Goal: Task Accomplishment & Management: Use online tool/utility

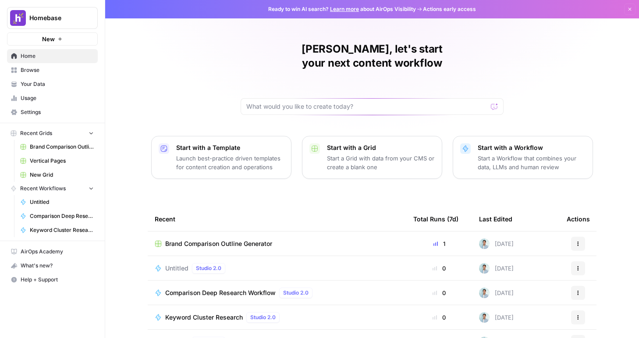
click at [60, 85] on span "Your Data" at bounding box center [57, 84] width 73 height 8
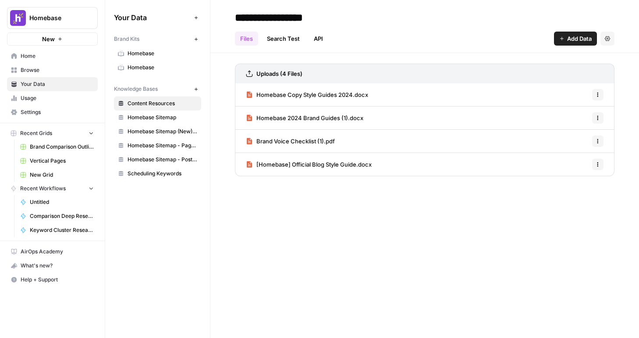
click at [50, 101] on span "Usage" at bounding box center [57, 98] width 73 height 8
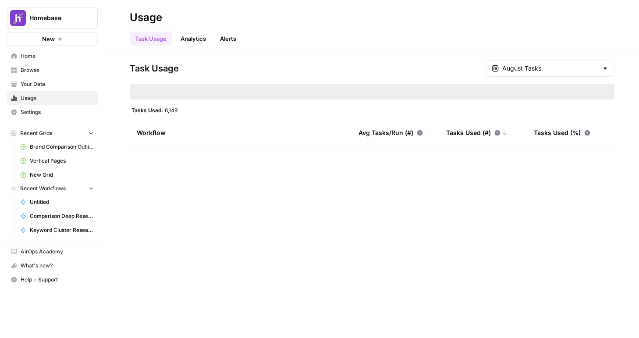
click at [50, 74] on span "Browse" at bounding box center [57, 70] width 73 height 8
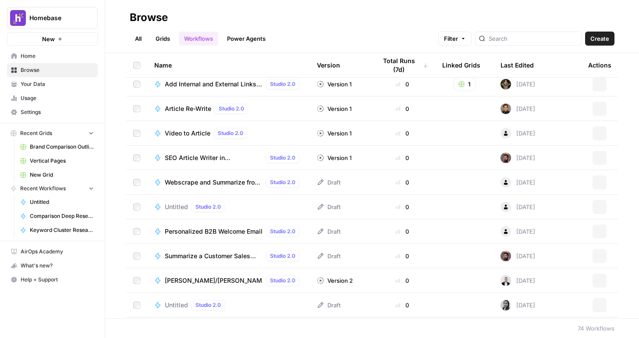
scroll to position [1576, 0]
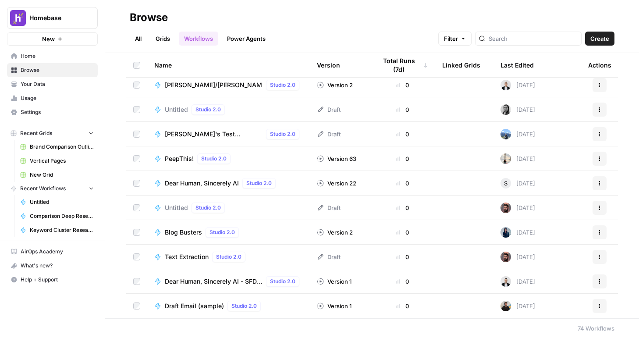
click at [167, 41] on link "Grids" at bounding box center [162, 39] width 25 height 14
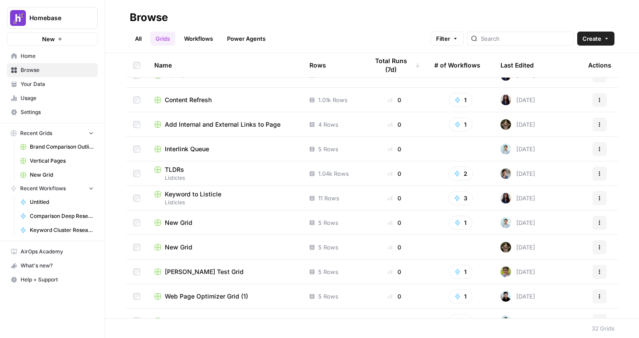
scroll to position [286, 0]
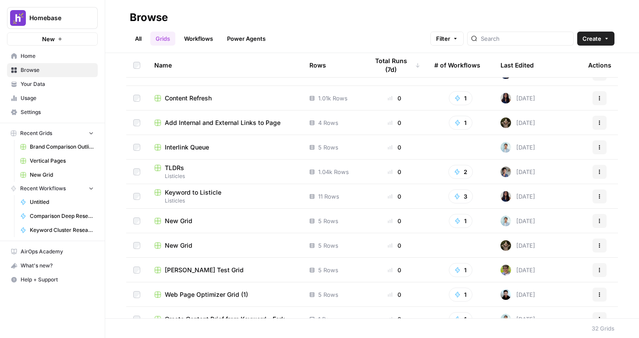
click at [211, 192] on span "Keyword to Listicle" at bounding box center [193, 192] width 57 height 9
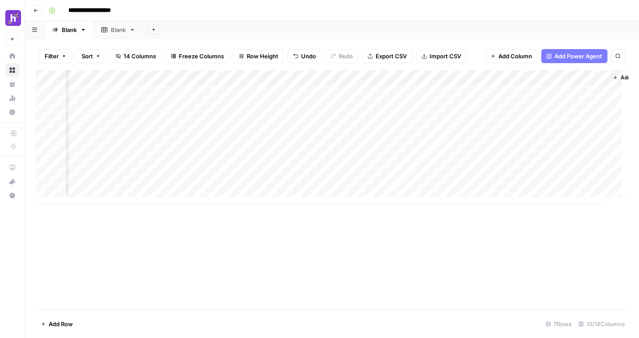
scroll to position [0, 669]
click at [546, 90] on div "Add Column" at bounding box center [332, 136] width 593 height 133
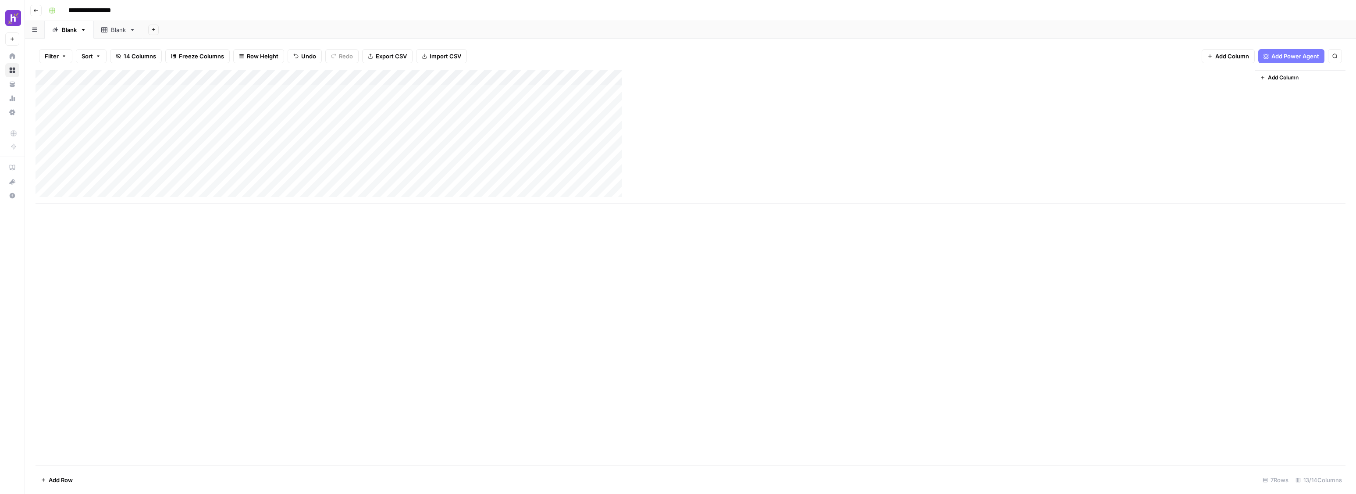
scroll to position [0, 0]
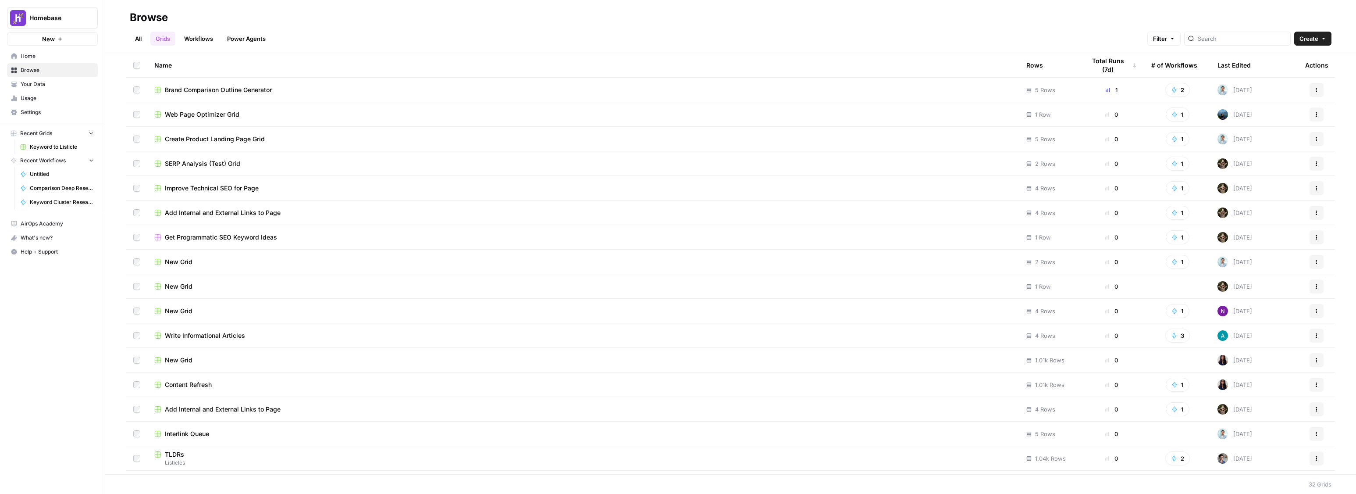
click at [235, 87] on span "Brand Comparison Outline Generator" at bounding box center [218, 89] width 107 height 9
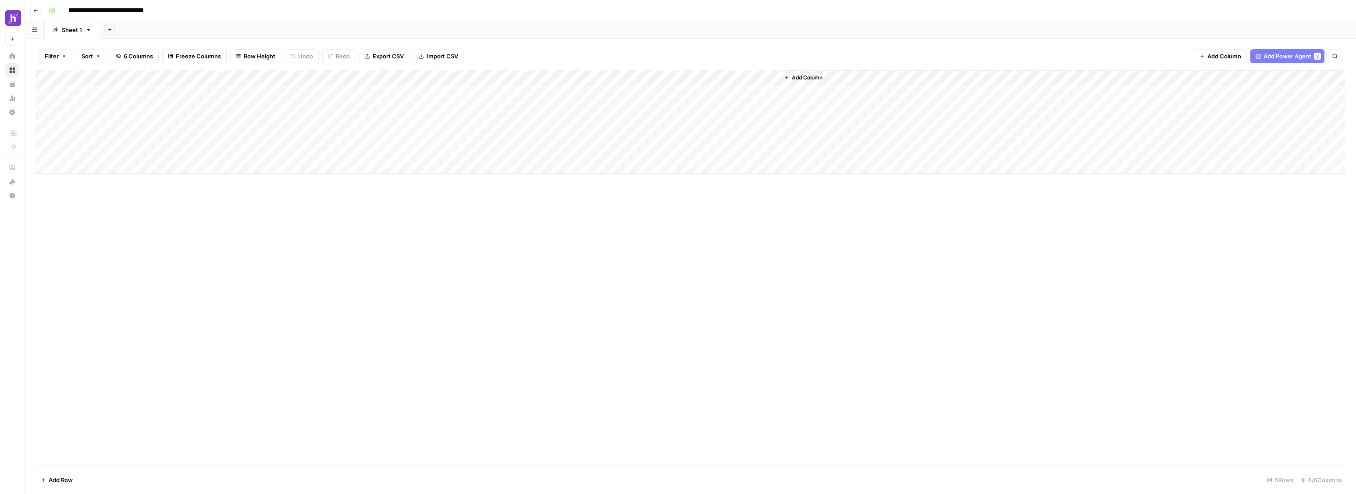
click at [599, 92] on div "Add Column" at bounding box center [691, 121] width 1310 height 103
click at [630, 92] on div "Add Column" at bounding box center [691, 121] width 1310 height 103
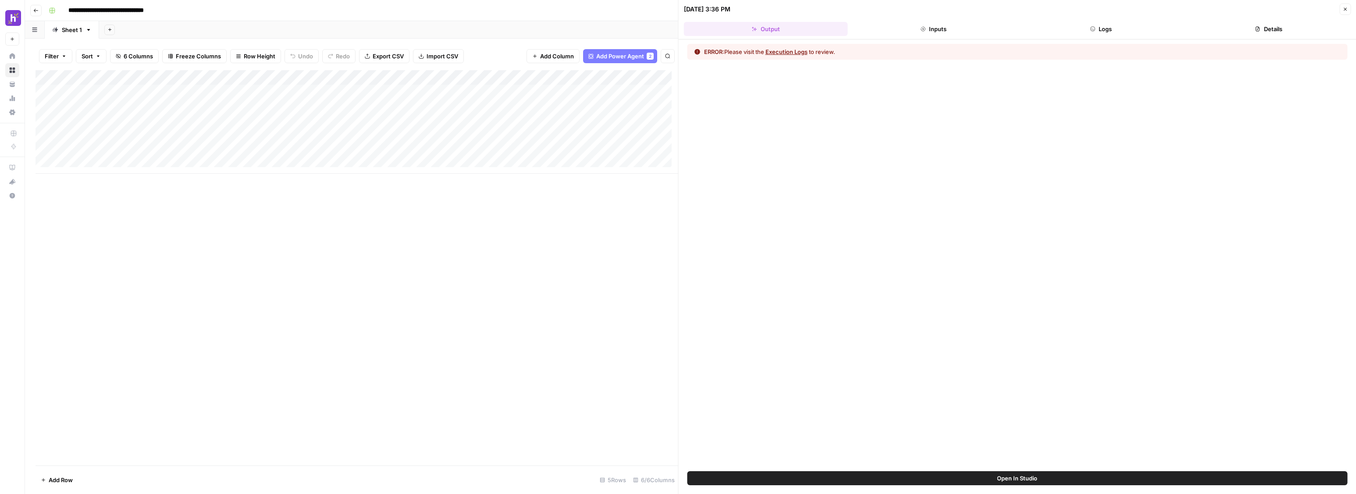
click at [639, 54] on button "Execution Logs" at bounding box center [786, 51] width 42 height 9
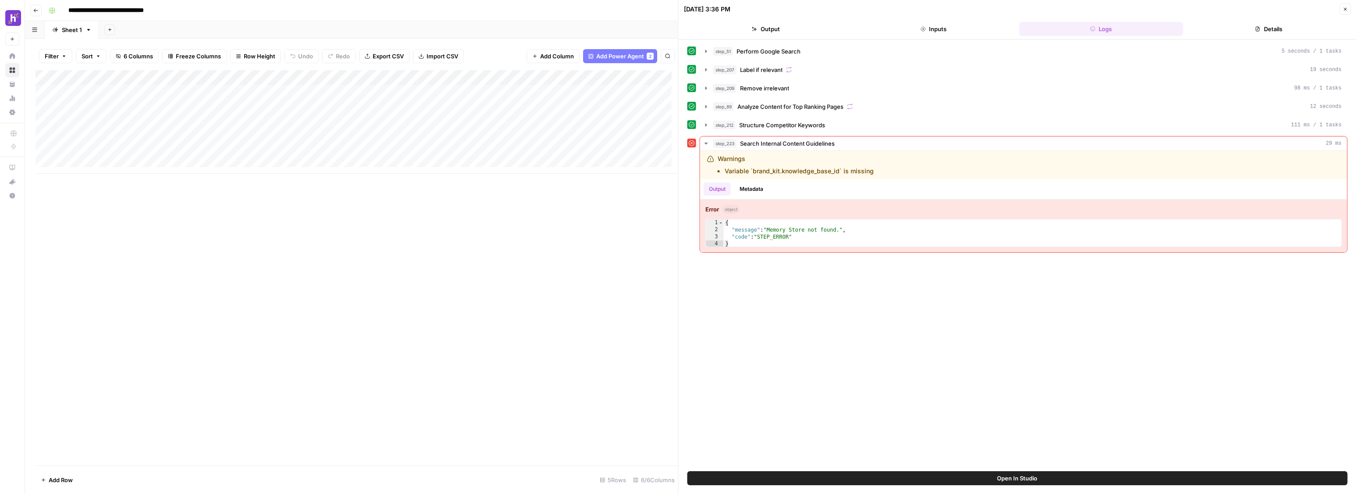
click at [634, 77] on div "Add Column" at bounding box center [357, 121] width 643 height 103
click at [608, 165] on span "Edit Workflow" at bounding box center [597, 163] width 77 height 9
click at [639, 204] on div "Add Column" at bounding box center [357, 267] width 643 height 395
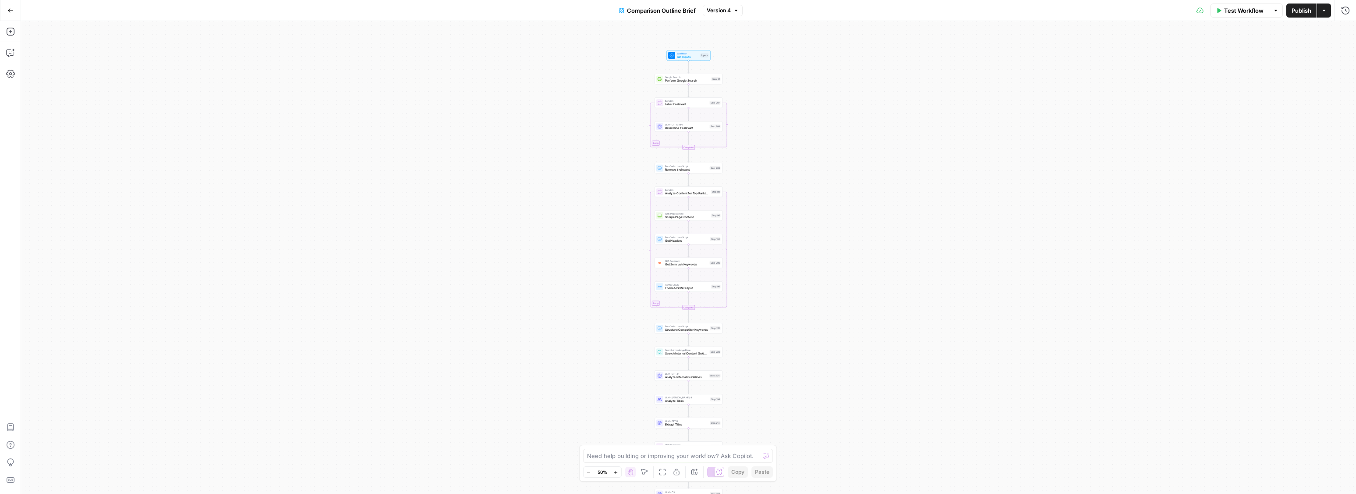
click at [758, 92] on div "Workflow Set Inputs Inputs Google Search Perform Google Search Step 51 Loop Ite…" at bounding box center [688, 257] width 1335 height 473
click at [1323, 14] on button "Actions" at bounding box center [1324, 11] width 14 height 14
click at [1324, 10] on icon "button" at bounding box center [1324, 10] width 3 height 1
click at [707, 146] on div "Complete" at bounding box center [689, 147] width 68 height 5
click at [708, 141] on div "Workflow Set Inputs Inputs Google Search Perform Google Search Step 51 Loop Ite…" at bounding box center [688, 257] width 1335 height 473
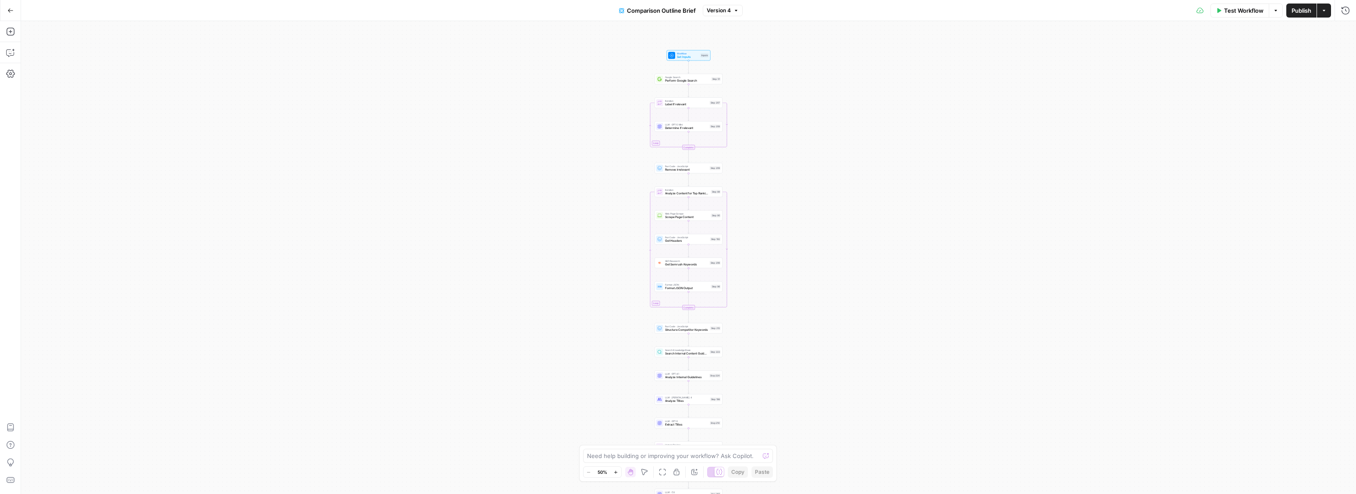
click at [707, 130] on div "LLM · GPT-5 Mini Determine if relevant Step 208 Copy step Delete step Add Note …" at bounding box center [689, 126] width 68 height 11
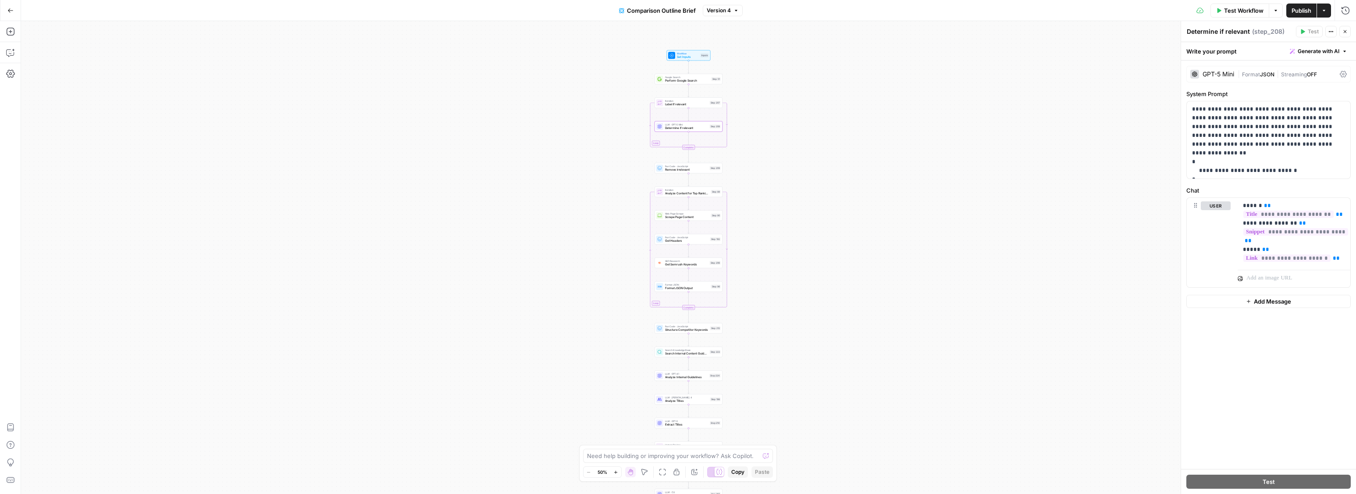
click at [1241, 11] on span "Test Workflow" at bounding box center [1243, 10] width 39 height 9
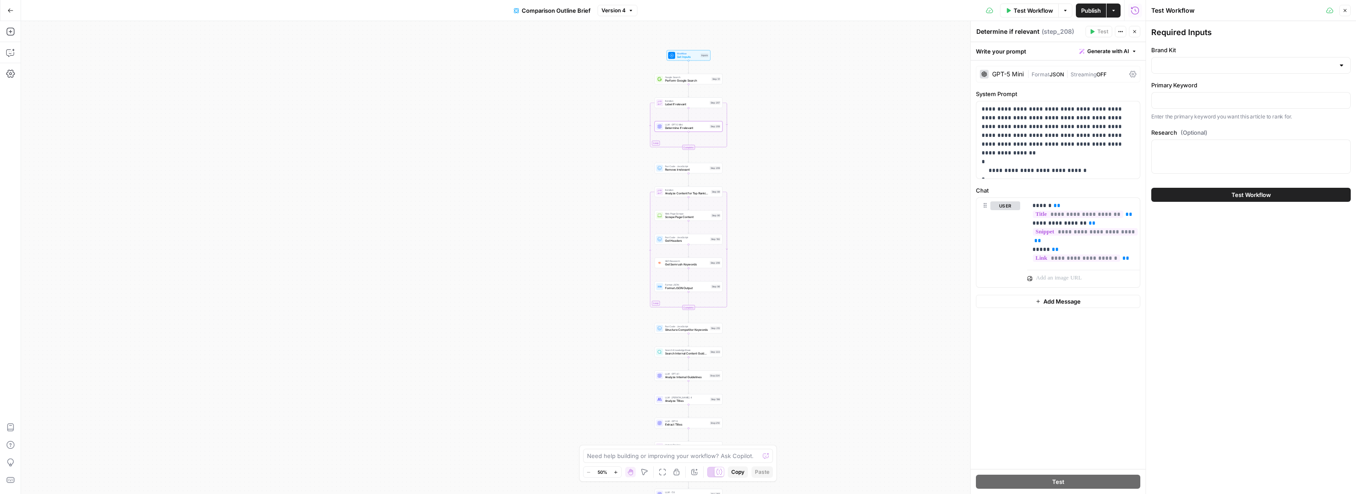
click at [1276, 53] on label "Brand Kit" at bounding box center [1250, 50] width 199 height 9
click at [1276, 61] on input "Brand Kit" at bounding box center [1246, 65] width 178 height 9
click at [1288, 70] on div at bounding box center [1250, 65] width 199 height 17
click at [1240, 114] on div "ID: 5924" at bounding box center [1251, 116] width 185 height 8
type input "Homebase"
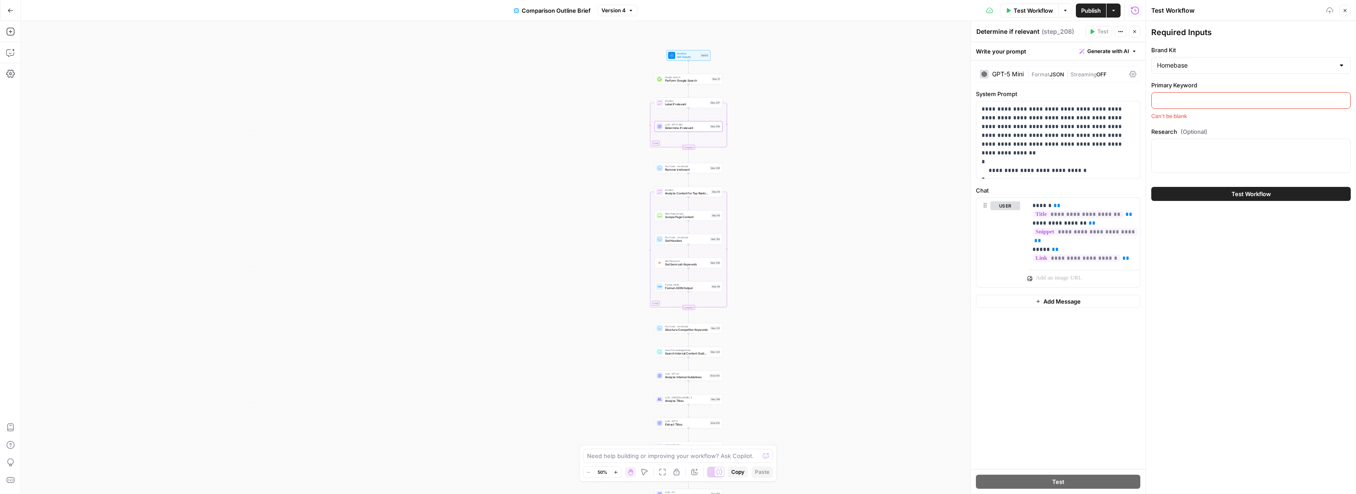
click at [1252, 92] on div at bounding box center [1250, 100] width 199 height 17
click at [1235, 142] on textarea "Research (Optional)" at bounding box center [1251, 146] width 188 height 9
click at [1256, 185] on div "Test Workflow" at bounding box center [1250, 193] width 199 height 25
click at [1257, 192] on span "Test Workflow" at bounding box center [1250, 193] width 39 height 9
click at [1250, 192] on span "Test Workflow" at bounding box center [1250, 193] width 39 height 9
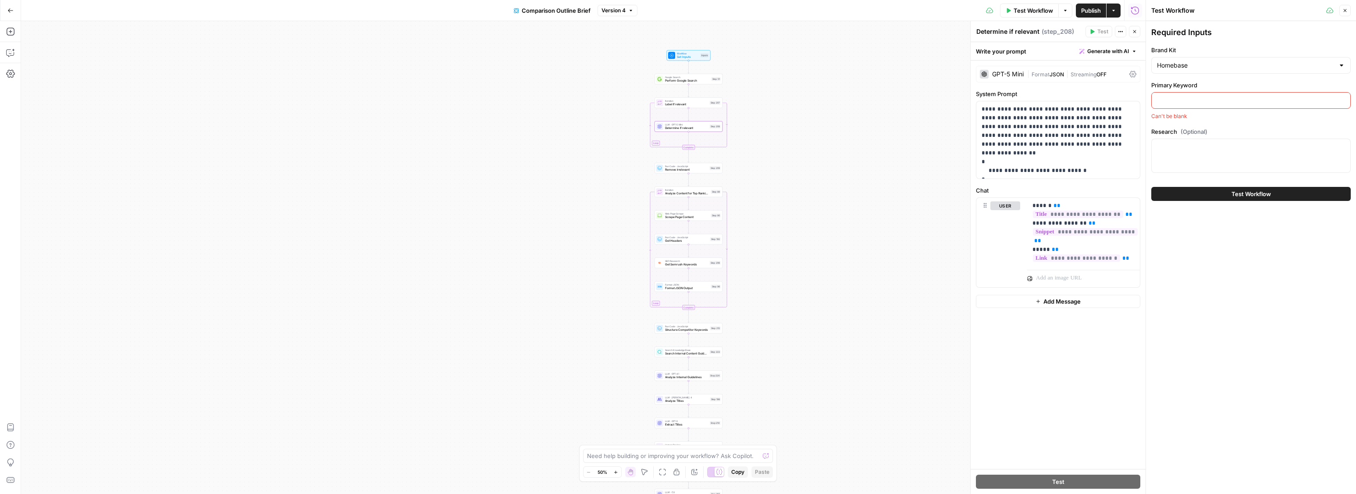
click at [1250, 192] on span "Test Workflow" at bounding box center [1250, 193] width 39 height 9
click at [879, 119] on div "Workflow Set Inputs Inputs Google Search Perform Google Search Step 51 Loop Ite…" at bounding box center [583, 257] width 1124 height 473
click at [701, 52] on div "Workflow Set Inputs Inputs Test Step" at bounding box center [688, 55] width 40 height 7
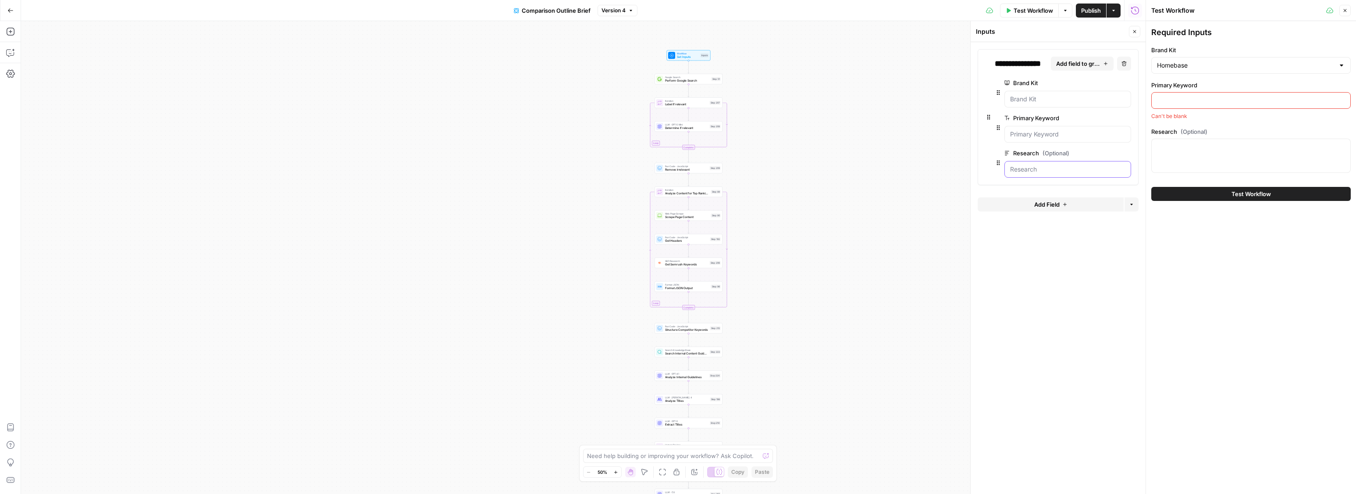
click at [1054, 171] on input "Research (Optional)" at bounding box center [1067, 169] width 115 height 9
click at [1075, 128] on div at bounding box center [1067, 134] width 127 height 17
click at [1066, 95] on Kit "Brand Kit" at bounding box center [1067, 99] width 115 height 9
click at [1221, 102] on input "Primary Keyword" at bounding box center [1251, 100] width 188 height 9
click at [1251, 78] on div "Required Inputs Brand Kit Homebase Primary Keyword Can't be blank Research (Opt…" at bounding box center [1250, 101] width 199 height 150
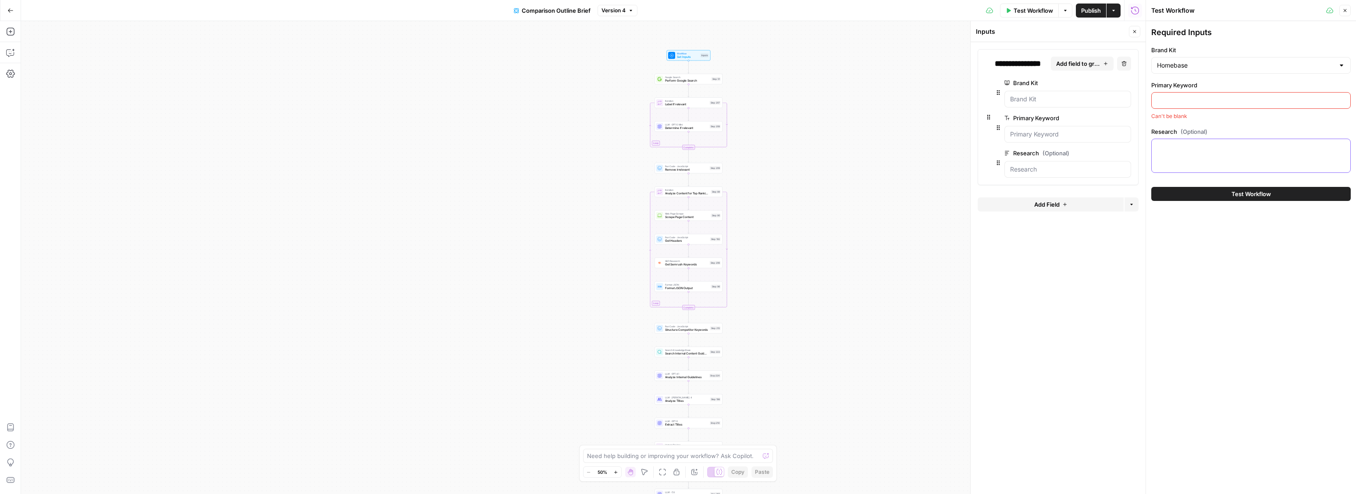
click at [1206, 153] on div at bounding box center [1250, 156] width 199 height 34
click at [1206, 146] on textarea "Research (Optional)" at bounding box center [1251, 146] width 188 height 9
click at [1251, 106] on div at bounding box center [1250, 100] width 199 height 17
click at [1124, 118] on icon "button" at bounding box center [1126, 118] width 5 height 5
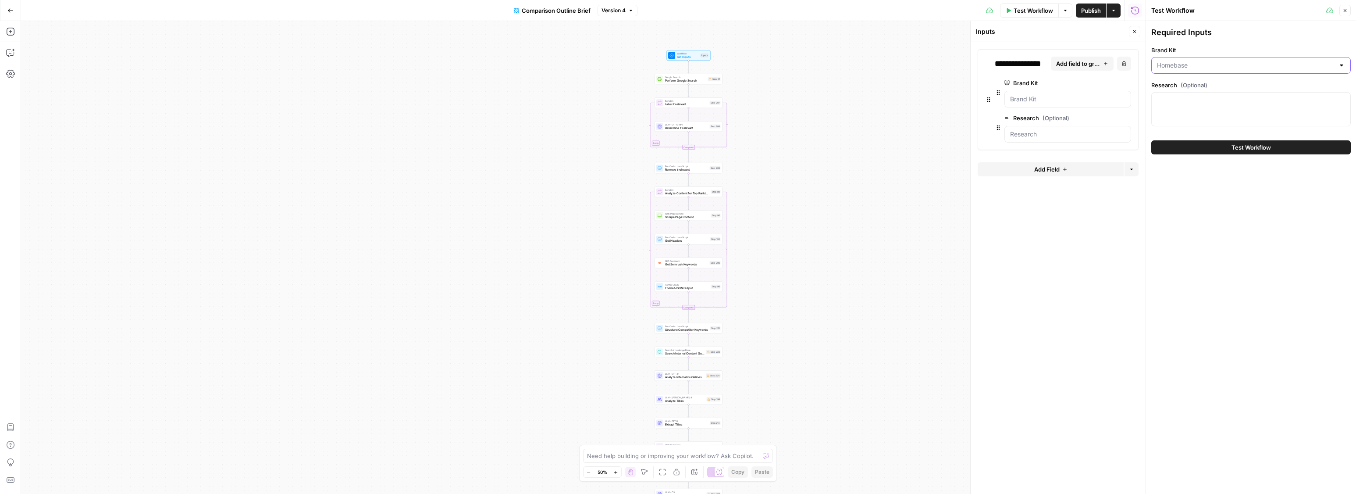
click at [1198, 66] on input "Brand Kit" at bounding box center [1246, 65] width 178 height 9
type input "Homebase"
click at [1195, 216] on div "Required Inputs Brand Kit Homebase Research (Optional) Test Workflow" at bounding box center [1251, 257] width 210 height 473
click at [1198, 103] on textarea "Research (Optional)" at bounding box center [1251, 100] width 188 height 9
click at [1194, 199] on div "Required Inputs Brand Kit Homebase Research (Optional) Test Workflow" at bounding box center [1251, 257] width 210 height 473
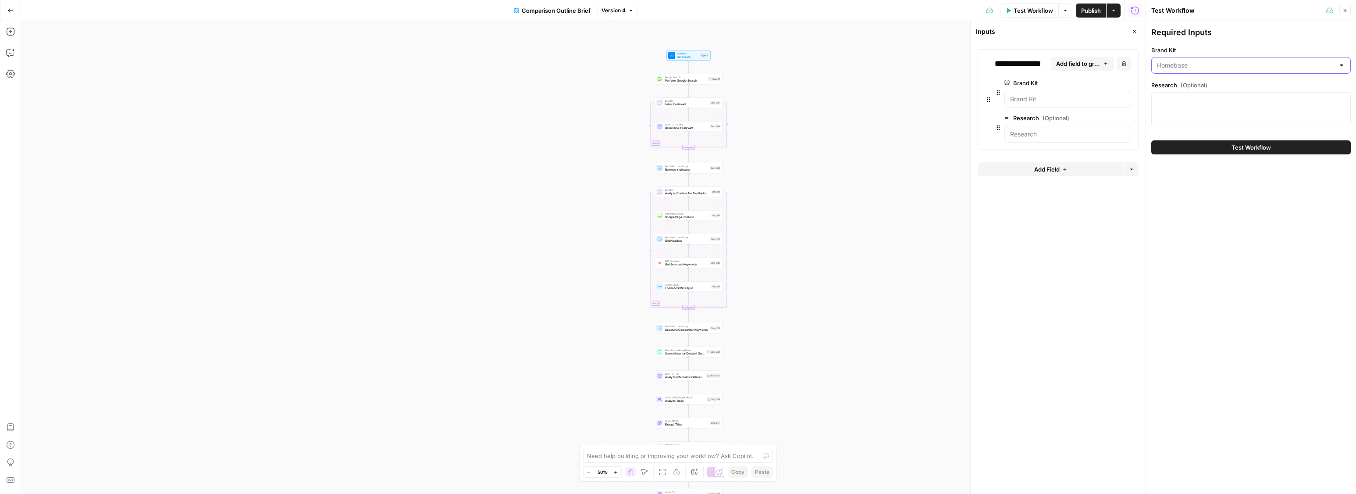
click at [1230, 64] on input "Brand Kit" at bounding box center [1246, 65] width 178 height 9
type input "Homebase"
click at [1115, 238] on form "**********" at bounding box center [1058, 268] width 175 height 452
click at [1055, 168] on span "Add Field" at bounding box center [1046, 169] width 25 height 9
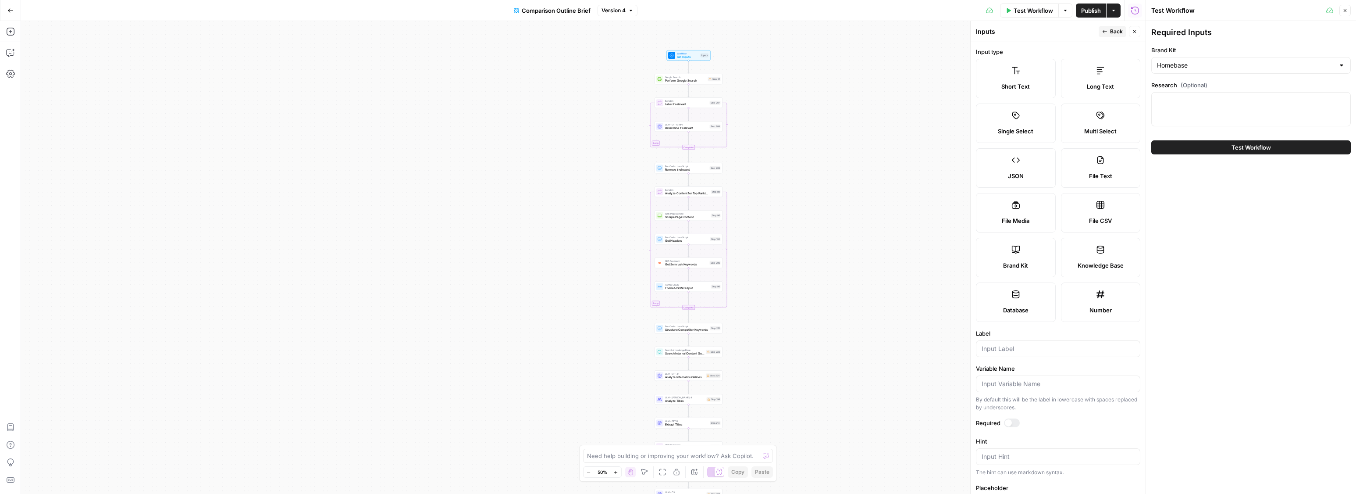
click at [1100, 129] on span "Multi Select" at bounding box center [1100, 131] width 32 height 9
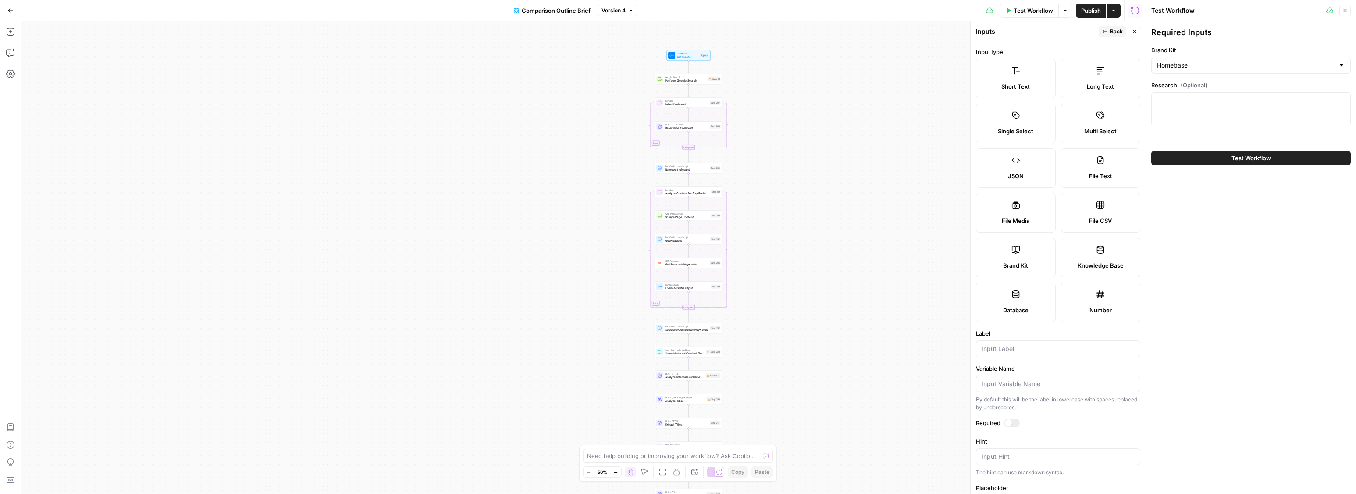
drag, startPoint x: 1100, startPoint y: 129, endPoint x: 1149, endPoint y: 199, distance: 85.2
click at [1149, 199] on body "Homebase New Home Browse Your Data Usage Settings Recent Grids Keyword to Listi…" at bounding box center [678, 247] width 1356 height 494
click at [1186, 208] on div "Required Inputs Brand Kit Homebase Research (Optional) Test Workflow" at bounding box center [1251, 257] width 210 height 473
click at [1099, 251] on icon at bounding box center [1100, 249] width 9 height 9
click at [1099, 252] on icon at bounding box center [1100, 249] width 9 height 9
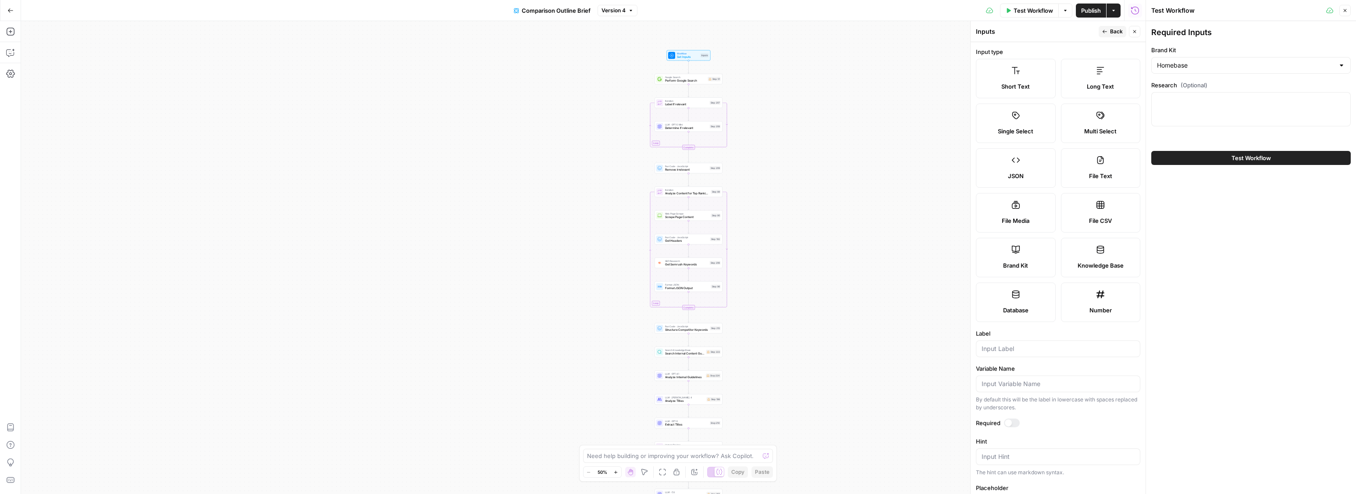
click at [1099, 252] on icon at bounding box center [1100, 249] width 9 height 9
click at [1106, 254] on label "Knowledge Base" at bounding box center [1101, 257] width 80 height 39
click at [1104, 256] on label "Knowledge Base" at bounding box center [1101, 257] width 80 height 39
click at [1108, 34] on button "Back" at bounding box center [1113, 31] width 28 height 11
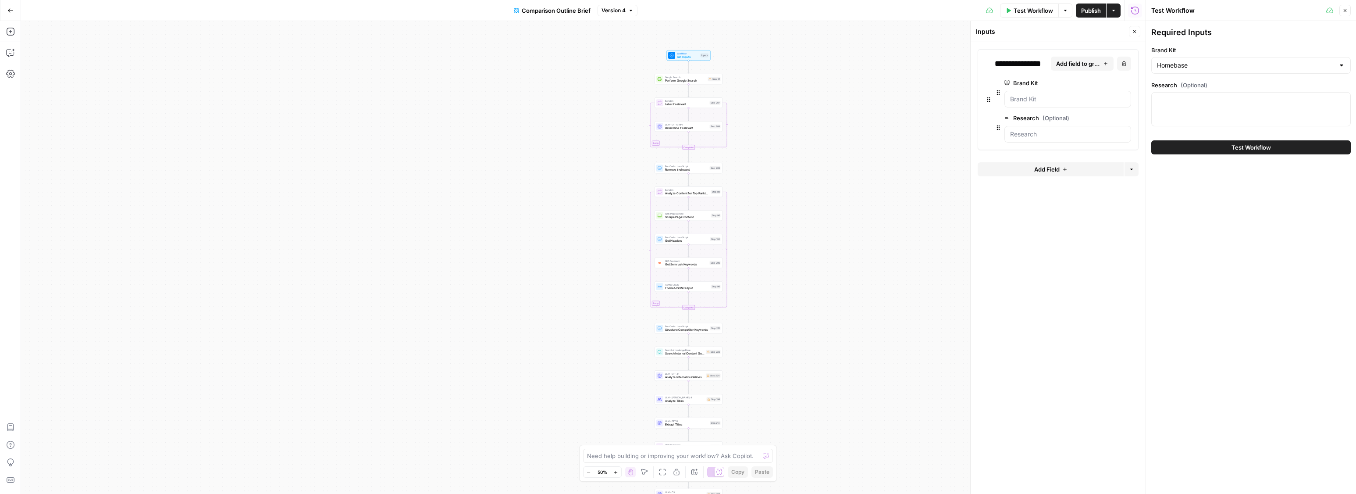
click at [1172, 106] on div at bounding box center [1250, 109] width 199 height 34
click at [1042, 134] on input "Research (Optional)" at bounding box center [1067, 134] width 115 height 9
click at [1062, 168] on icon "button" at bounding box center [1064, 169] width 5 height 5
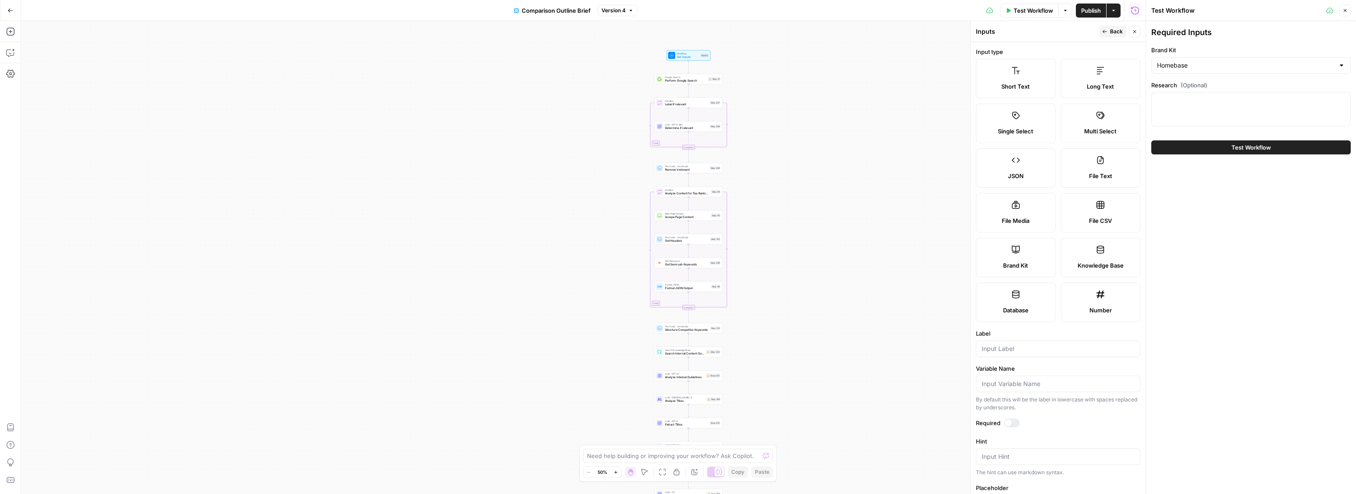
click at [1090, 258] on label "Knowledge Base" at bounding box center [1101, 257] width 80 height 39
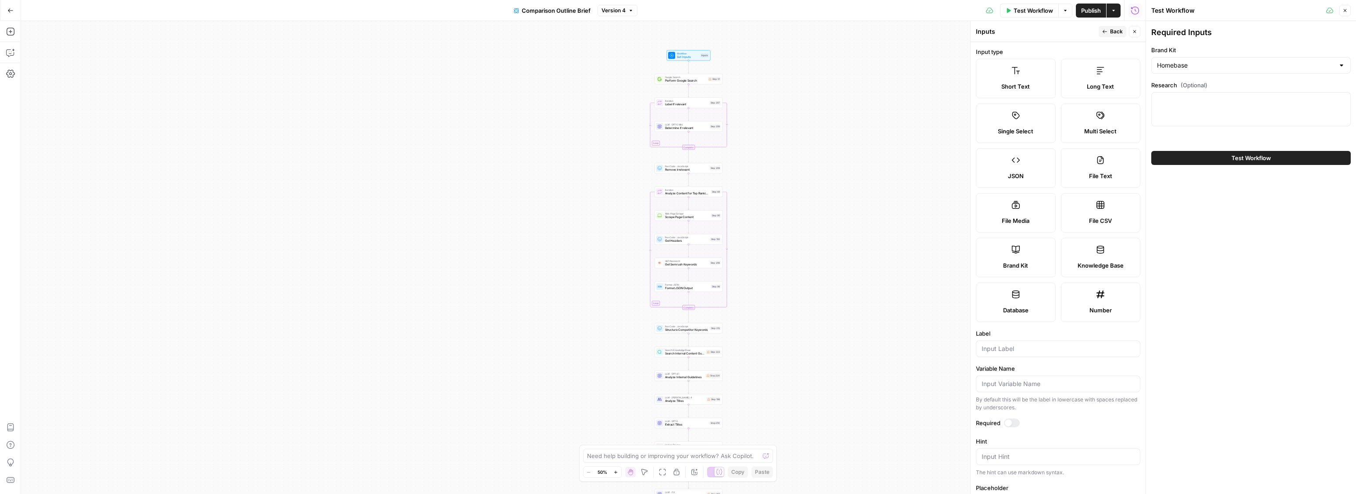
click at [1110, 30] on span "Back" at bounding box center [1116, 32] width 13 height 8
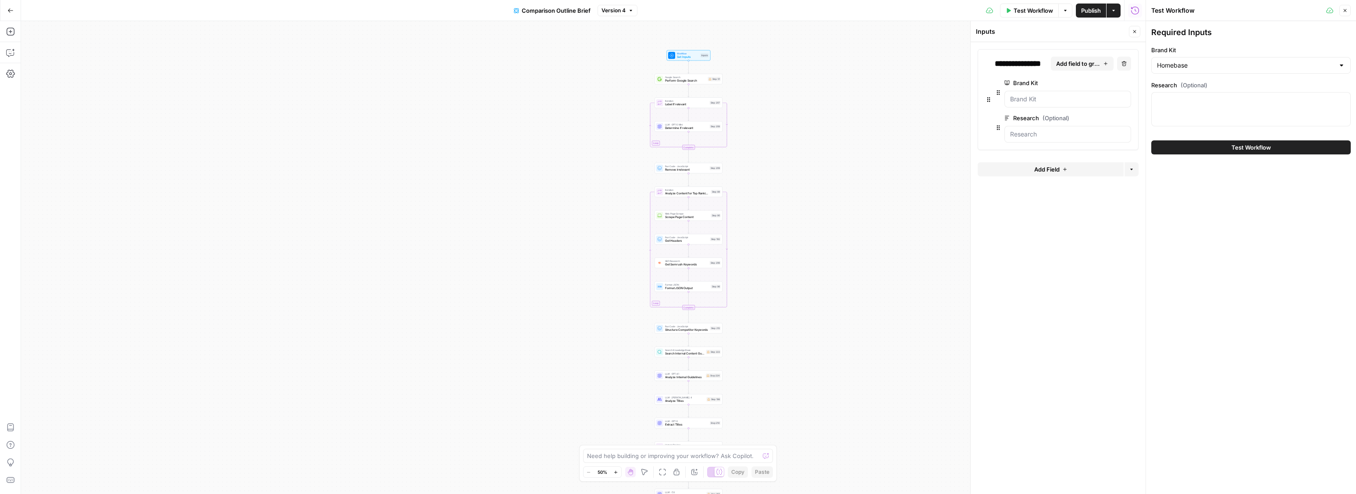
click at [1087, 64] on span "Add field to group" at bounding box center [1078, 63] width 44 height 9
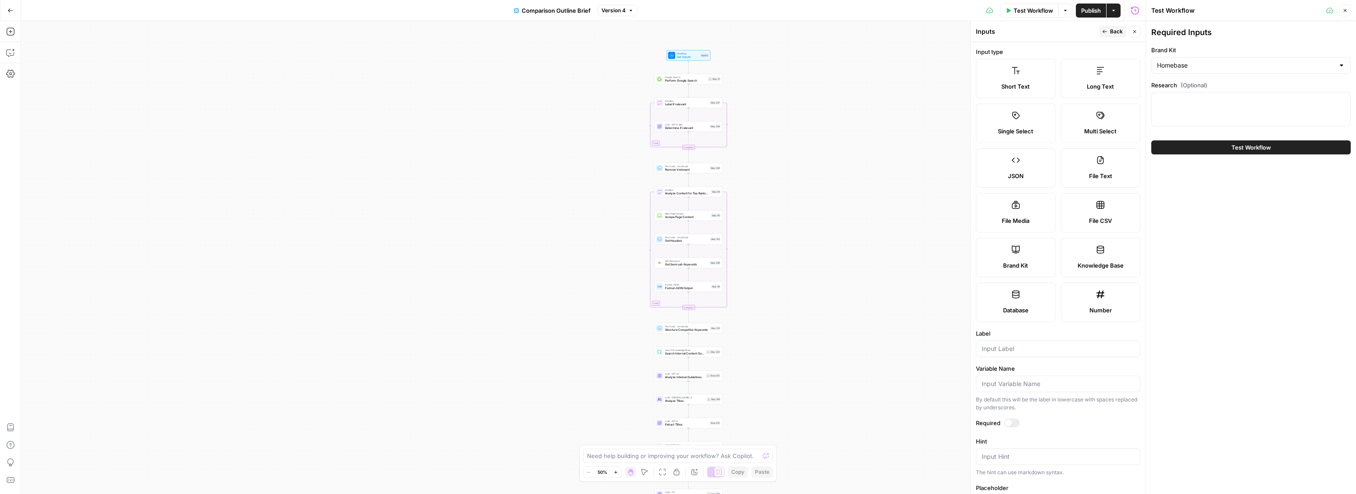
click at [1092, 259] on label "Knowledge Base" at bounding box center [1101, 257] width 80 height 39
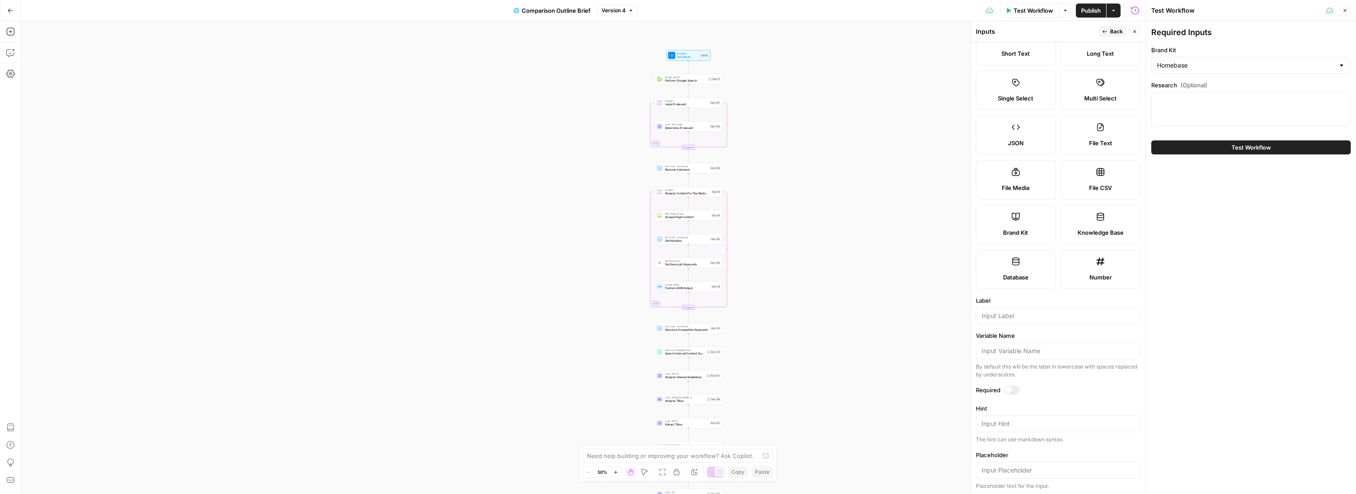
scroll to position [34, 0]
click at [1131, 32] on button "Close" at bounding box center [1134, 31] width 11 height 11
click at [1190, 64] on input "Brand Kit" at bounding box center [1246, 65] width 178 height 9
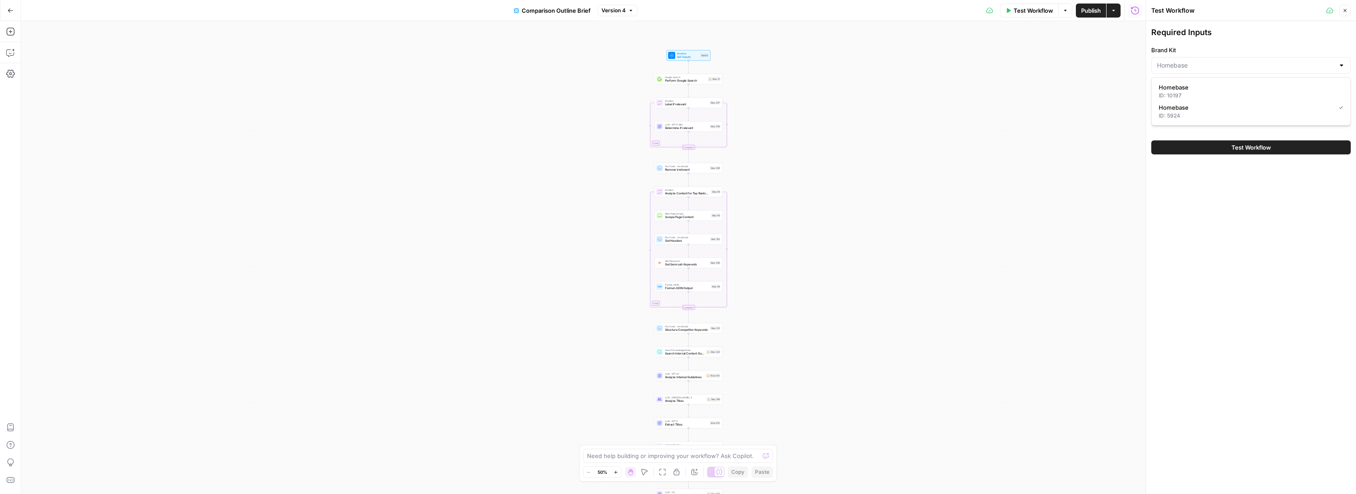
type input "Homebase"
click at [1216, 191] on div "Required Inputs Brand Kit Homebase Research (Optional) Test Workflow" at bounding box center [1251, 257] width 210 height 473
click at [688, 55] on span "Set Inputs" at bounding box center [688, 57] width 22 height 4
click at [1071, 172] on button "Add Field" at bounding box center [1051, 169] width 146 height 14
click at [1097, 245] on icon at bounding box center [1100, 249] width 7 height 8
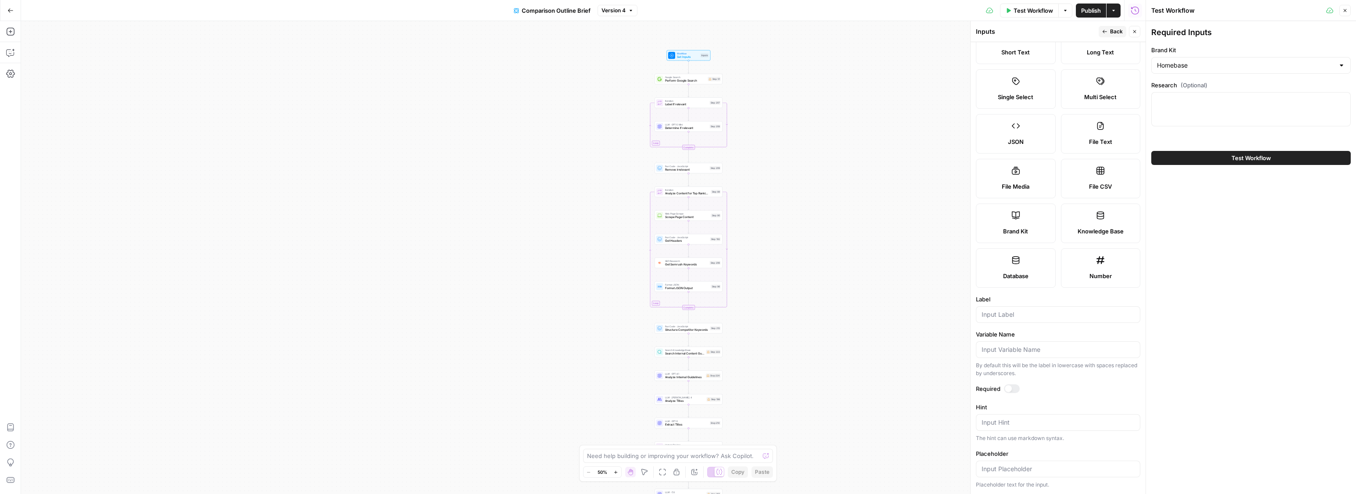
click at [1012, 303] on label "Label" at bounding box center [1058, 299] width 164 height 9
click at [1012, 310] on input "Label" at bounding box center [1058, 314] width 153 height 9
click at [1019, 311] on input "Label" at bounding box center [1058, 314] width 153 height 9
type input "a"
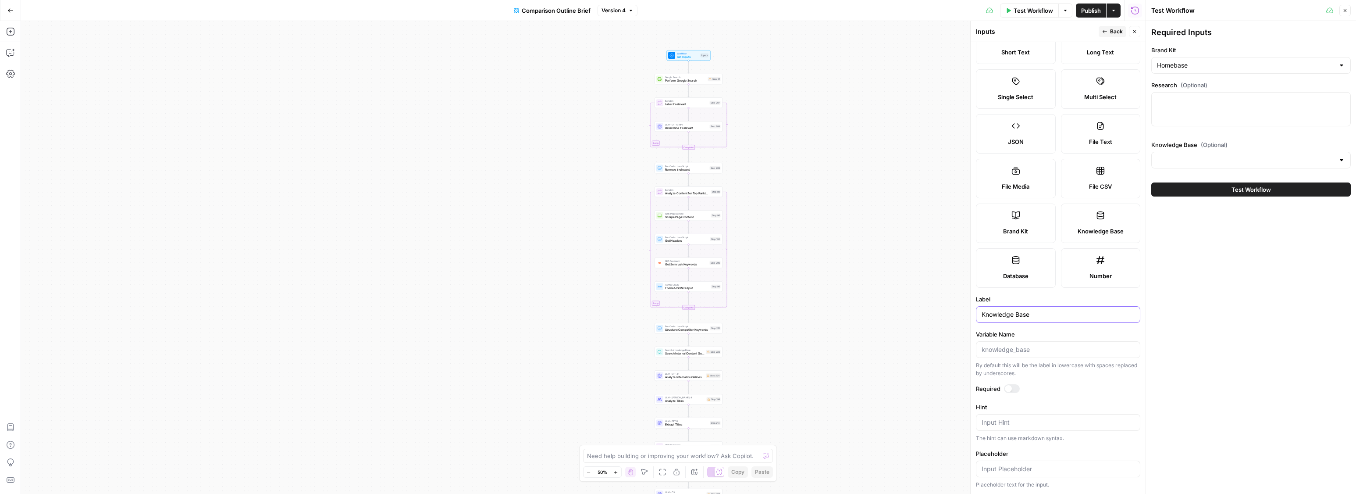
type input "Knowledge Base"
click at [1222, 275] on div "Required Inputs Brand Kit Homebase Research (Optional) Knowledge Base (Optional…" at bounding box center [1251, 257] width 210 height 473
click at [1277, 149] on div "Knowledge Base (Optional)" at bounding box center [1250, 156] width 199 height 32
click at [1304, 163] on input "Knowledge Base (Optional)" at bounding box center [1246, 160] width 178 height 9
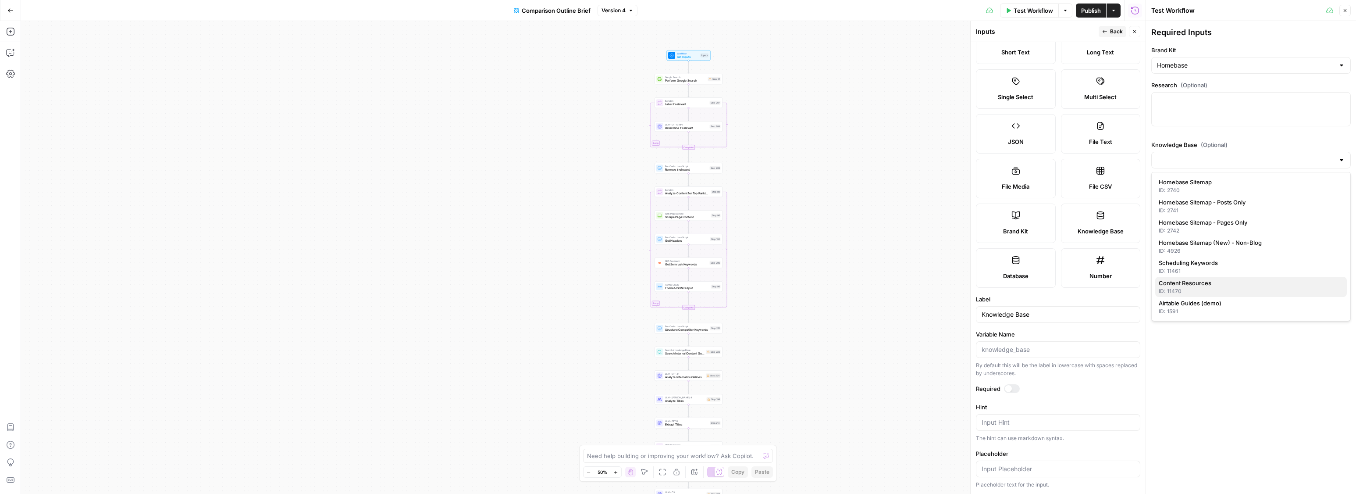
click at [1239, 284] on span "Content Resources" at bounding box center [1249, 282] width 181 height 9
type input "Content Resources"
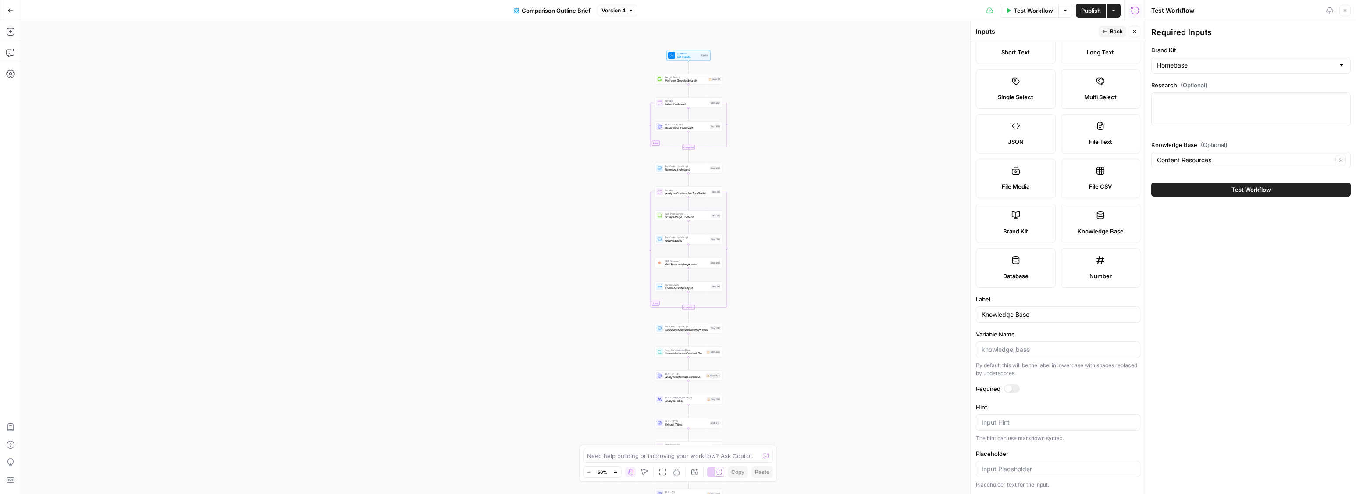
click at [1239, 229] on div "Required Inputs Brand Kit Homebase Research (Optional) Knowledge Base (Optional…" at bounding box center [1251, 257] width 210 height 473
click at [1204, 108] on div at bounding box center [1250, 109] width 199 height 34
click at [1166, 258] on div "Required Inputs Brand Kit Homebase Research (Optional) Knowledge Base (Optional…" at bounding box center [1251, 257] width 210 height 473
click at [1196, 184] on button "Test Workflow" at bounding box center [1250, 189] width 199 height 14
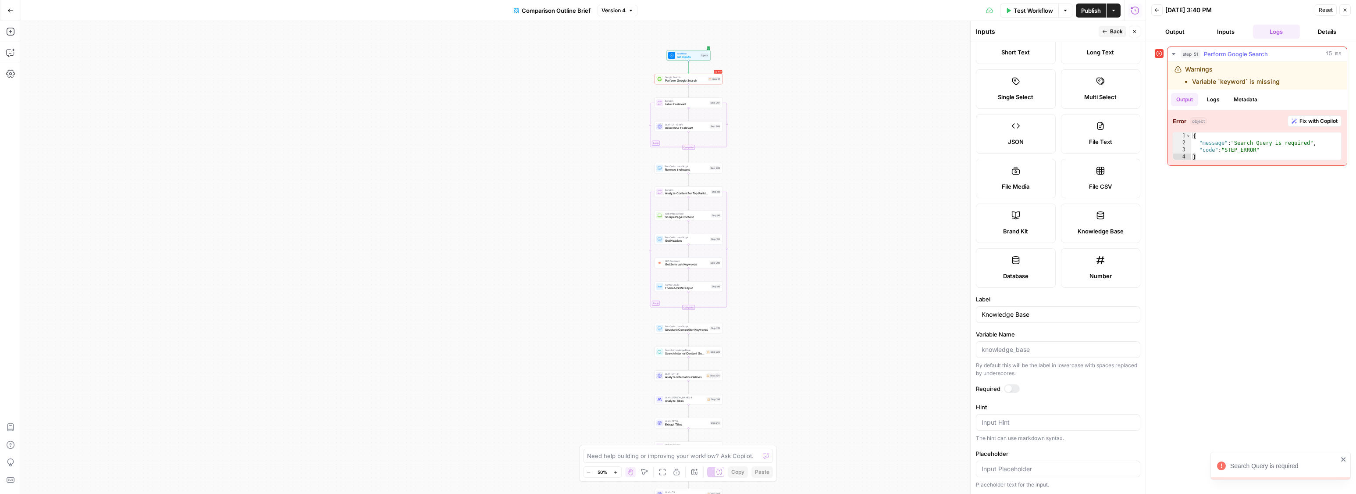
click at [1324, 119] on span "Fix with Copilot" at bounding box center [1318, 121] width 38 height 8
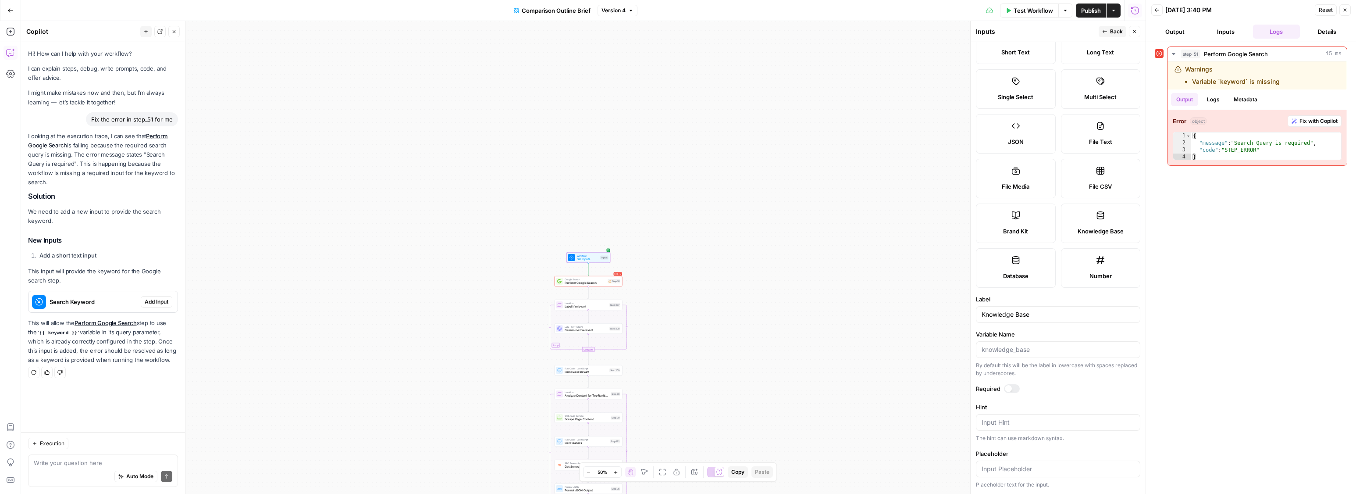
click at [160, 301] on span "Add Input" at bounding box center [157, 302] width 24 height 8
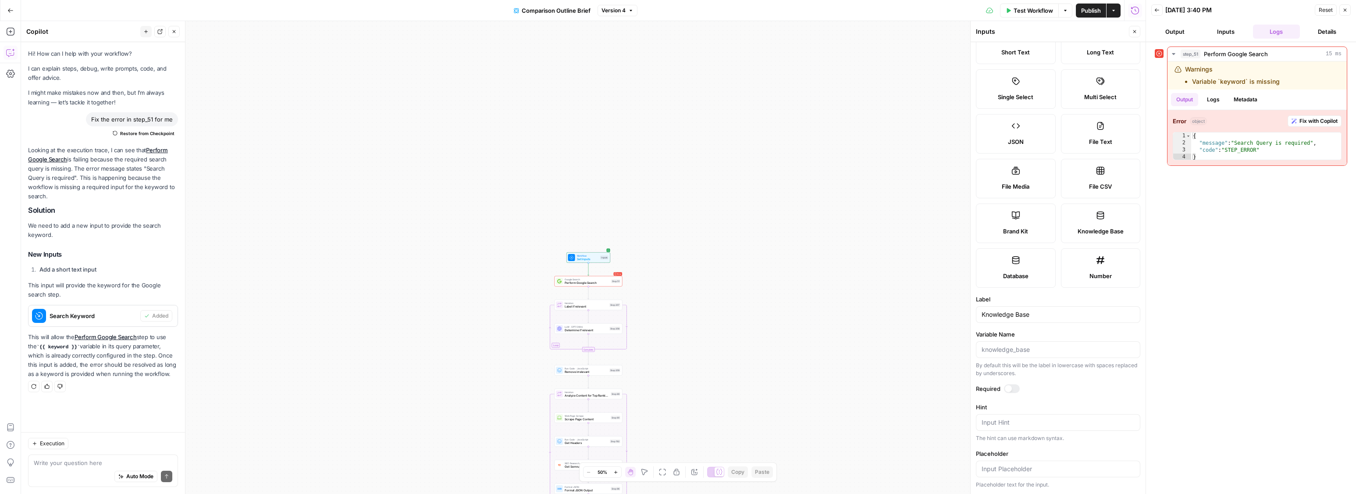
click at [1227, 30] on button "Inputs" at bounding box center [1225, 32] width 47 height 14
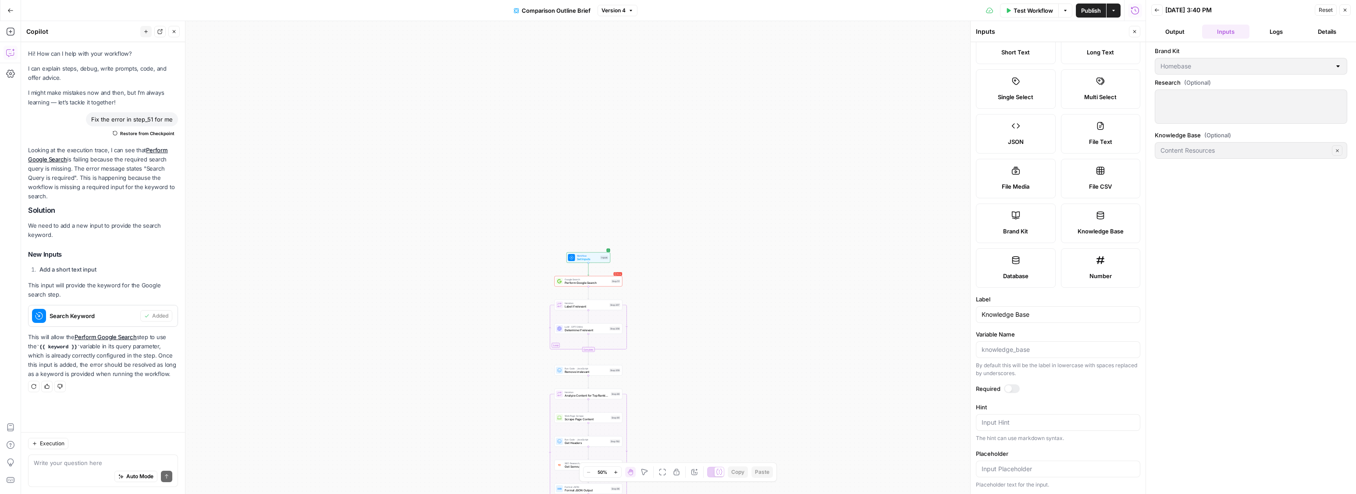
click at [1182, 29] on button "Output" at bounding box center [1174, 32] width 47 height 14
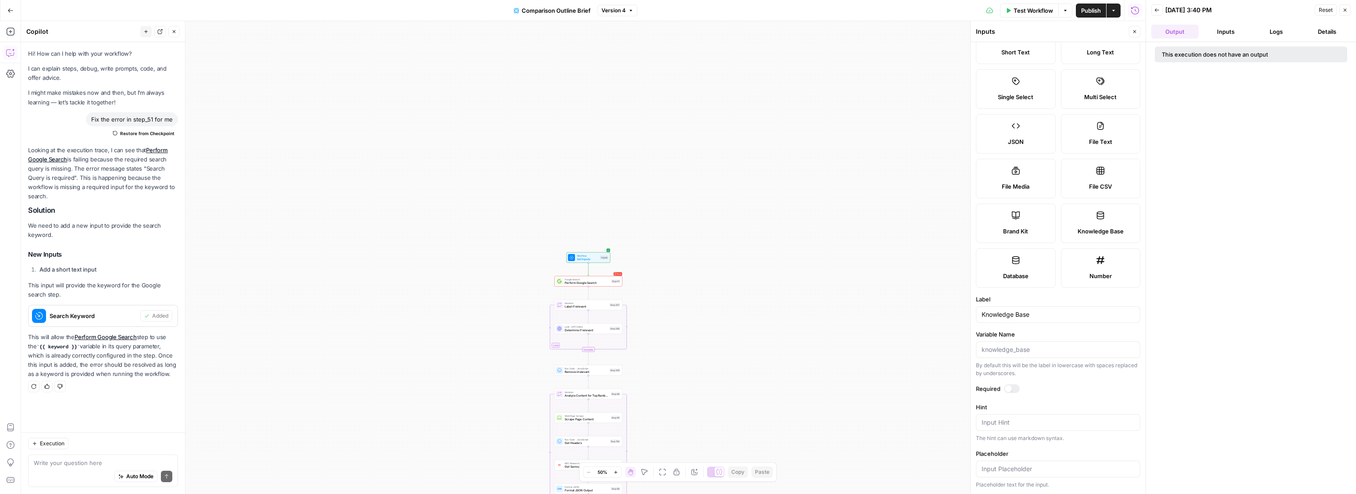
click at [1232, 34] on button "Inputs" at bounding box center [1225, 32] width 47 height 14
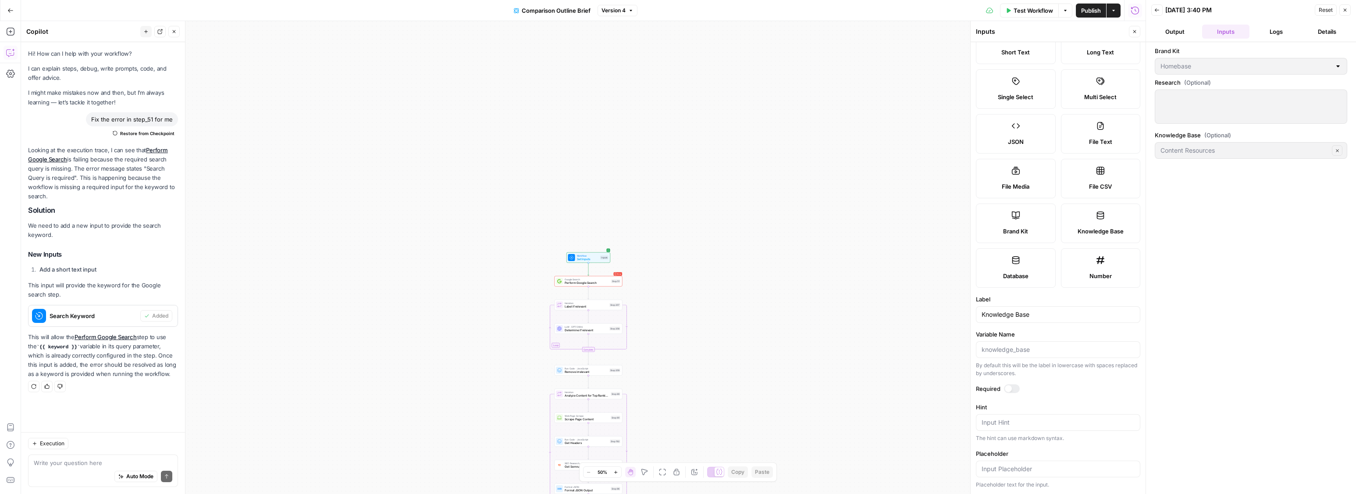
click at [1270, 33] on button "Logs" at bounding box center [1276, 32] width 47 height 14
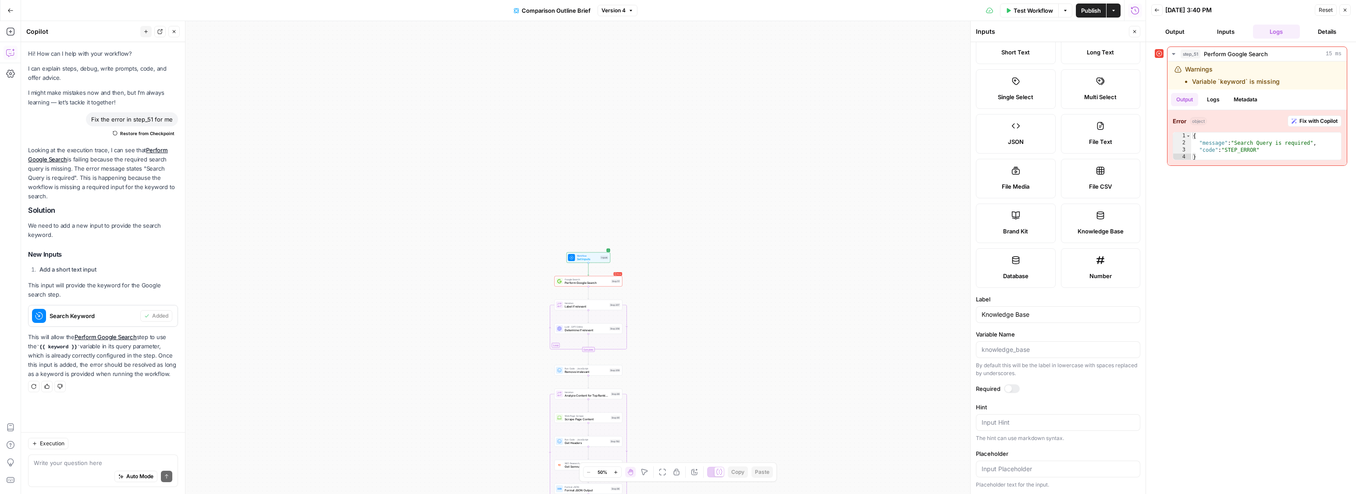
click at [1039, 14] on span "Test Workflow" at bounding box center [1033, 10] width 39 height 9
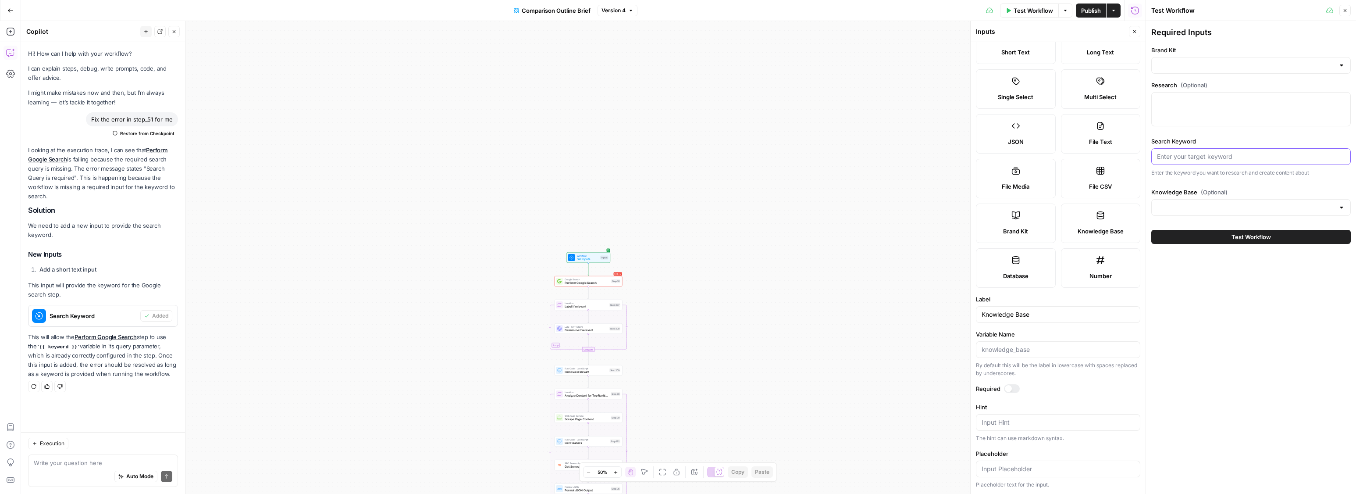
click at [1227, 152] on input "Search Keyword" at bounding box center [1251, 156] width 188 height 9
type input "s"
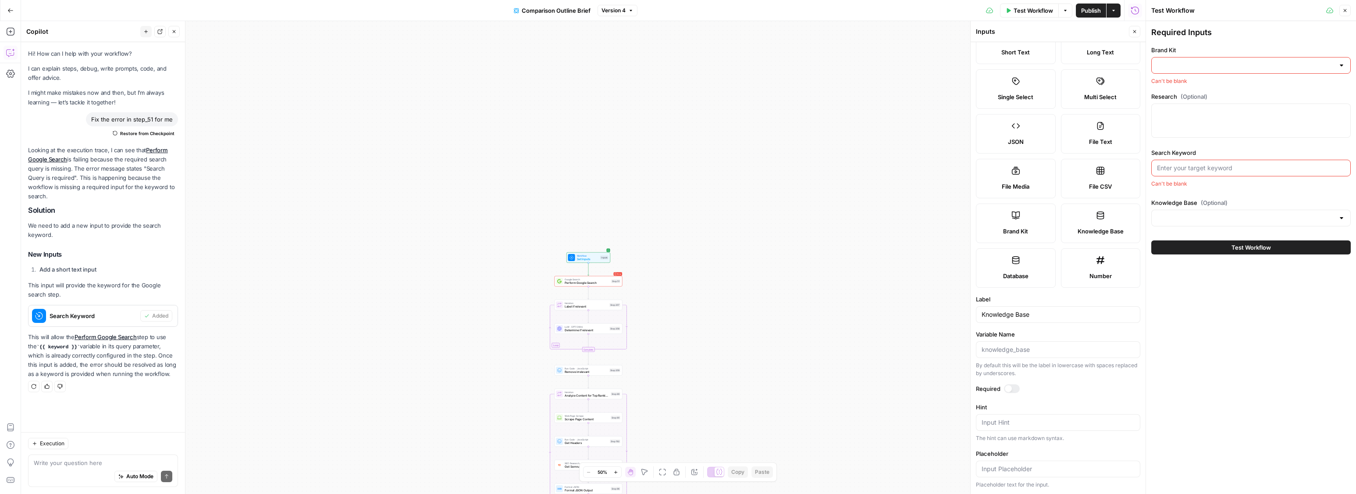
click at [1232, 310] on div "Required Inputs Brand Kit Can't be blank Research (Optional) Search Keyword Can…" at bounding box center [1251, 257] width 210 height 473
click at [1218, 330] on div "Required Inputs Brand Kit Can't be blank Research (Optional) Search Keyword Can…" at bounding box center [1251, 257] width 210 height 473
click at [1081, 11] on span "Publish" at bounding box center [1091, 10] width 20 height 9
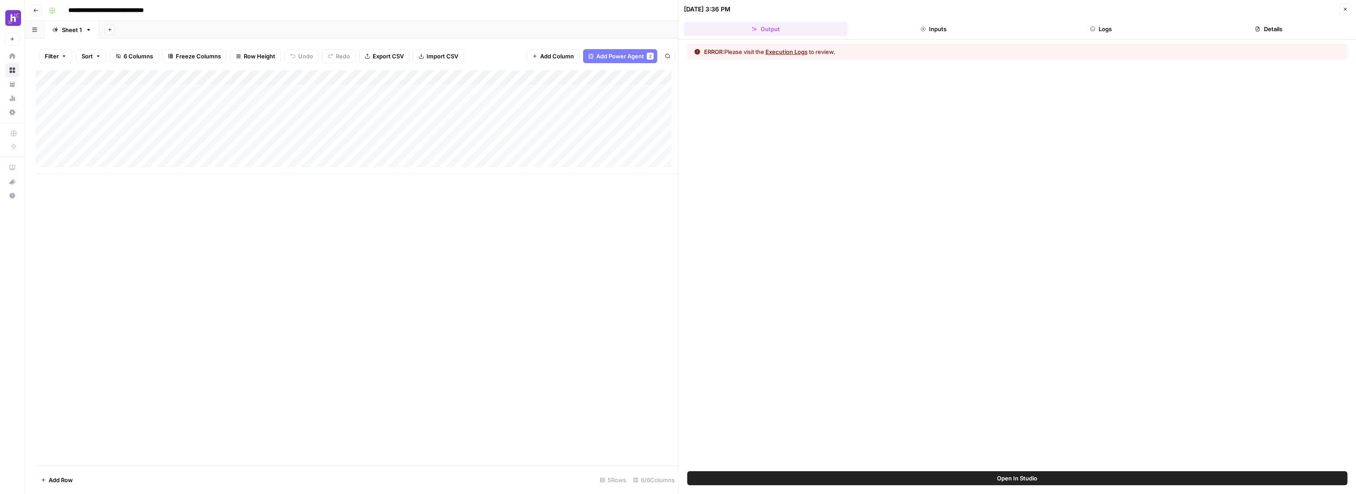
click at [633, 77] on div "Add Column" at bounding box center [357, 121] width 643 height 103
click at [497, 197] on div "Add Column" at bounding box center [357, 267] width 643 height 395
click at [643, 90] on div "Add Column" at bounding box center [357, 121] width 643 height 103
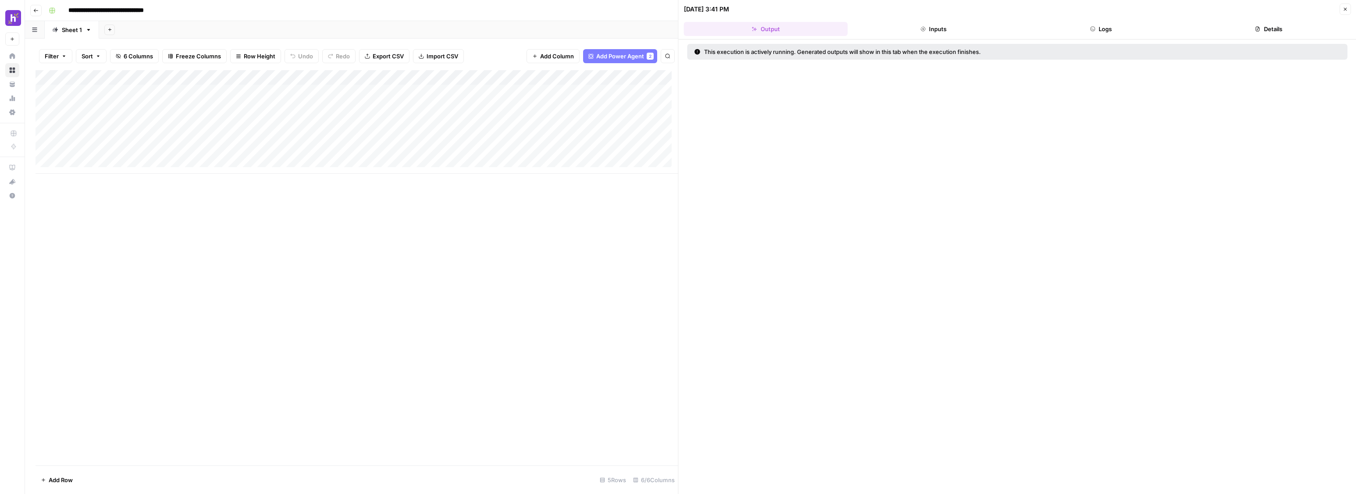
click at [634, 81] on div "Add Column" at bounding box center [357, 121] width 643 height 103
click at [643, 90] on div "Add Column" at bounding box center [357, 121] width 643 height 103
click at [633, 77] on div "Add Column" at bounding box center [357, 121] width 643 height 103
click at [597, 150] on span "Configure Inputs" at bounding box center [597, 151] width 77 height 9
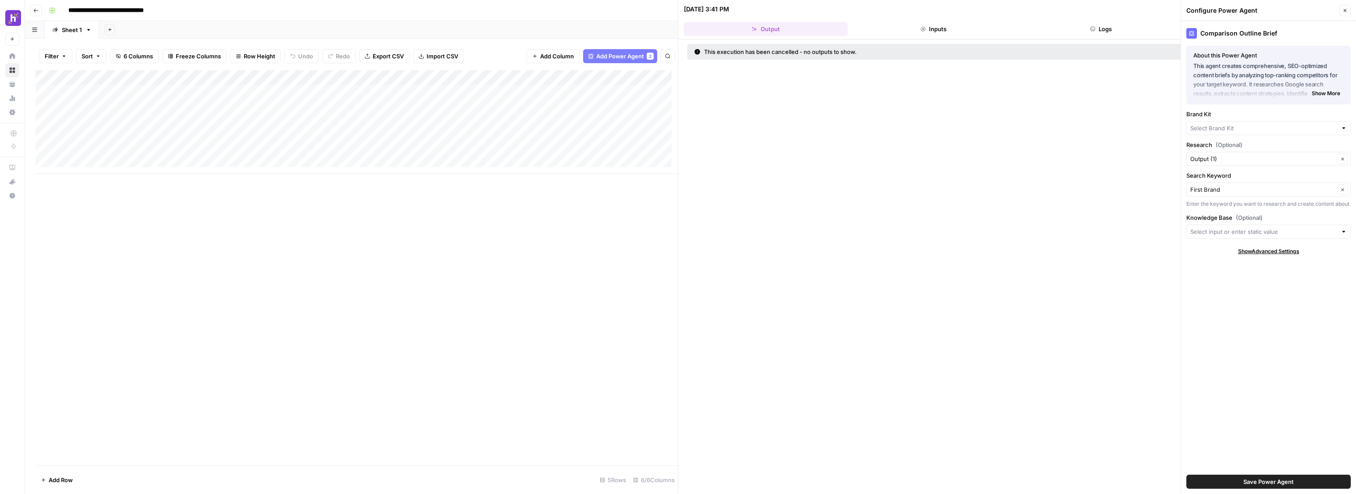
type input "Homebase"
click at [1270, 238] on input "Knowledge Base (Optional)" at bounding box center [1263, 234] width 147 height 9
click at [1268, 317] on span "Content Resources" at bounding box center [1267, 316] width 146 height 9
type input "Content Resources"
click at [1274, 482] on span "Save Power Agent" at bounding box center [1268, 481] width 50 height 9
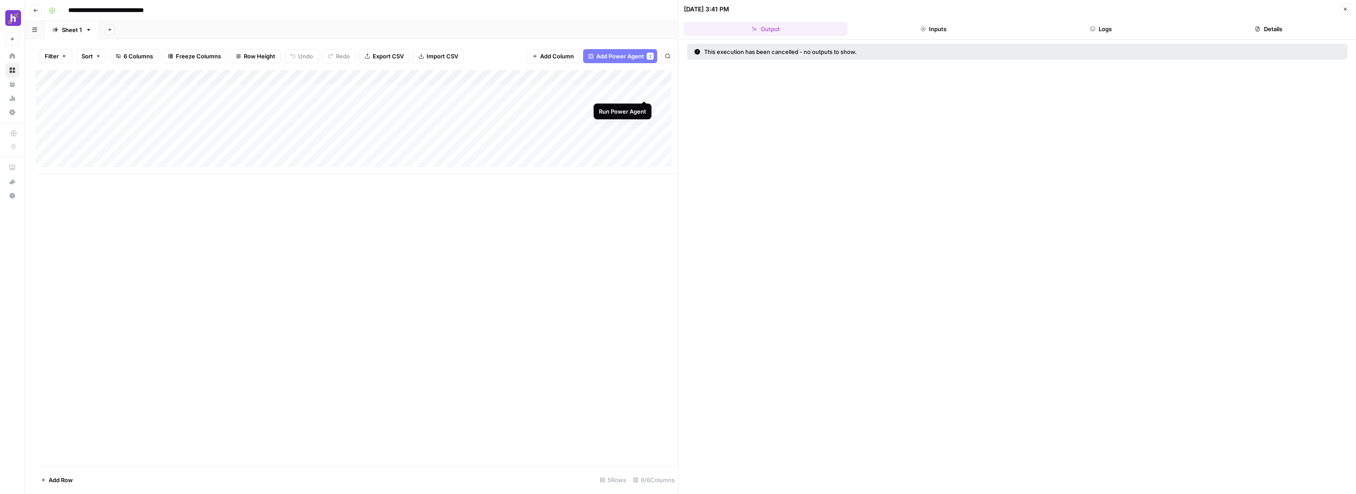
click at [644, 92] on div "Add Column" at bounding box center [357, 121] width 643 height 103
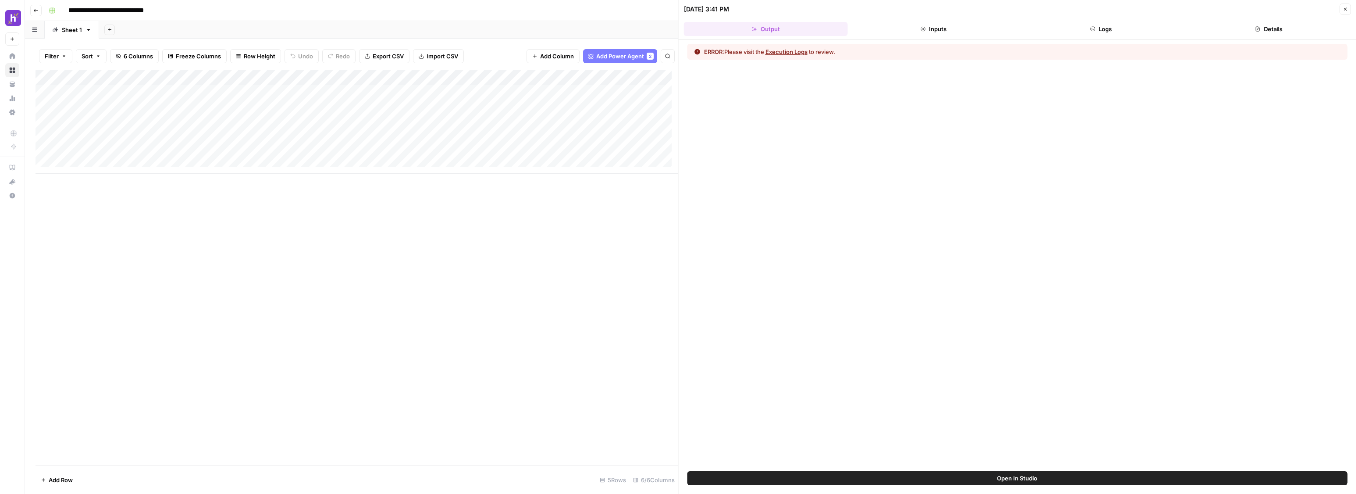
click at [772, 52] on button "Execution Logs" at bounding box center [786, 51] width 42 height 9
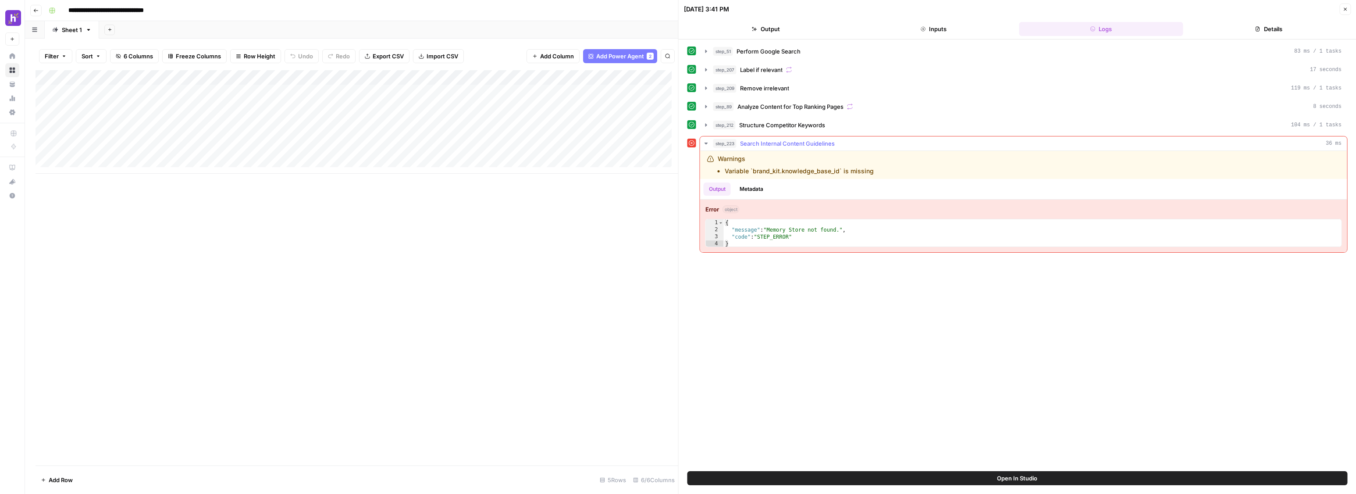
click at [831, 174] on li "Variable `brand_kit.knowledge_base_id` is missing" at bounding box center [799, 171] width 149 height 9
type textarea "**********"
click at [802, 239] on div "{ "message" : "Memory Store not found." , "code" : "STEP_ERROR" }" at bounding box center [1033, 240] width 618 height 42
click at [758, 142] on span "Search Internal Content Guidelines" at bounding box center [787, 143] width 95 height 9
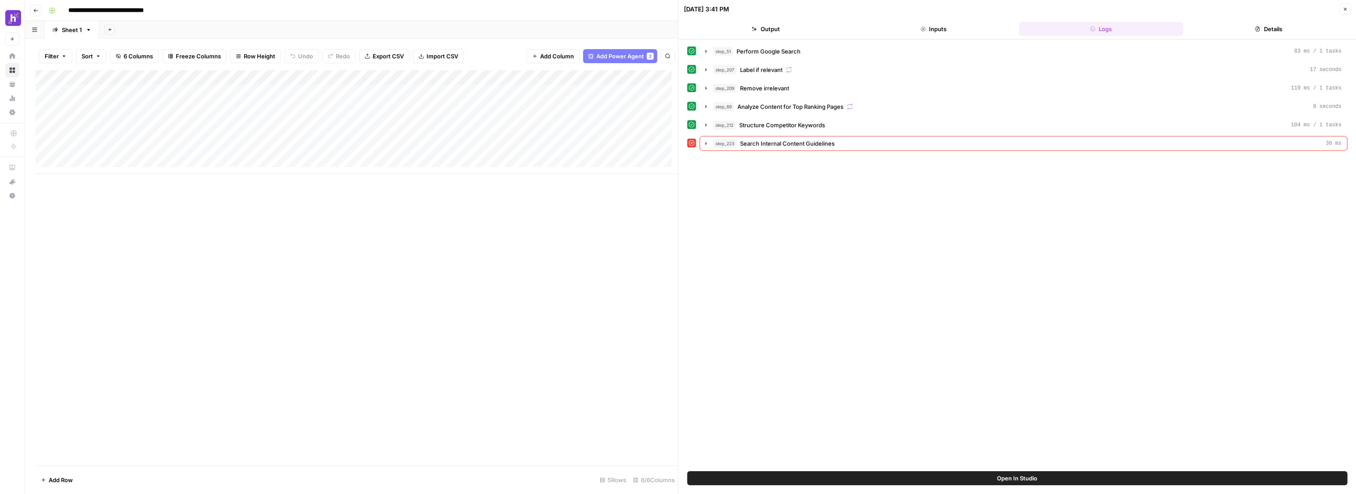
click at [633, 76] on div "Add Column" at bounding box center [357, 121] width 643 height 103
click at [597, 164] on span "Edit Workflow" at bounding box center [597, 163] width 77 height 9
click at [644, 94] on div "Add Column" at bounding box center [357, 121] width 643 height 103
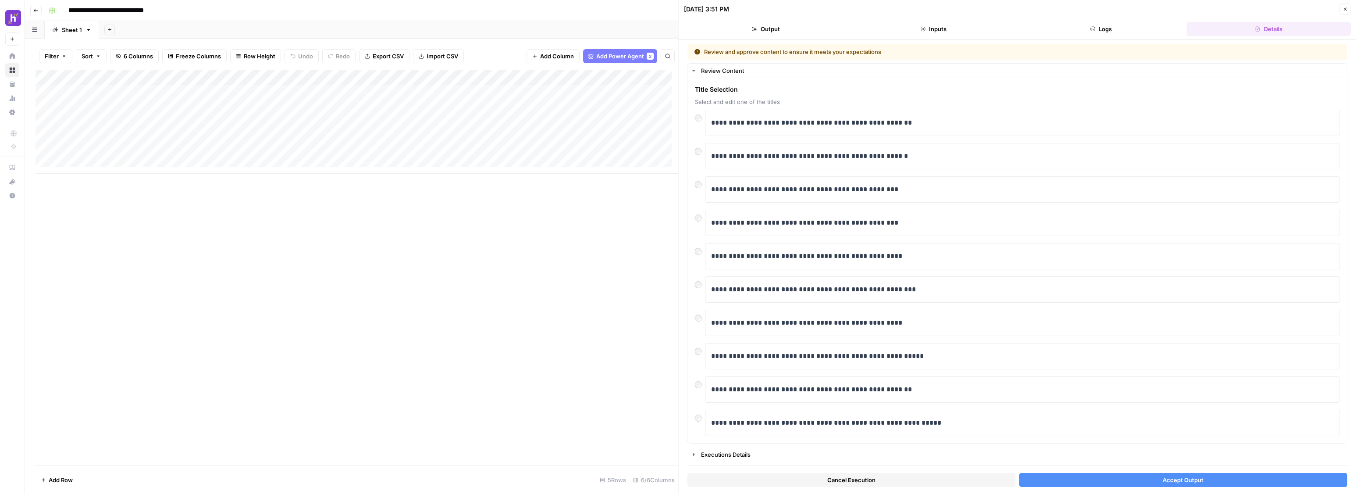
click at [636, 74] on div "Add Column" at bounding box center [357, 121] width 643 height 103
click at [608, 151] on span "Configure Inputs" at bounding box center [597, 151] width 77 height 9
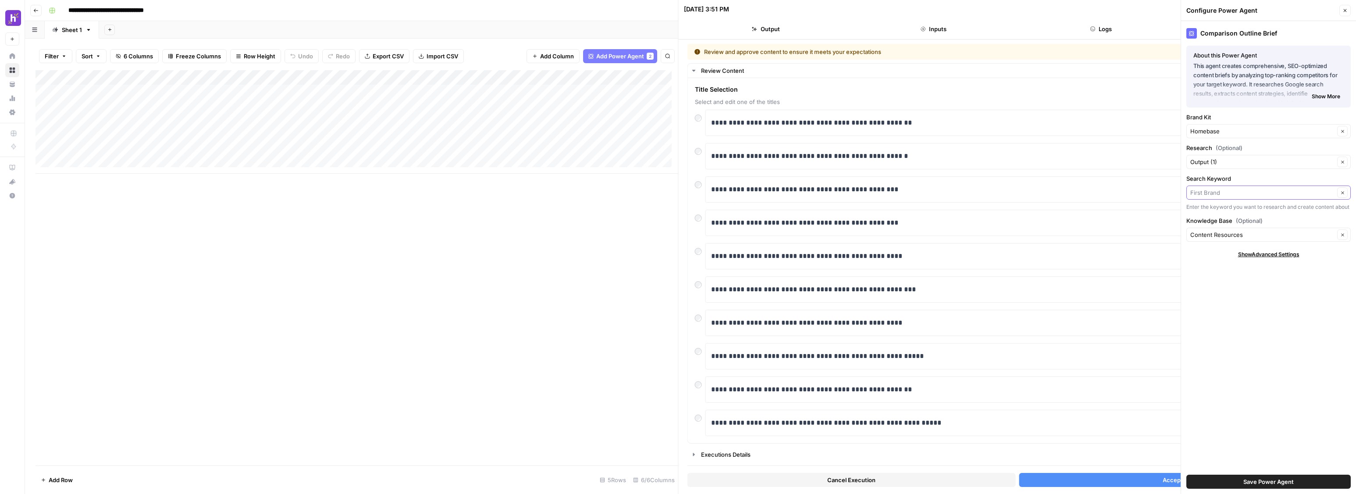
click at [1242, 194] on input "Search Keyword" at bounding box center [1262, 192] width 144 height 9
type input "First Brand"
click at [1237, 174] on label "Search Keyword" at bounding box center [1268, 178] width 164 height 9
click at [1237, 188] on input "First Brand" at bounding box center [1262, 192] width 144 height 9
type input "First Brand"
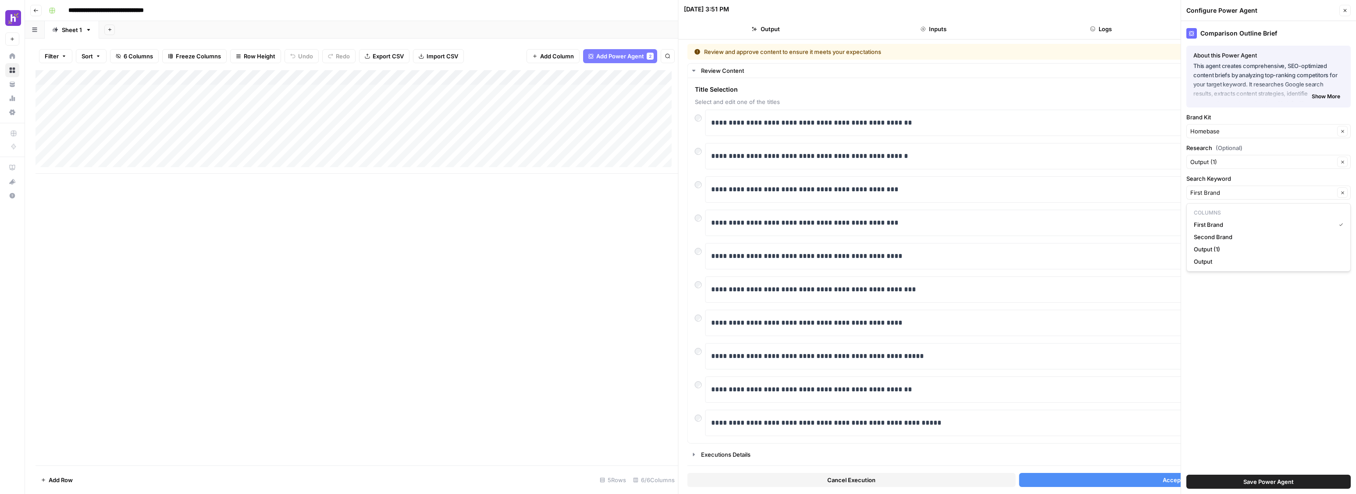
click at [1254, 178] on label "Search Keyword" at bounding box center [1268, 178] width 164 height 9
click at [1254, 188] on input "First Brand" at bounding box center [1262, 192] width 144 height 9
type input "First Brand"
click at [1261, 160] on input "Research (Optional)" at bounding box center [1262, 161] width 144 height 9
type input "Output (1)"
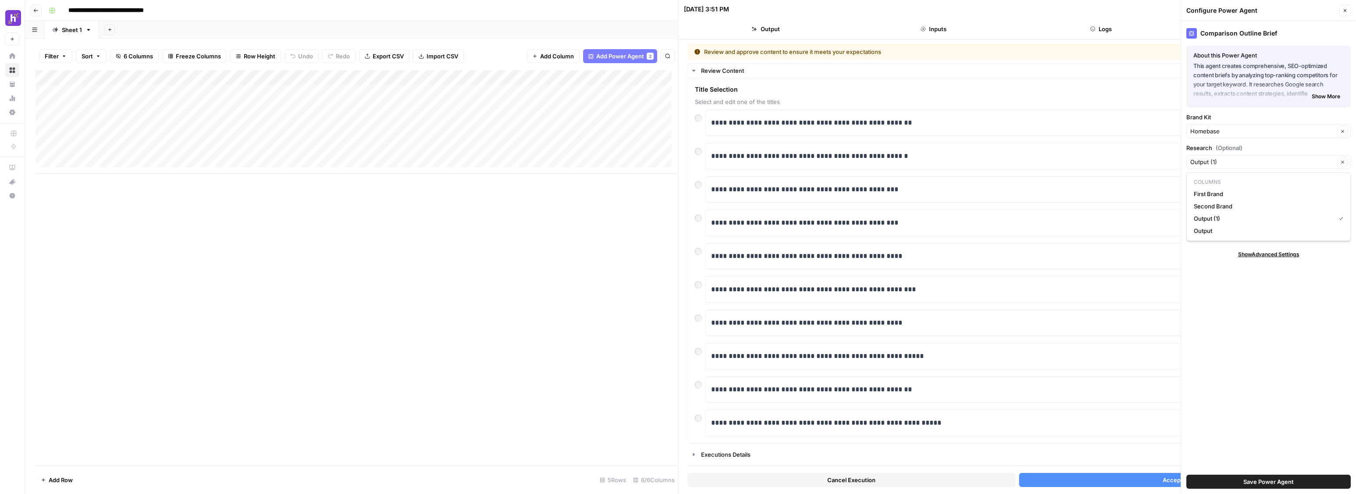
click at [1241, 332] on div "Comparison Outline Brief About this Power Agent This agent creates comprehensiv…" at bounding box center [1268, 257] width 175 height 473
click at [1293, 187] on div "First Brand Clear" at bounding box center [1268, 192] width 164 height 14
type input "First Brand"
click at [1226, 299] on div "Comparison Outline Brief About this Power Agent This agent creates comprehensiv…" at bounding box center [1268, 257] width 175 height 473
click at [1343, 192] on icon "button" at bounding box center [1342, 192] width 5 height 5
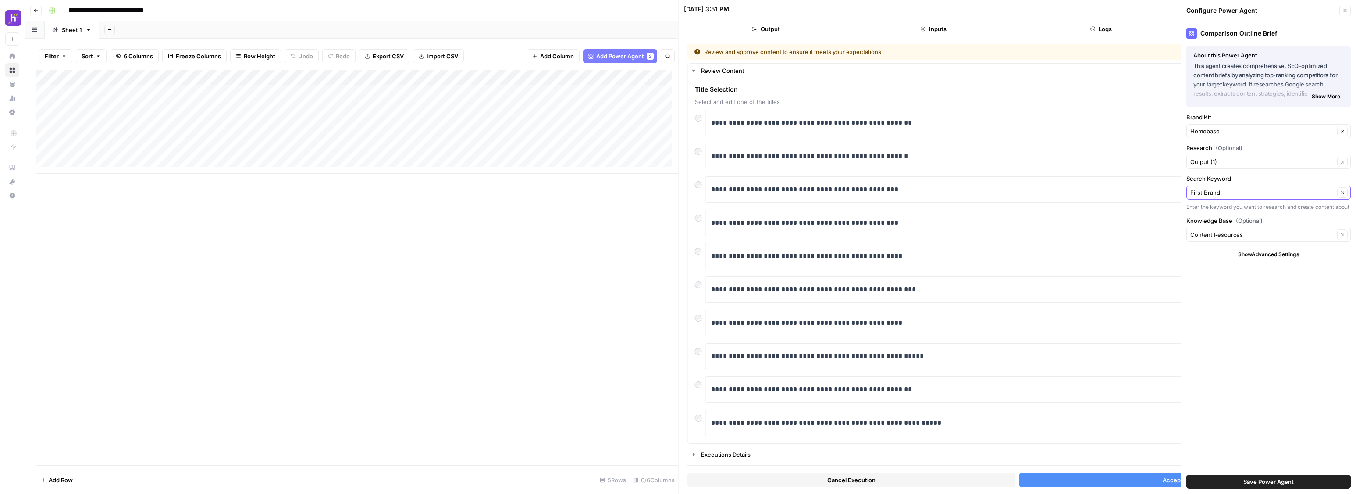
click at [1343, 192] on icon "button" at bounding box center [1342, 192] width 5 height 5
click at [1342, 192] on icon "button" at bounding box center [1342, 192] width 3 height 3
click at [1208, 302] on div "Comparison Outline Brief About this Power Agent This agent creates comprehensiv…" at bounding box center [1268, 257] width 175 height 473
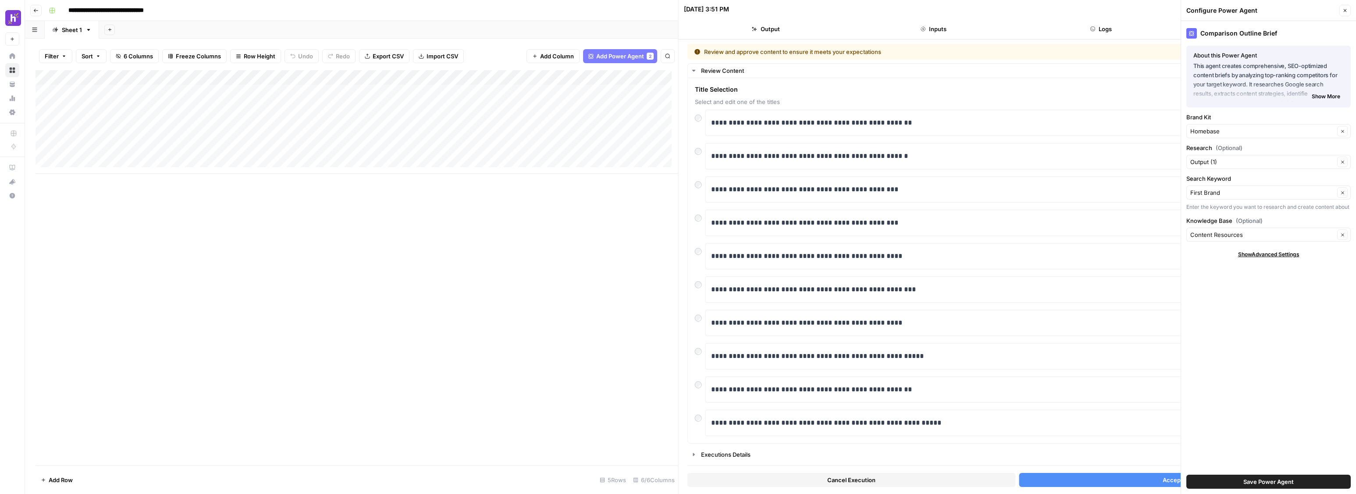
click at [1288, 252] on span "Show Advanced Settings" at bounding box center [1268, 254] width 61 height 8
click at [1288, 252] on span "Hide Advanced Settings" at bounding box center [1268, 254] width 59 height 8
click at [607, 92] on div "Add Column" at bounding box center [357, 121] width 643 height 103
click at [1347, 11] on icon "button" at bounding box center [1344, 10] width 5 height 5
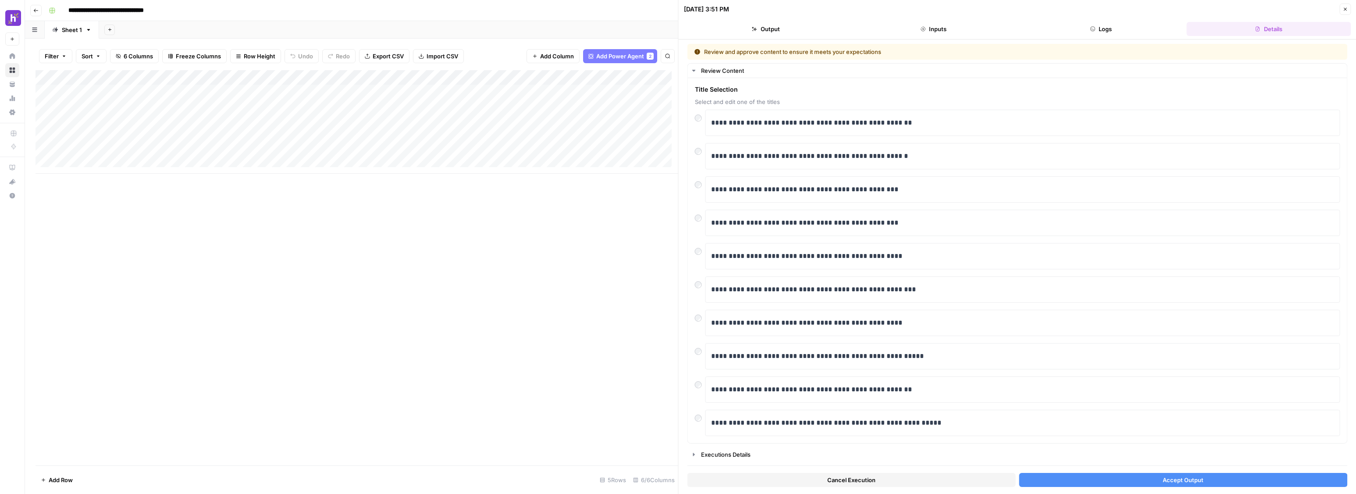
click at [778, 37] on header "08/21/25 at 3:51 PM Close Output Inputs Logs Details" at bounding box center [1018, 19] width 678 height 39
click at [797, 30] on button "Output" at bounding box center [766, 29] width 164 height 14
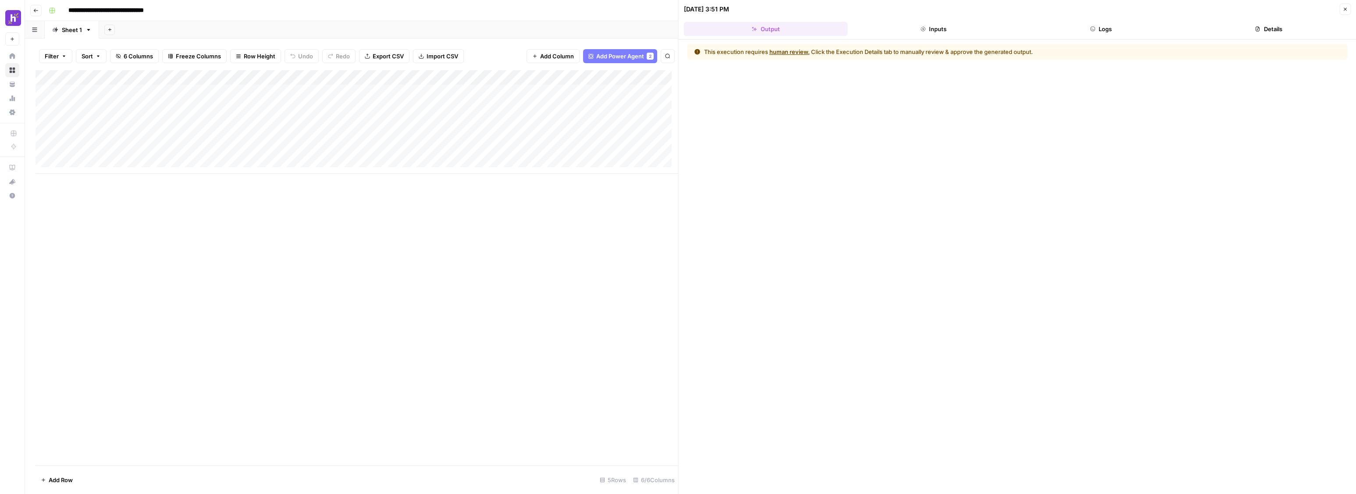
click at [783, 48] on button "human review." at bounding box center [789, 51] width 40 height 9
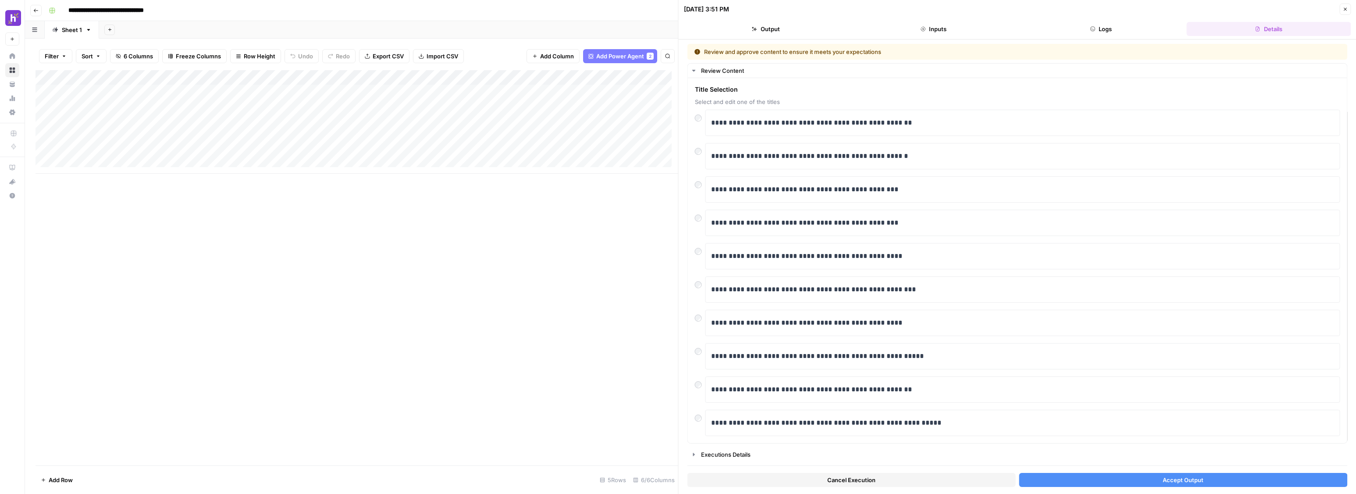
click at [765, 478] on button "Cancel Execution" at bounding box center [851, 480] width 328 height 14
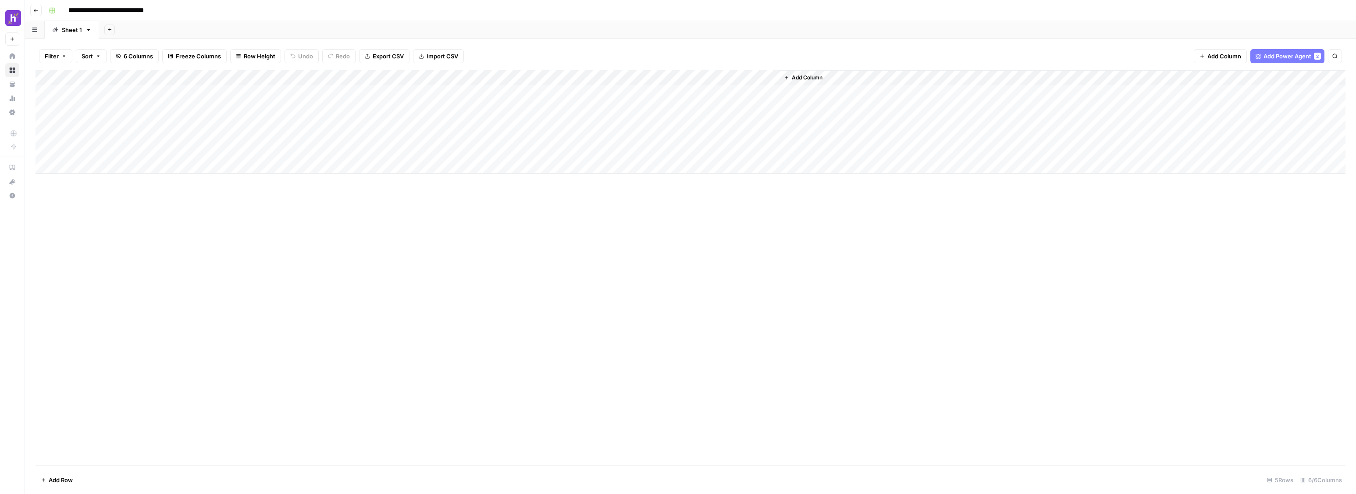
click at [634, 79] on div "Add Column" at bounding box center [691, 121] width 1310 height 103
click at [592, 164] on span "Edit Workflow" at bounding box center [597, 163] width 77 height 9
click at [635, 77] on div "Add Column" at bounding box center [691, 121] width 1310 height 103
click at [586, 151] on span "Configure Inputs" at bounding box center [597, 151] width 77 height 9
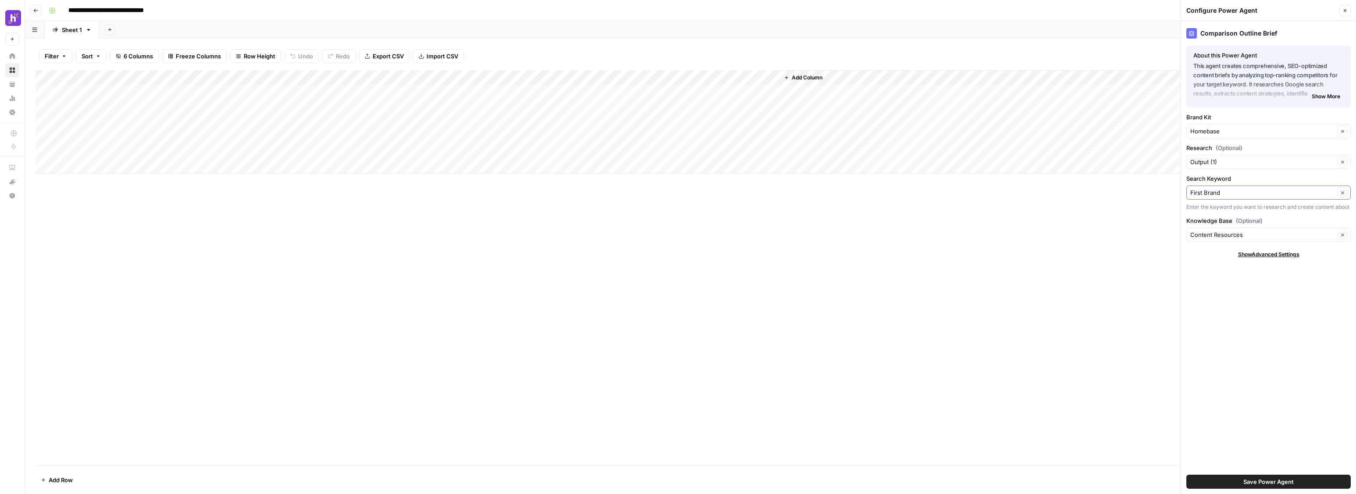
click at [1344, 193] on icon "button" at bounding box center [1342, 192] width 5 height 5
click at [1309, 192] on input "Search Keyword" at bounding box center [1262, 192] width 144 height 9
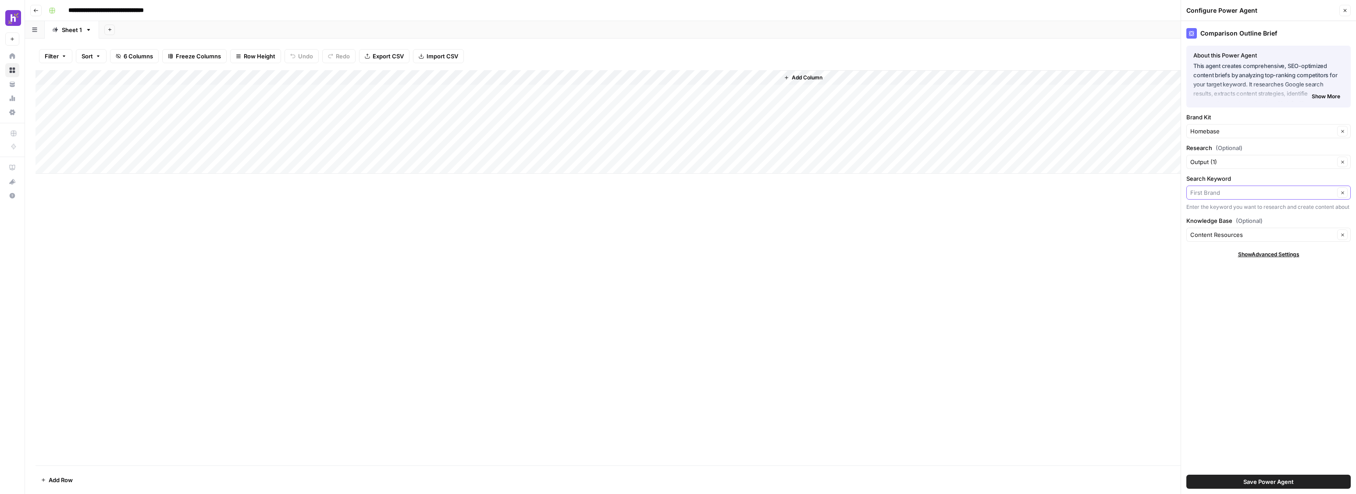
click at [1309, 192] on input "Search Keyword" at bounding box center [1262, 192] width 144 height 9
type input "First Brand"
click at [1243, 175] on label "Search Keyword" at bounding box center [1268, 178] width 164 height 9
click at [1243, 188] on input "First Brand" at bounding box center [1262, 192] width 144 height 9
type input "First Brand"
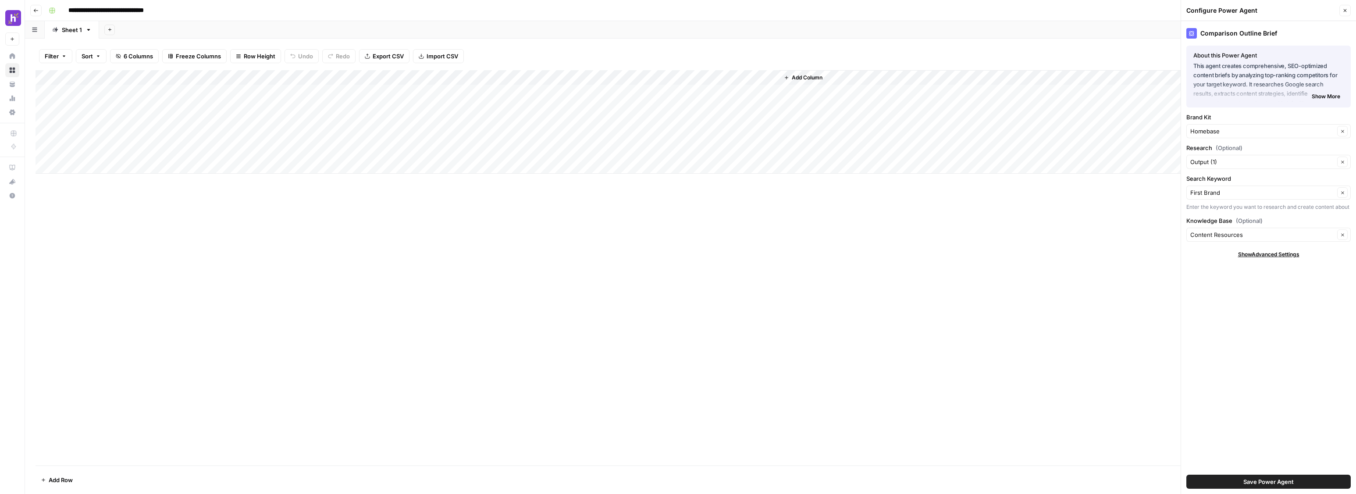
drag, startPoint x: 1323, startPoint y: 177, endPoint x: 1331, endPoint y: 196, distance: 20.8
click at [1331, 196] on div "Search Keyword First Brand Clear Enter the keyword you want to research and cre…" at bounding box center [1268, 192] width 164 height 37
click at [1272, 179] on label "Search Keyword" at bounding box center [1268, 178] width 164 height 9
click at [1272, 188] on input "First Brand" at bounding box center [1262, 192] width 144 height 9
type input "First Brand"
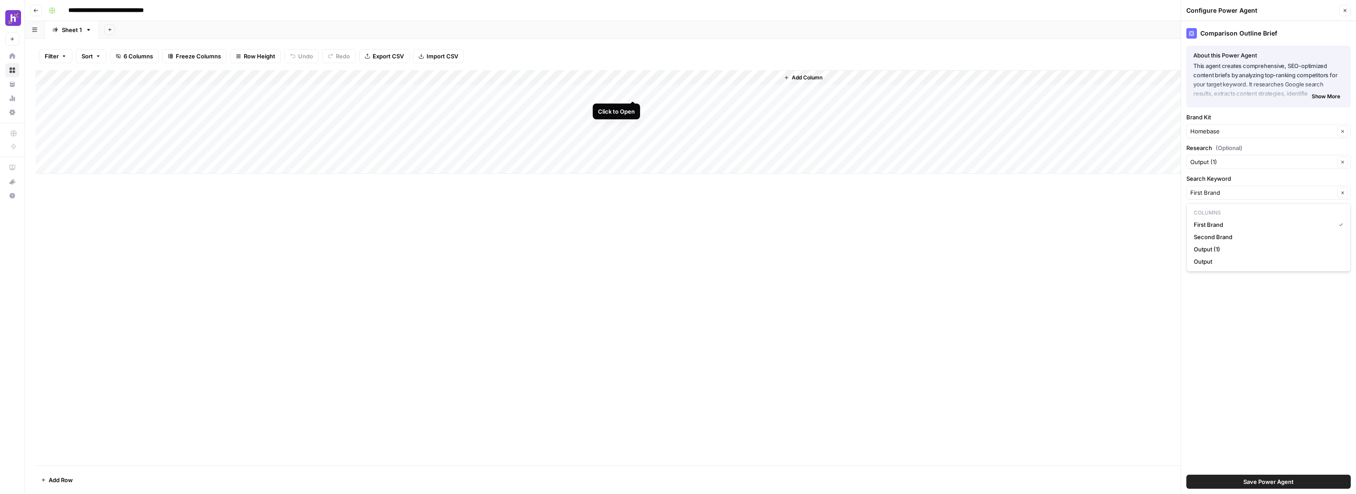
click at [632, 77] on div "Add Column" at bounding box center [691, 121] width 1310 height 103
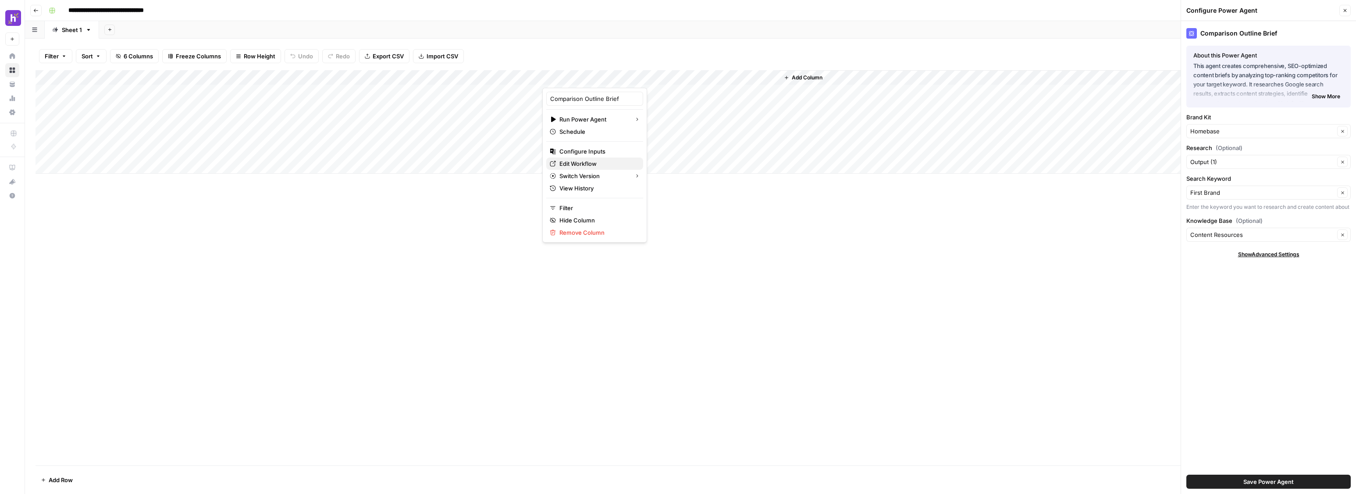
click at [595, 164] on span "Edit Workflow" at bounding box center [597, 163] width 77 height 9
click at [1291, 199] on div "Search Keyword First Brand Clear Enter the keyword you want to research and cre…" at bounding box center [1268, 192] width 164 height 37
click at [1293, 196] on input "Search Keyword" at bounding box center [1262, 192] width 144 height 9
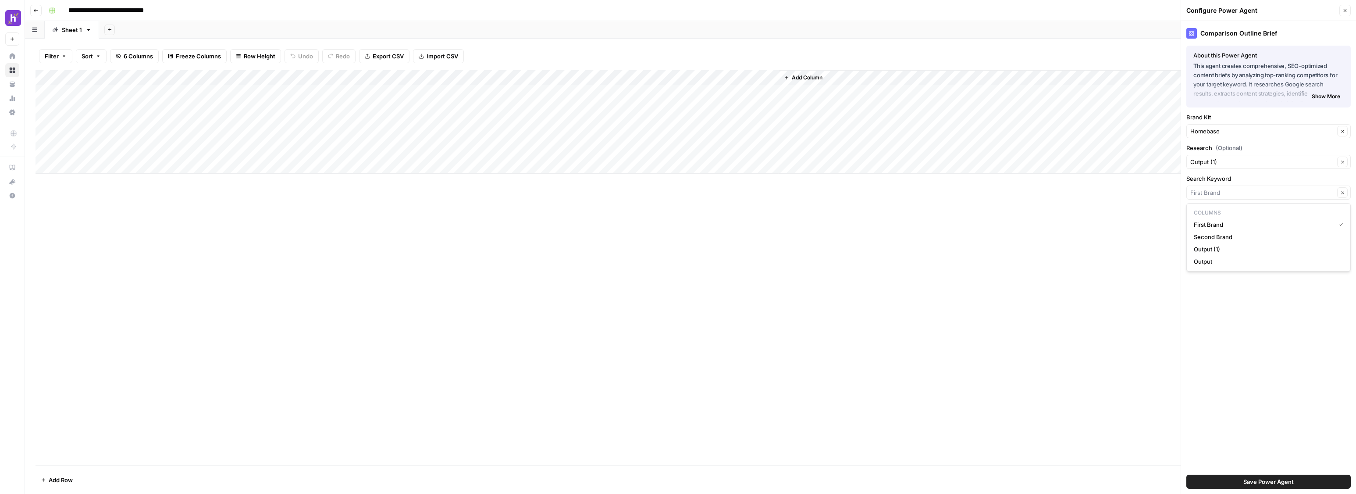
type input "First Brand"
click at [310, 79] on div "Add Column" at bounding box center [691, 121] width 1310 height 103
click at [313, 218] on div "Add Column" at bounding box center [691, 267] width 1310 height 395
click at [280, 207] on div "Add Column" at bounding box center [691, 267] width 1310 height 395
click at [312, 77] on div "Add Column" at bounding box center [691, 121] width 1310 height 103
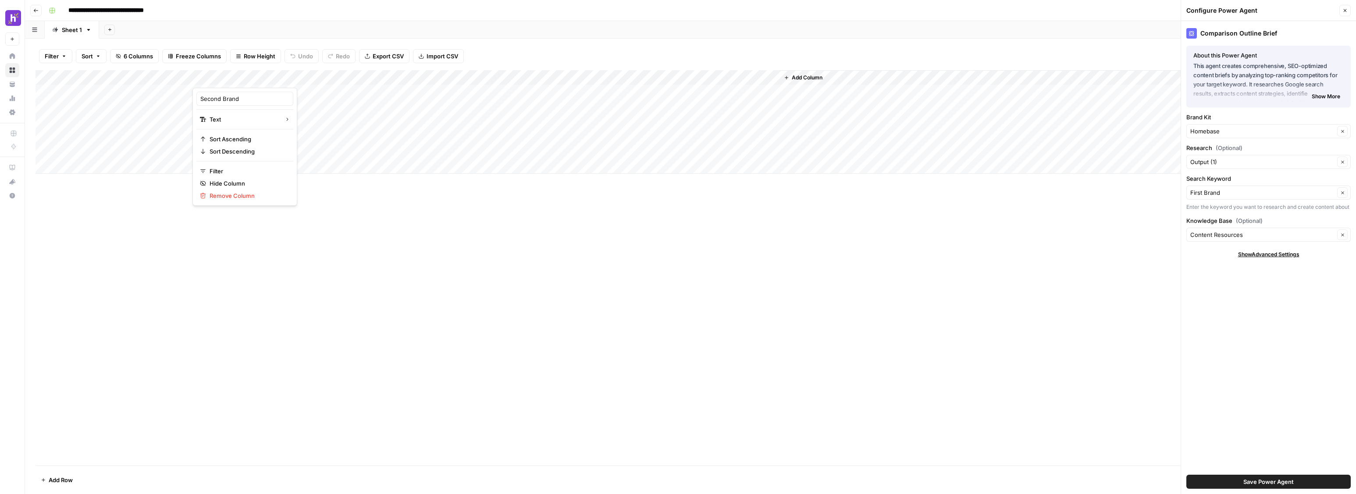
click at [319, 65] on div "Filter Sort 6 Columns Freeze Columns Row Height Undo Redo Export CSV Import CSV…" at bounding box center [691, 56] width 1310 height 28
click at [802, 80] on span "Add Column" at bounding box center [807, 78] width 31 height 8
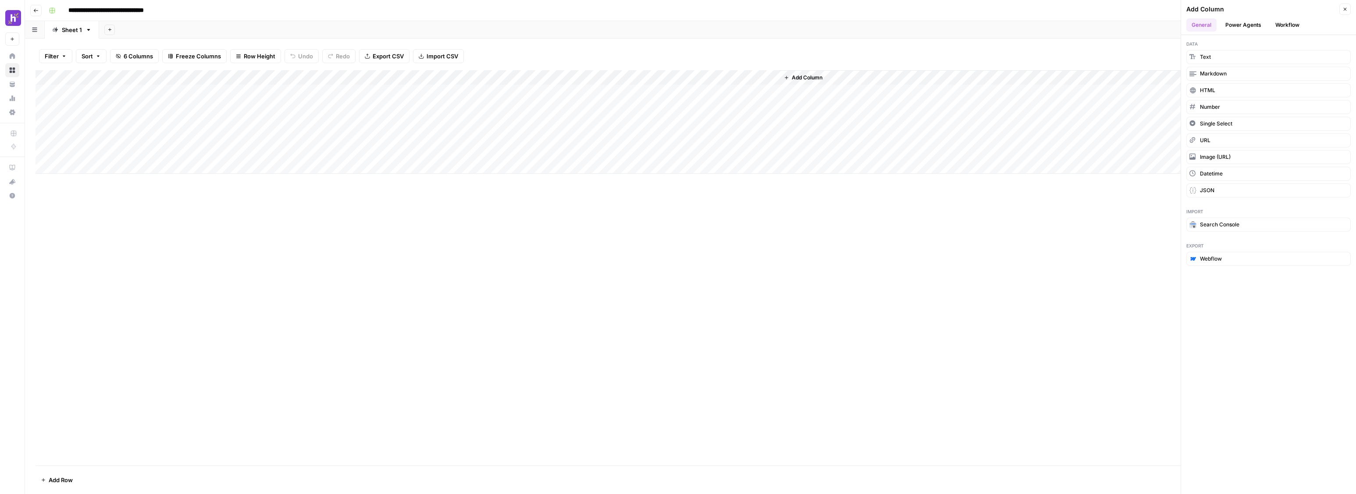
click at [794, 79] on span "Add Column" at bounding box center [807, 78] width 31 height 8
click at [1225, 59] on button "Text" at bounding box center [1268, 57] width 164 height 14
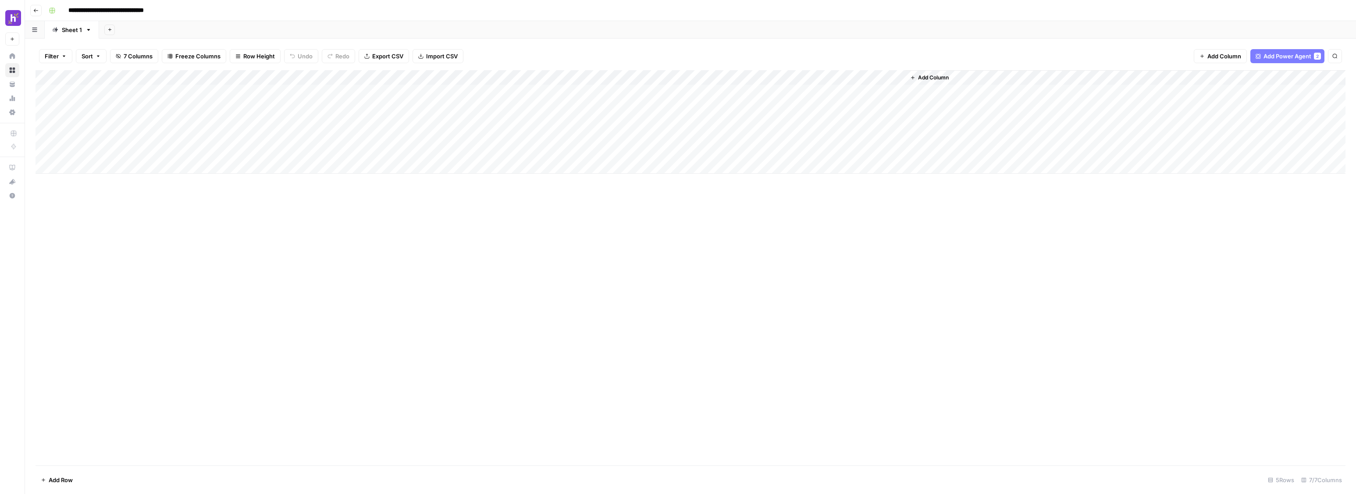
click at [814, 81] on div "Add Column" at bounding box center [691, 121] width 1310 height 103
click at [827, 98] on input "New Column" at bounding box center [830, 98] width 89 height 9
type input "Keyword"
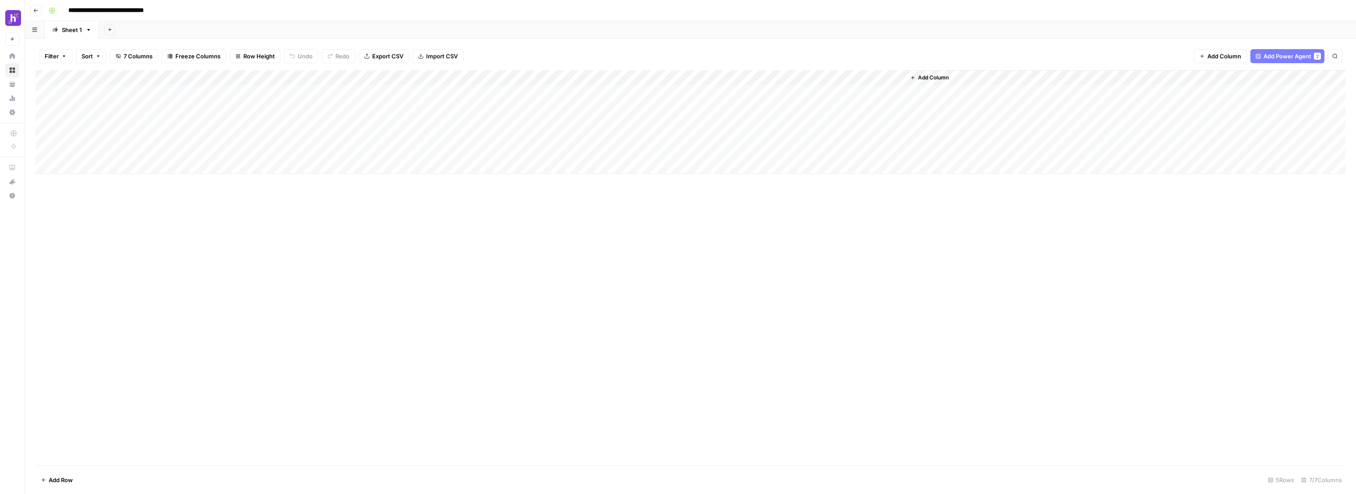
click at [822, 95] on div "Add Column" at bounding box center [691, 121] width 1310 height 103
click at [822, 95] on textarea at bounding box center [848, 92] width 140 height 12
type textarea "*"
type textarea "**********"
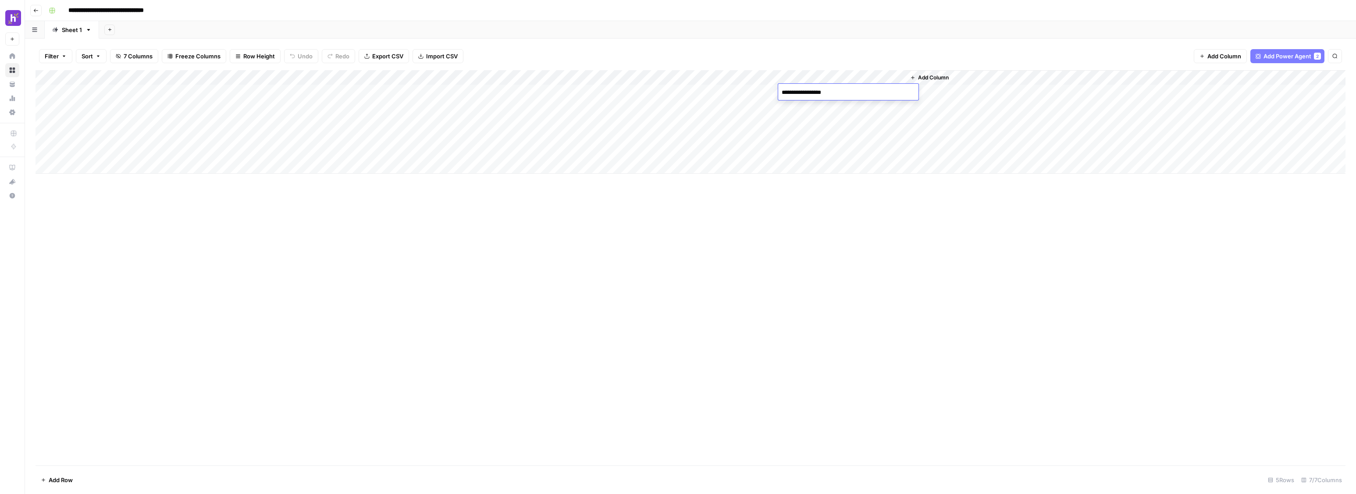
click at [851, 178] on div "Add Column" at bounding box center [691, 267] width 1310 height 395
drag, startPoint x: 838, startPoint y: 78, endPoint x: 328, endPoint y: 71, distance: 510.3
click at [328, 71] on div "Add Column" at bounding box center [691, 121] width 1310 height 103
click at [760, 79] on div "Add Column" at bounding box center [691, 121] width 1310 height 103
click at [729, 152] on span "Configure Inputs" at bounding box center [724, 151] width 77 height 9
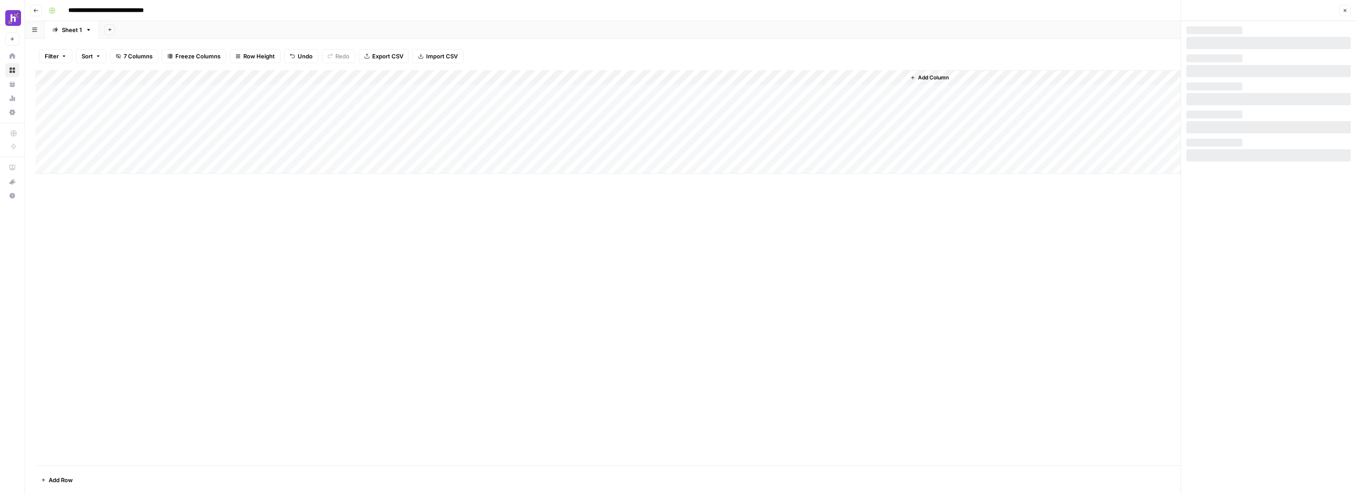
click at [761, 76] on div "Add Column" at bounding box center [691, 121] width 1310 height 103
click at [716, 151] on span "Configure Inputs" at bounding box center [724, 151] width 77 height 9
click at [758, 75] on div "Add Column" at bounding box center [691, 121] width 1310 height 103
click at [729, 150] on span "Configure Inputs" at bounding box center [724, 151] width 77 height 9
drag, startPoint x: 935, startPoint y: 250, endPoint x: 921, endPoint y: 248, distance: 14.7
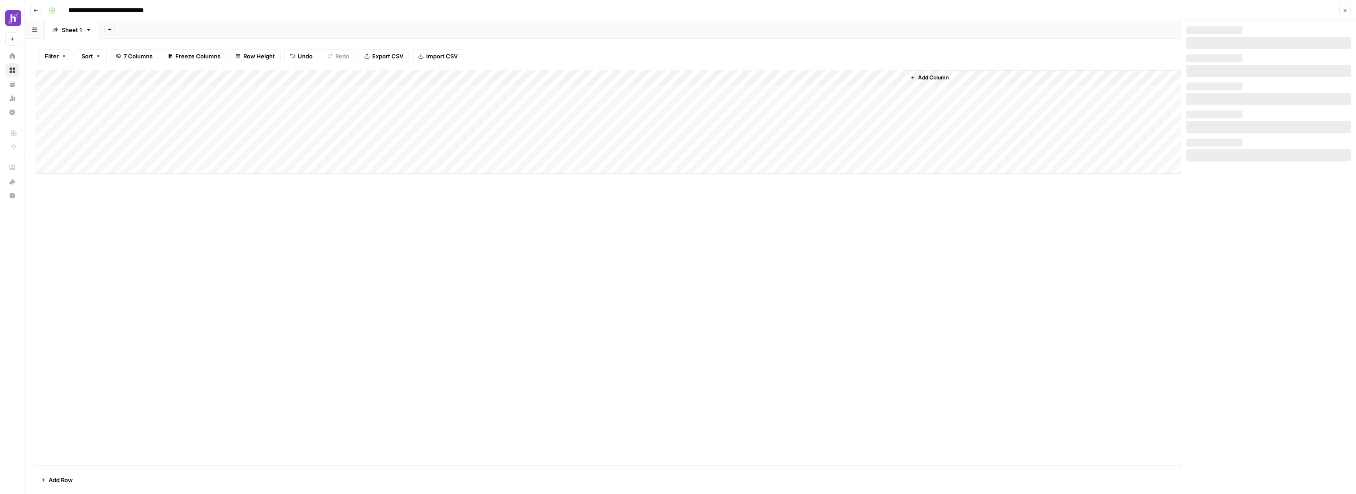
click at [933, 251] on div "Add Column" at bounding box center [691, 267] width 1310 height 395
click at [750, 201] on div "Add Column" at bounding box center [691, 267] width 1310 height 395
click at [323, 110] on div "Add Column" at bounding box center [691, 121] width 1310 height 103
click at [371, 85] on div "Add Column" at bounding box center [691, 121] width 1310 height 103
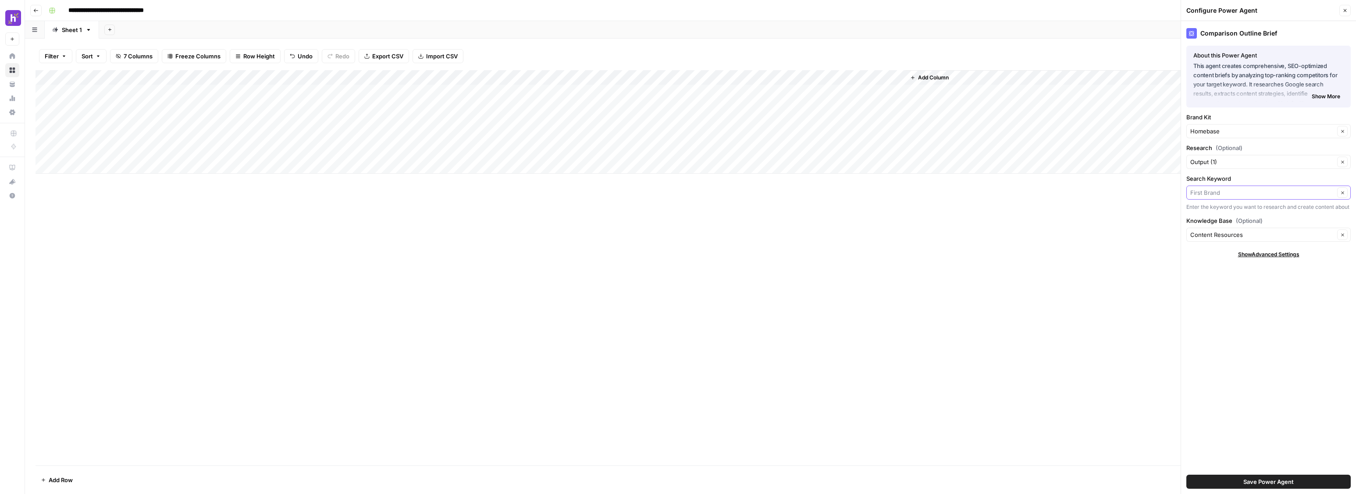
click at [1242, 192] on input "Search Keyword" at bounding box center [1262, 192] width 144 height 9
click at [1217, 229] on span "Keyword" at bounding box center [1261, 225] width 135 height 9
type input "Keyword"
click at [725, 222] on div "Add Column" at bounding box center [691, 267] width 1310 height 395
click at [770, 93] on div "Add Column" at bounding box center [691, 121] width 1310 height 103
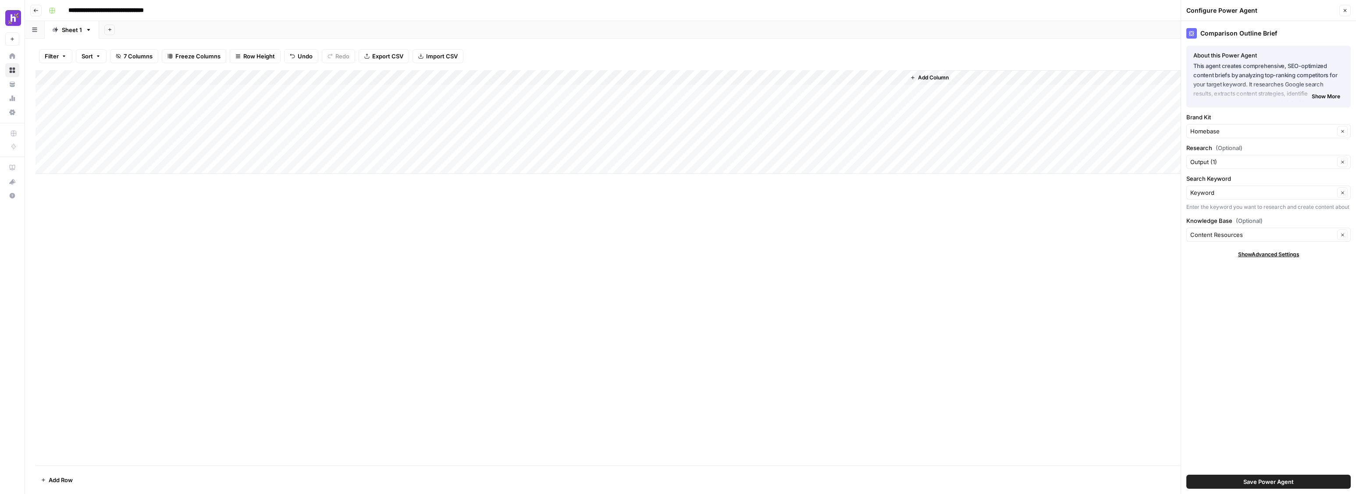
click at [773, 92] on div "Add Column" at bounding box center [691, 121] width 1310 height 103
click at [719, 82] on div "Add Column" at bounding box center [691, 121] width 1310 height 103
click at [774, 92] on div "Add Column" at bounding box center [691, 121] width 1310 height 103
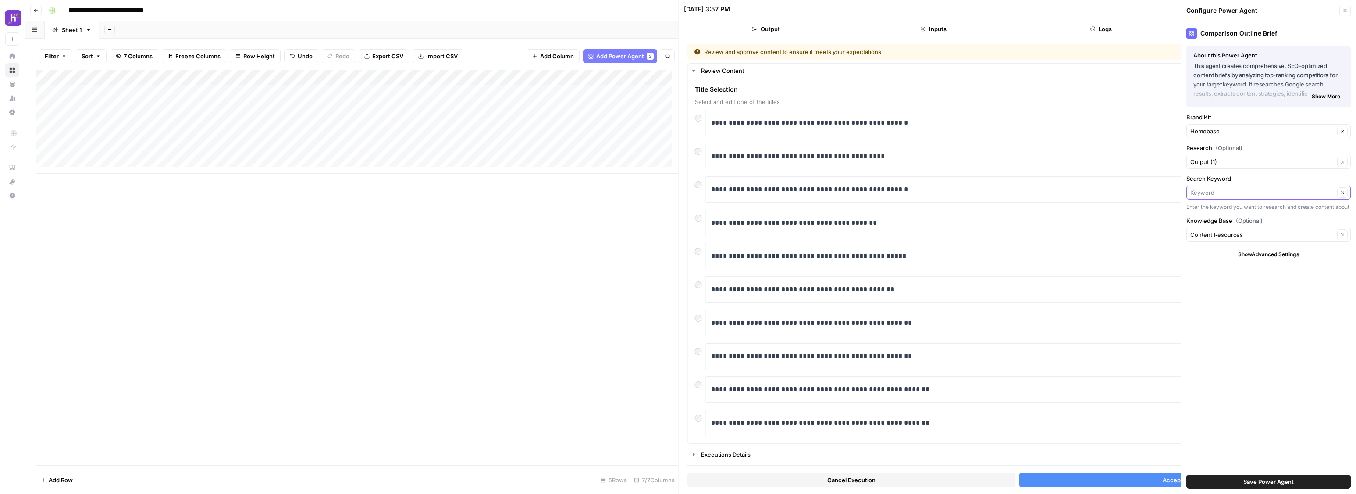
click at [1299, 189] on input "Search Keyword" at bounding box center [1262, 192] width 144 height 9
type input "Keyword"
click at [1268, 327] on div "Comparison Outline Brief About this Power Agent This agent creates comprehensiv…" at bounding box center [1268, 257] width 175 height 473
click at [1158, 480] on button "Accept Output" at bounding box center [1183, 480] width 328 height 14
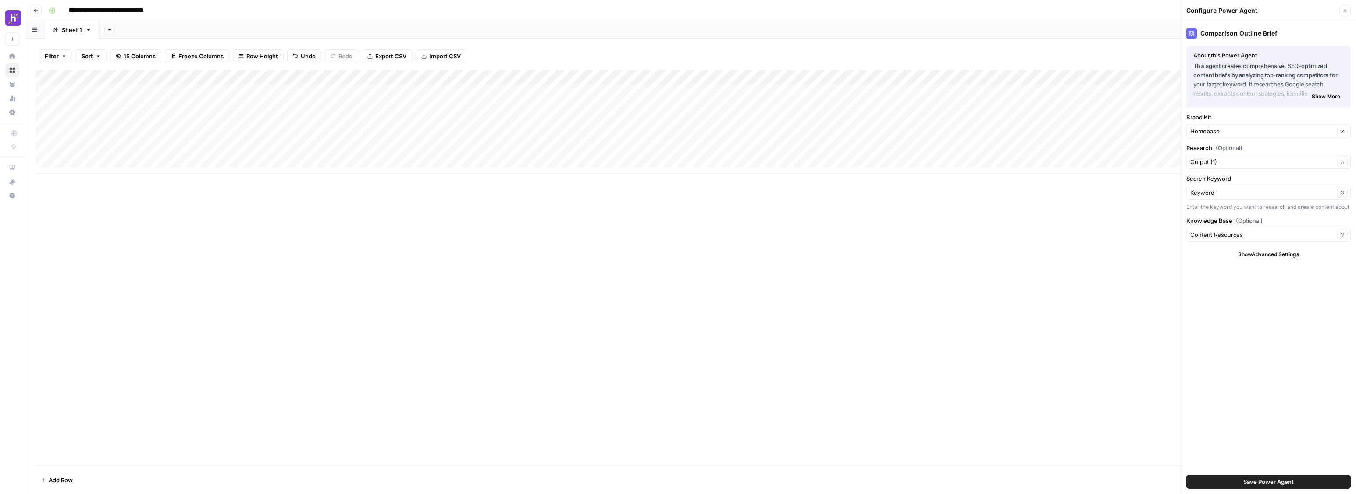
drag, startPoint x: 938, startPoint y: 175, endPoint x: 998, endPoint y: 173, distance: 60.1
click at [998, 173] on div "Add Column" at bounding box center [691, 267] width 1310 height 395
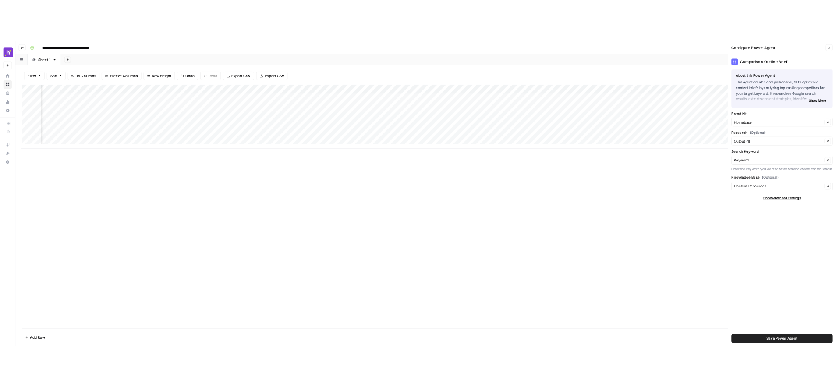
scroll to position [0, 255]
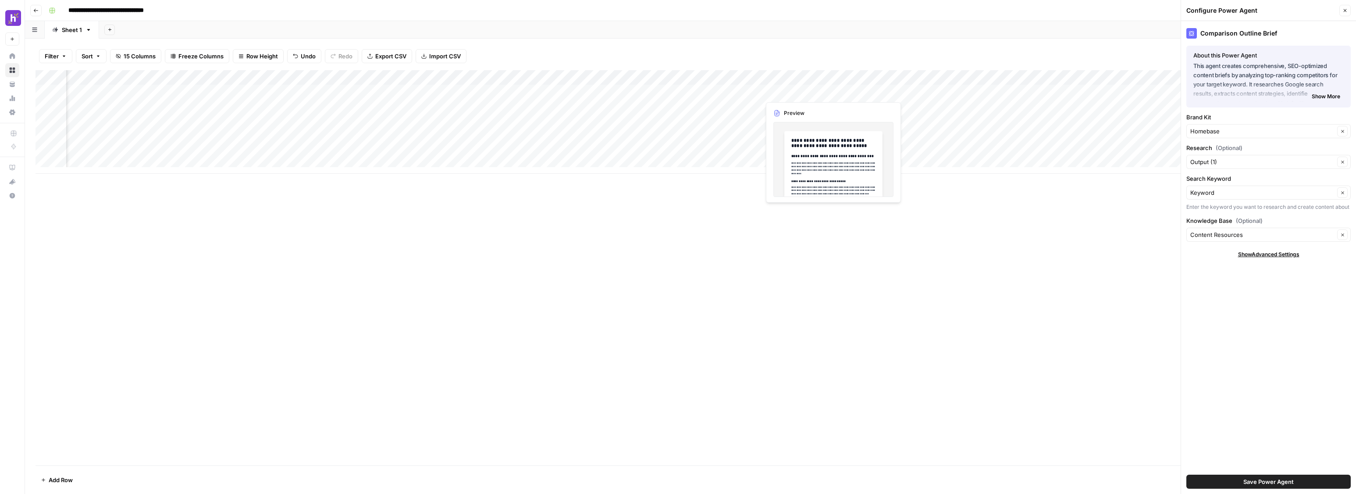
click at [800, 91] on div "Add Column" at bounding box center [691, 121] width 1310 height 103
click at [803, 95] on div "Add Column" at bounding box center [691, 121] width 1310 height 103
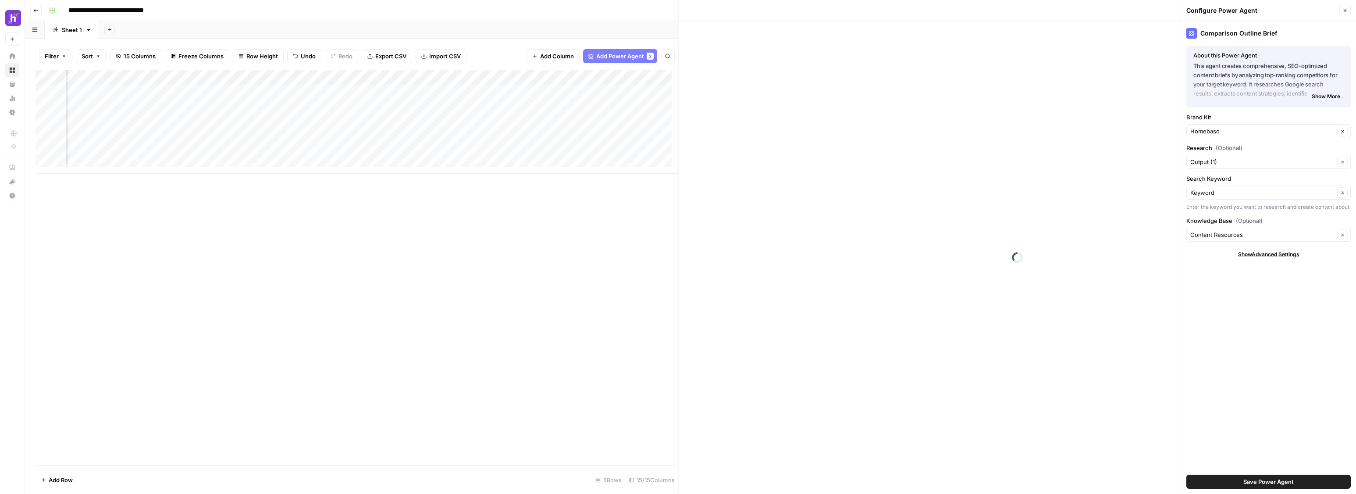
click at [1043, 223] on div at bounding box center [1018, 257] width 678 height 473
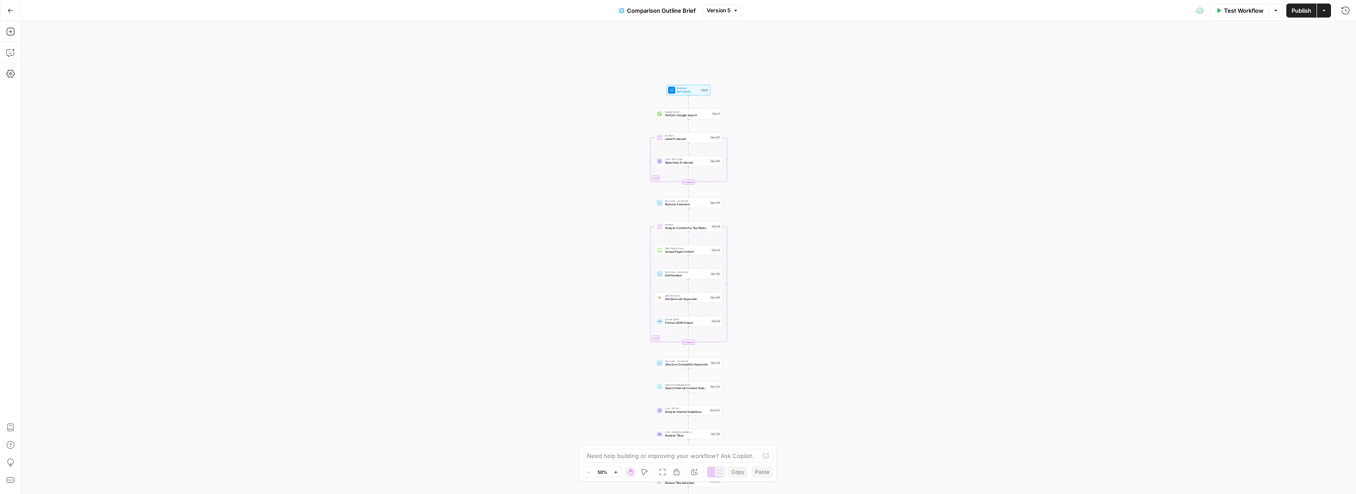
click at [1241, 10] on span "Test Workflow" at bounding box center [1243, 10] width 39 height 9
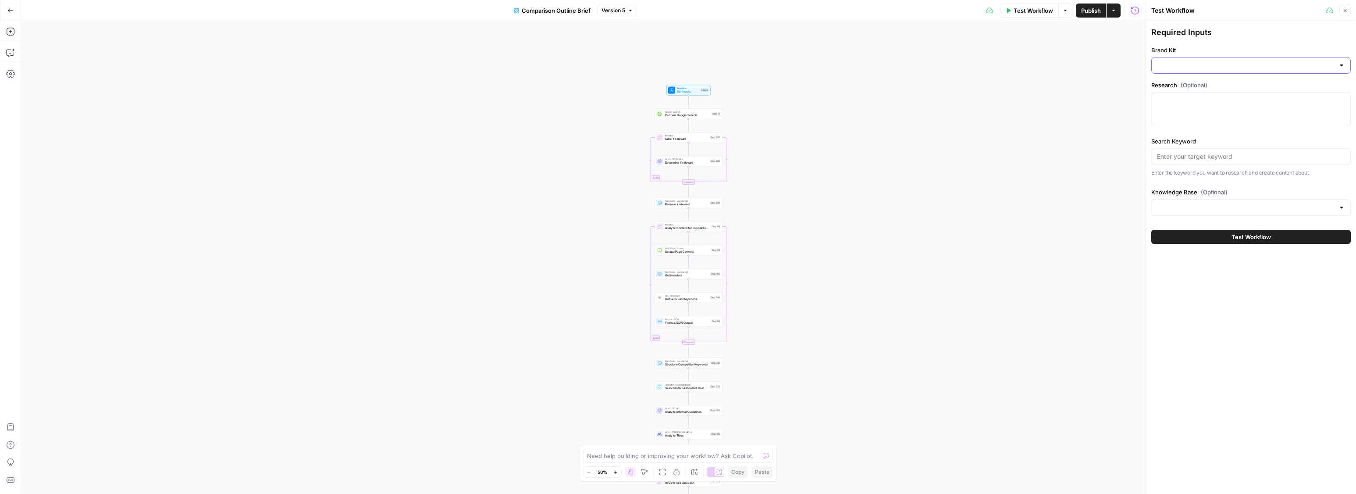
click at [1205, 62] on input "Brand Kit" at bounding box center [1246, 65] width 178 height 9
click at [1240, 118] on div "ID: 5924" at bounding box center [1251, 116] width 185 height 8
type input "Homebase"
click at [1244, 111] on div at bounding box center [1250, 109] width 199 height 34
click at [1245, 110] on div at bounding box center [1250, 109] width 199 height 34
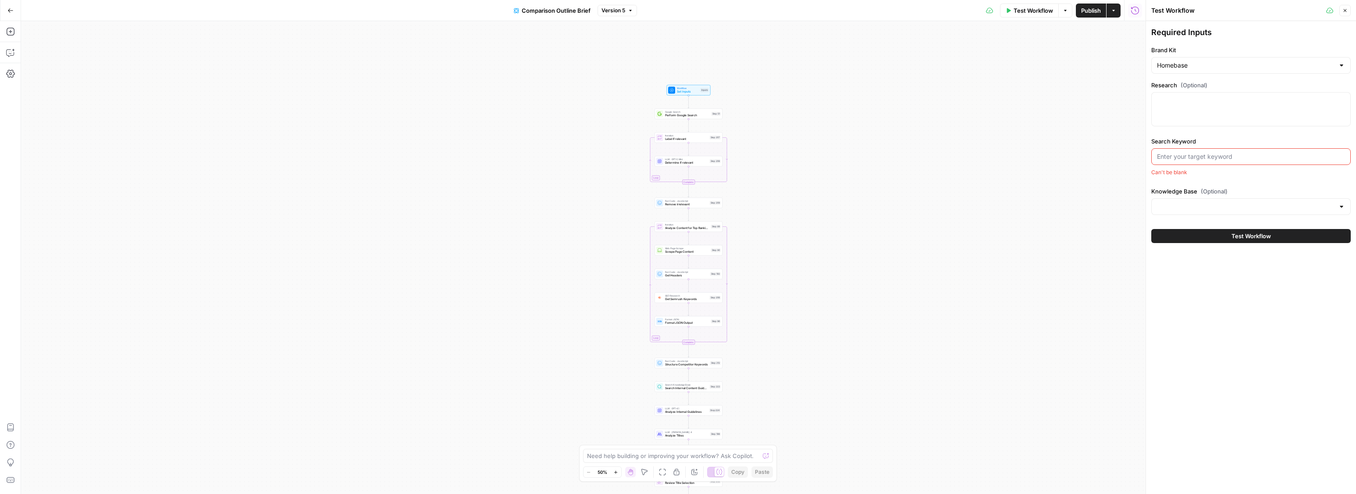
click at [1268, 157] on input "Search Keyword" at bounding box center [1251, 156] width 188 height 9
click at [1235, 115] on div at bounding box center [1250, 109] width 199 height 34
click at [1248, 168] on div "Can't be blank" at bounding box center [1250, 172] width 199 height 8
click at [1252, 155] on input "Search Keyword" at bounding box center [1251, 156] width 188 height 9
type input "Deputy vs Homebase"
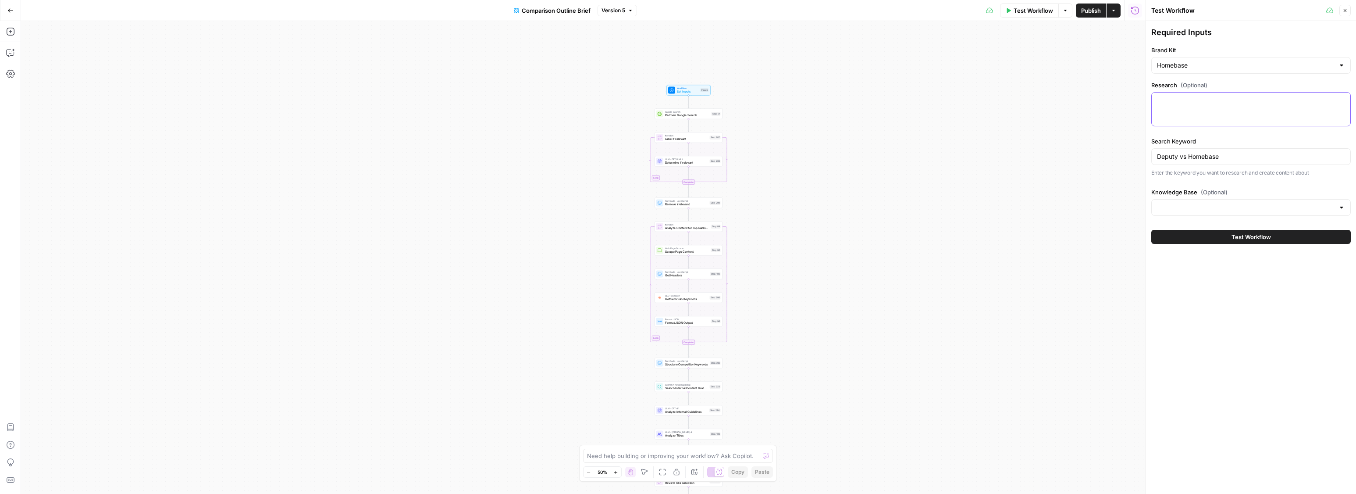
click at [1230, 103] on textarea "Research (Optional)" at bounding box center [1251, 100] width 188 height 9
click at [1220, 211] on input "Knowledge Base (Optional)" at bounding box center [1246, 207] width 178 height 9
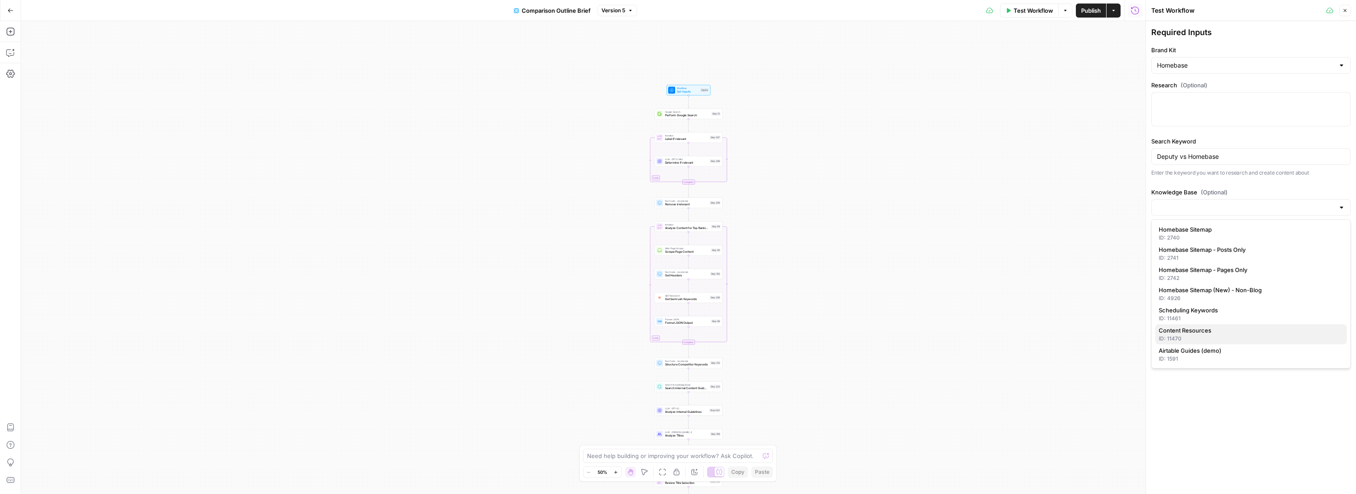
click at [1211, 335] on div "ID: 11470" at bounding box center [1251, 338] width 185 height 8
type input "Content Resources"
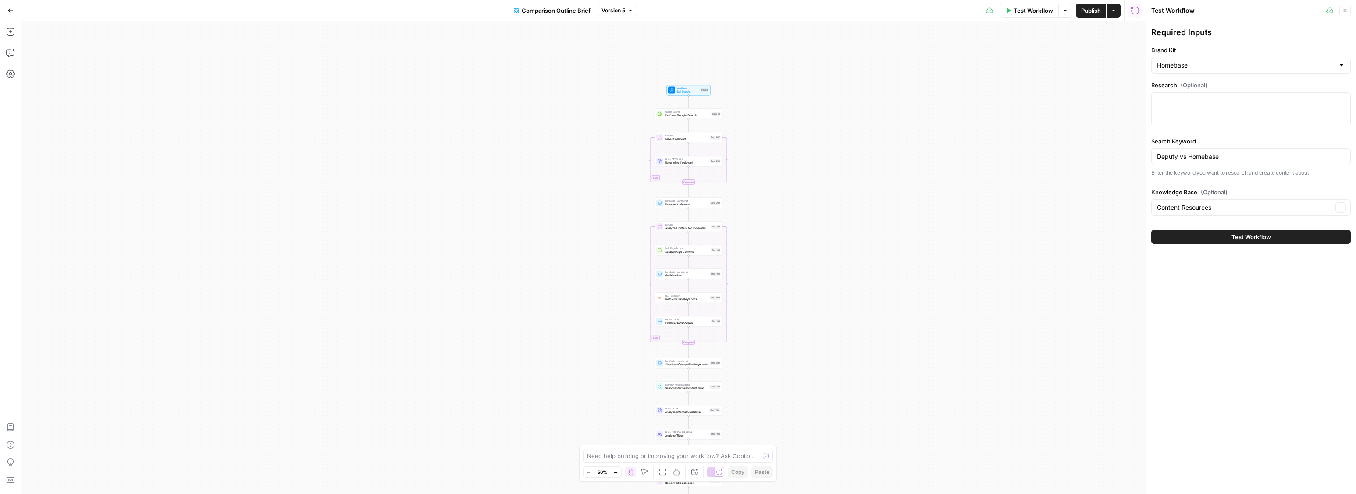
click at [1205, 232] on button "Test Workflow" at bounding box center [1250, 237] width 199 height 14
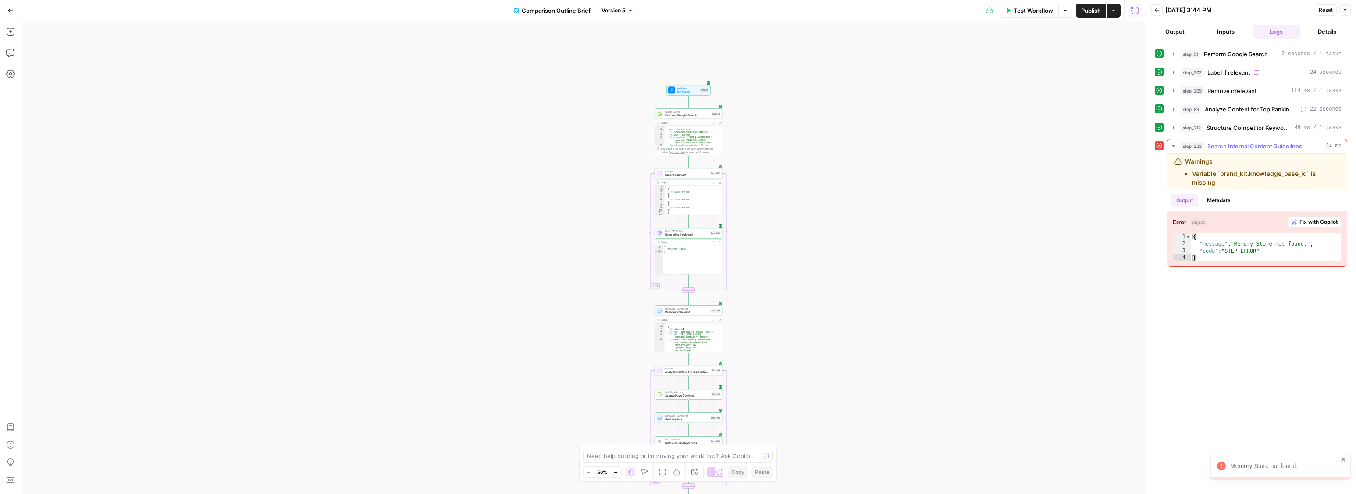
click at [1314, 218] on span "Fix with Copilot" at bounding box center [1318, 222] width 38 height 8
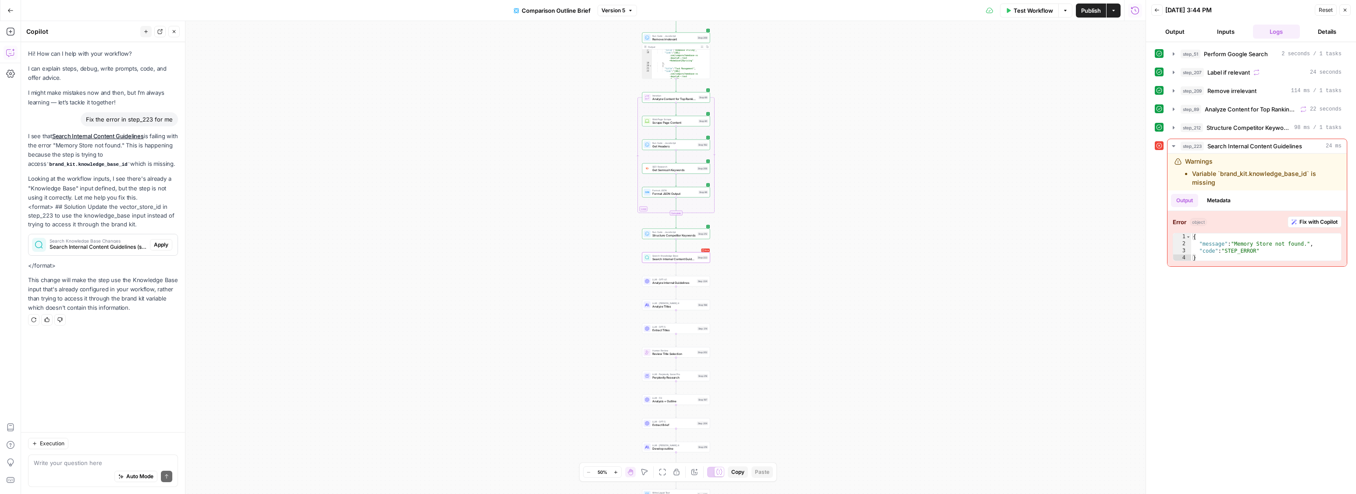
click at [163, 246] on span "Apply" at bounding box center [161, 245] width 14 height 8
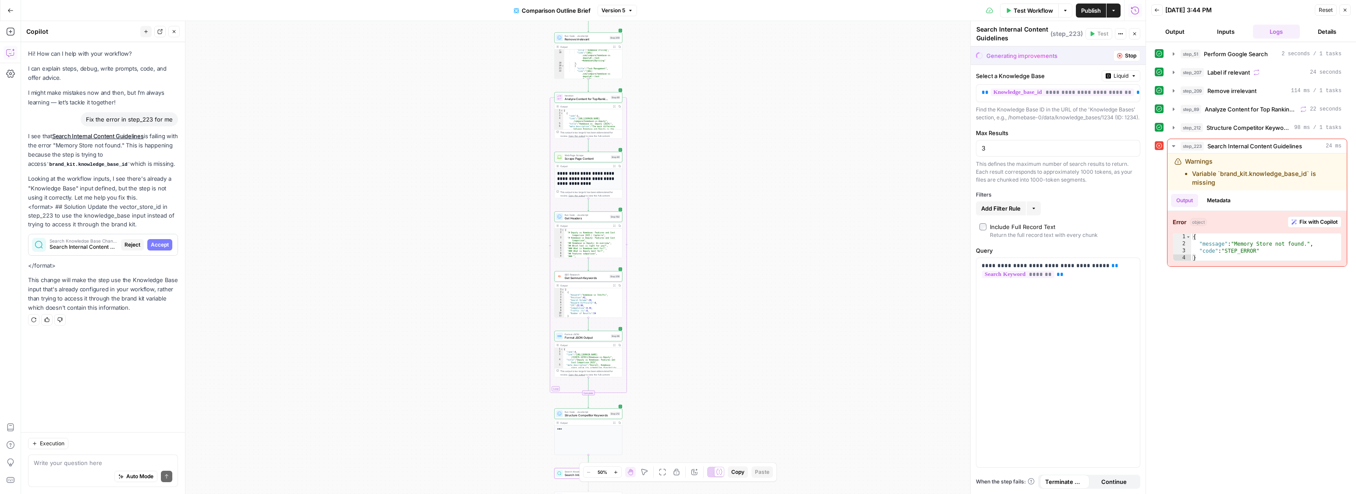
click at [158, 247] on span "Accept" at bounding box center [160, 245] width 18 height 8
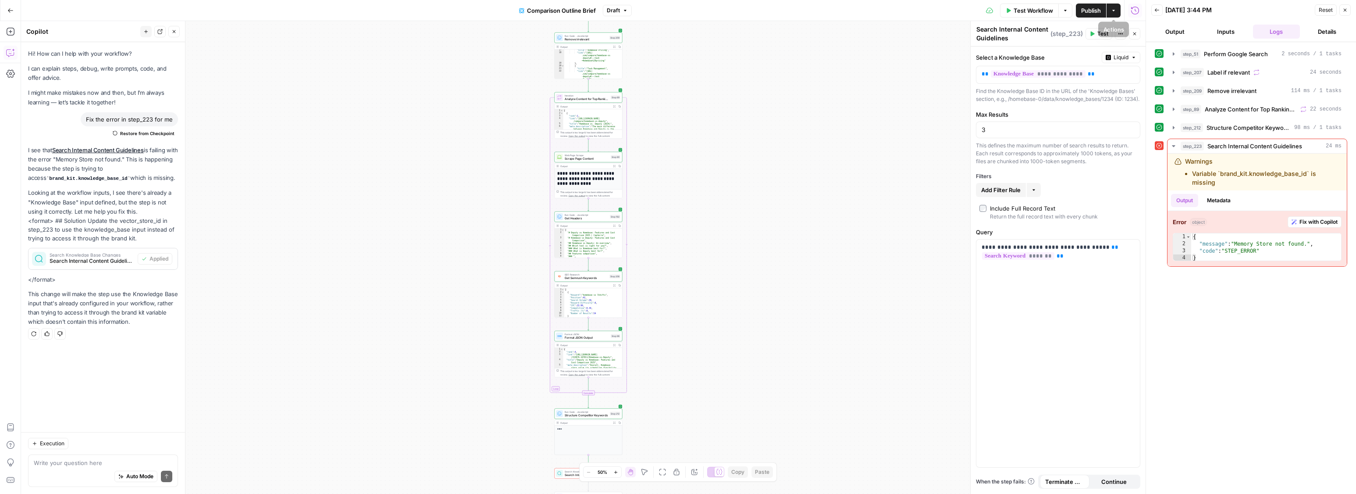
click at [1094, 7] on span "Publish" at bounding box center [1091, 10] width 20 height 9
click at [1026, 10] on span "Test Workflow" at bounding box center [1033, 10] width 39 height 9
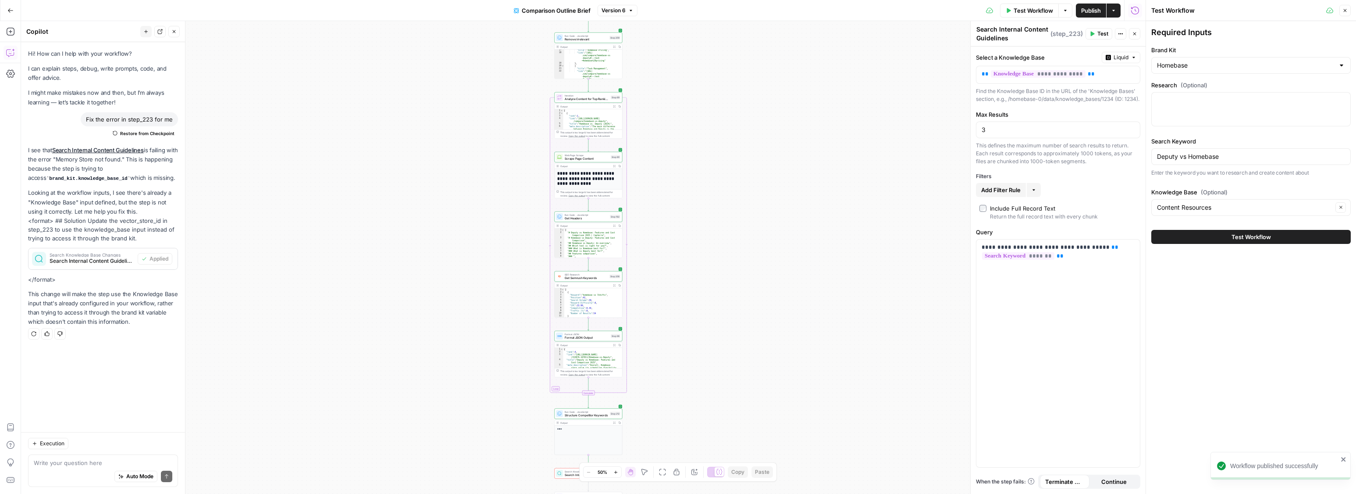
click at [1245, 237] on span "Test Workflow" at bounding box center [1250, 236] width 39 height 9
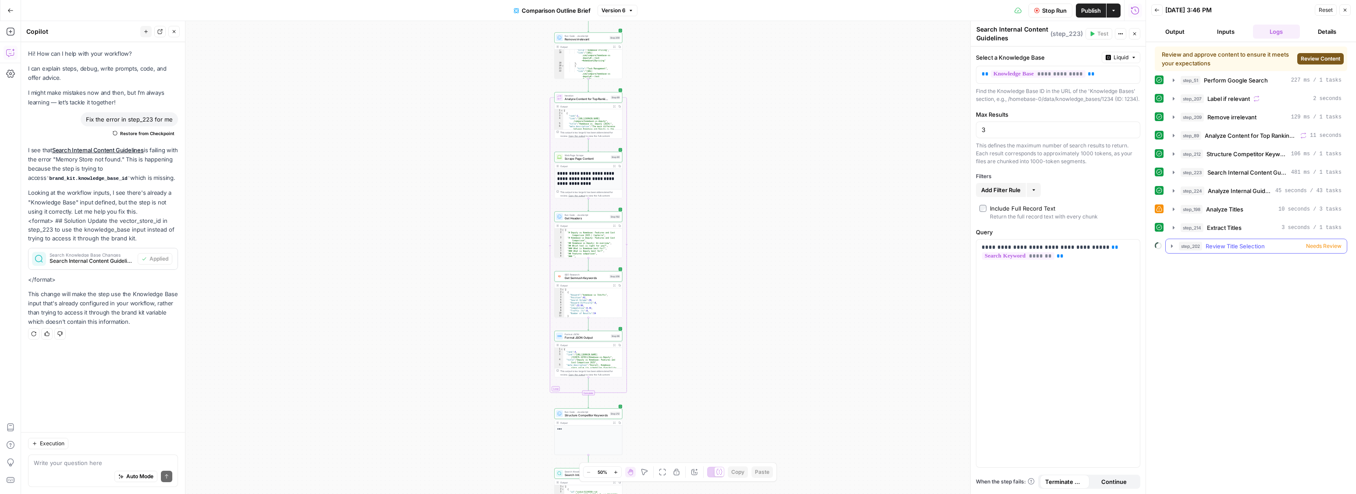
click at [1168, 246] on icon "button" at bounding box center [1171, 245] width 7 height 7
click at [1169, 247] on icon "button" at bounding box center [1171, 245] width 7 height 7
click at [1322, 63] on button "Review Content" at bounding box center [1320, 58] width 46 height 11
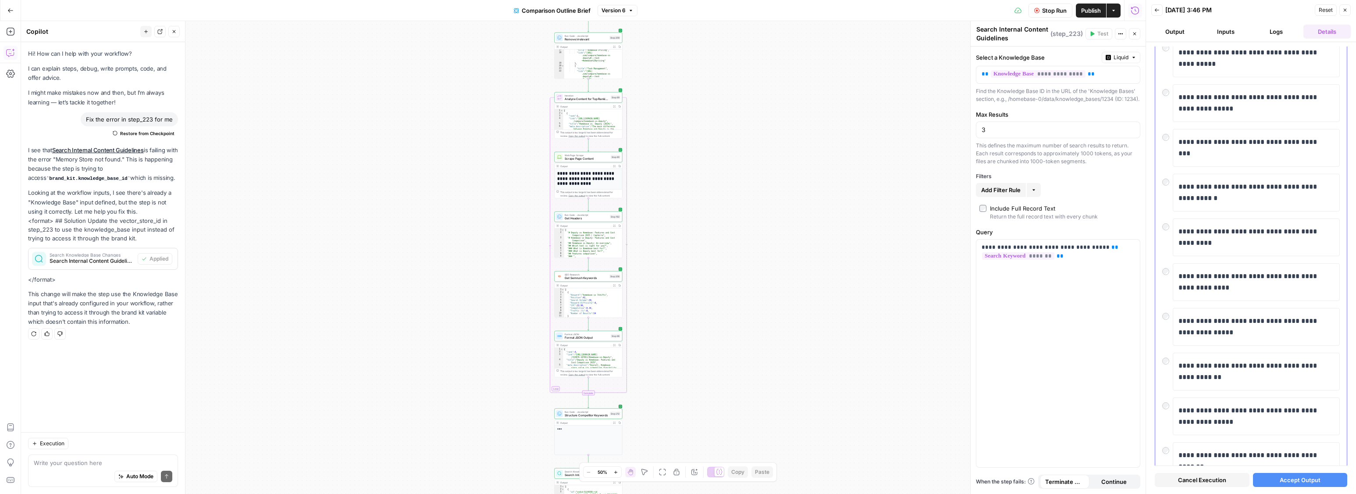
scroll to position [122, 0]
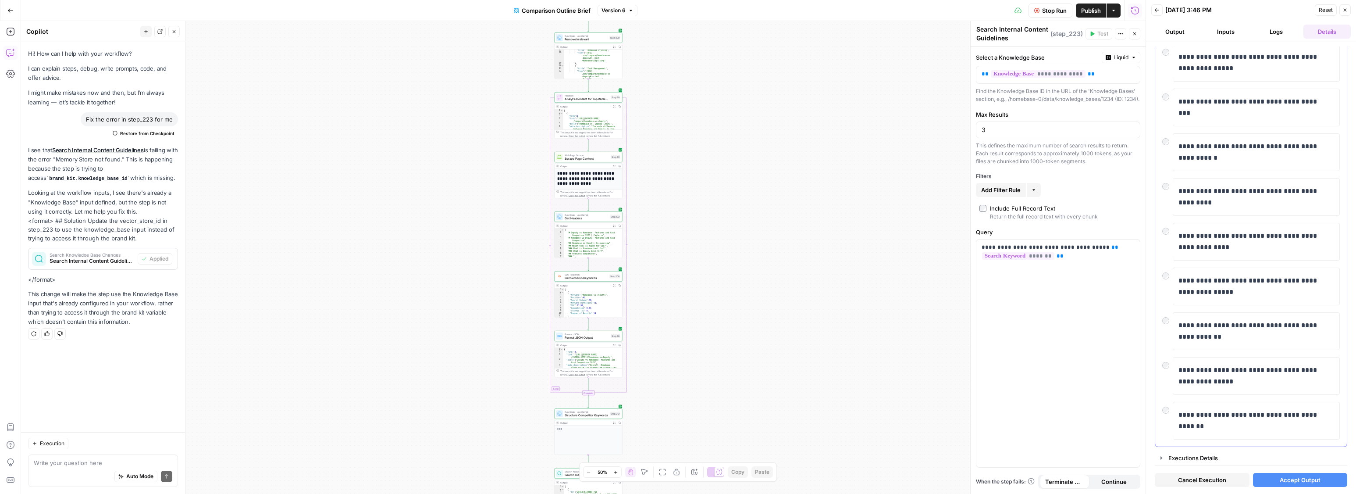
click at [1170, 280] on div "**********" at bounding box center [1251, 286] width 178 height 38
click at [1169, 278] on div at bounding box center [1167, 273] width 11 height 12
click at [1286, 479] on span "Accept Output" at bounding box center [1300, 479] width 41 height 9
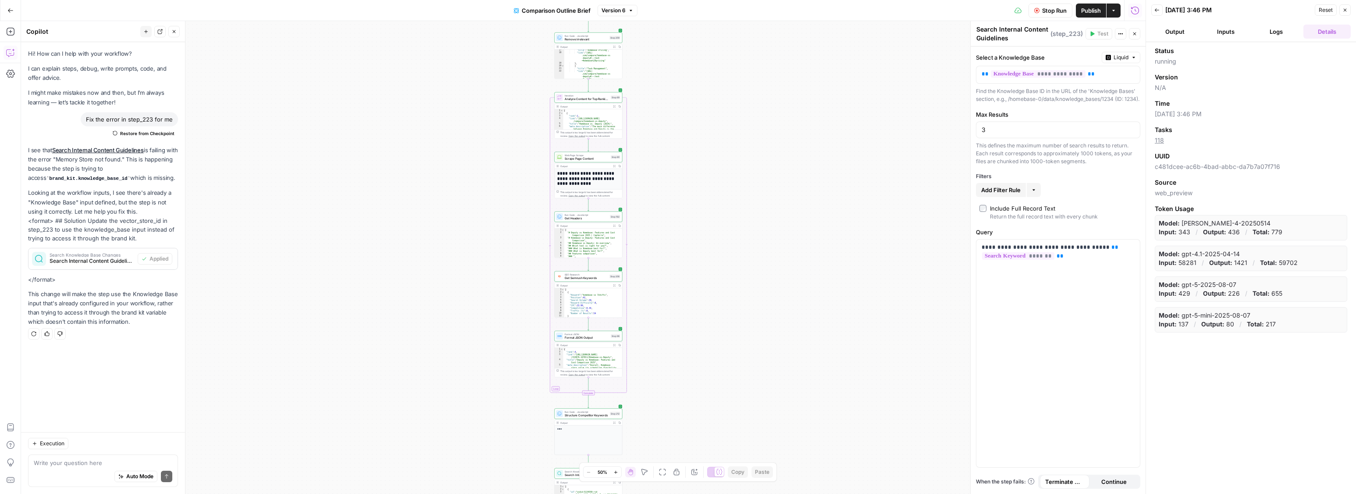
click at [1215, 30] on button "Inputs" at bounding box center [1225, 32] width 47 height 14
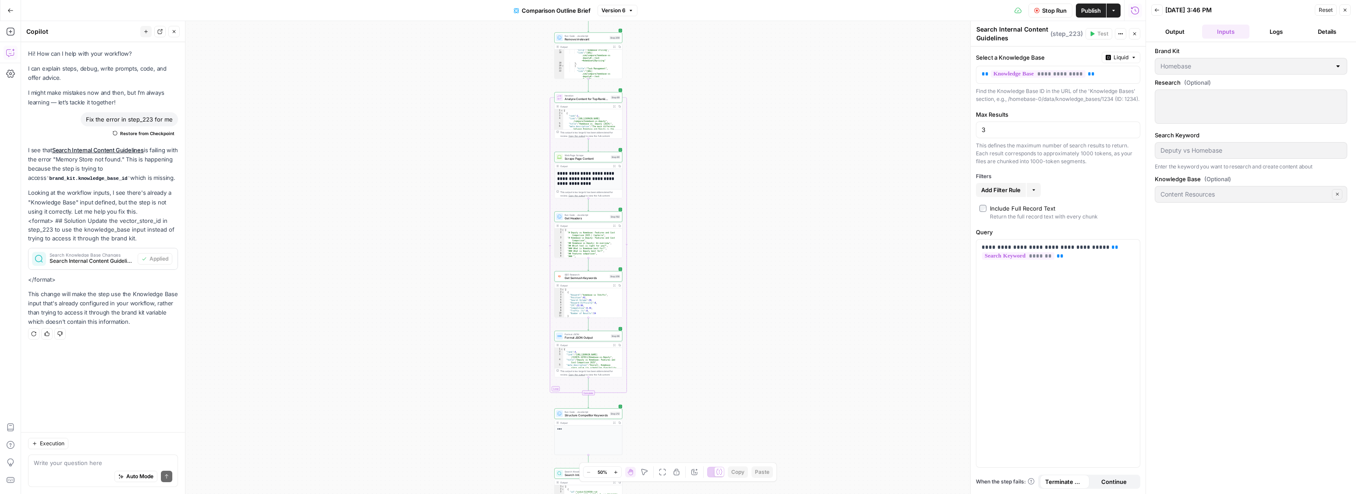
click at [1177, 31] on button "Output" at bounding box center [1174, 32] width 47 height 14
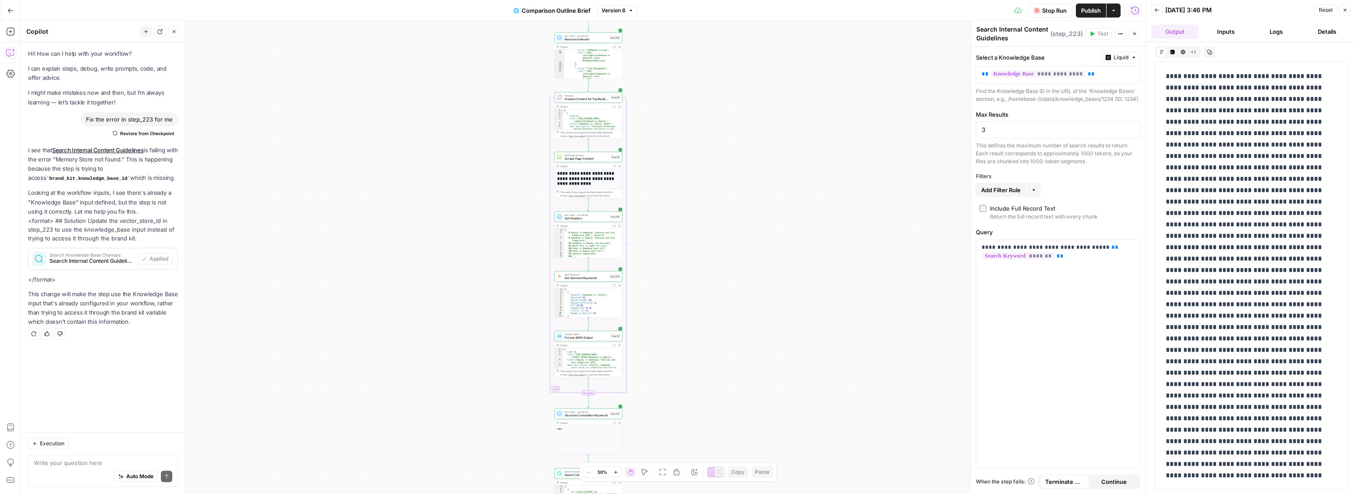
click at [1214, 32] on button "Inputs" at bounding box center [1225, 32] width 47 height 14
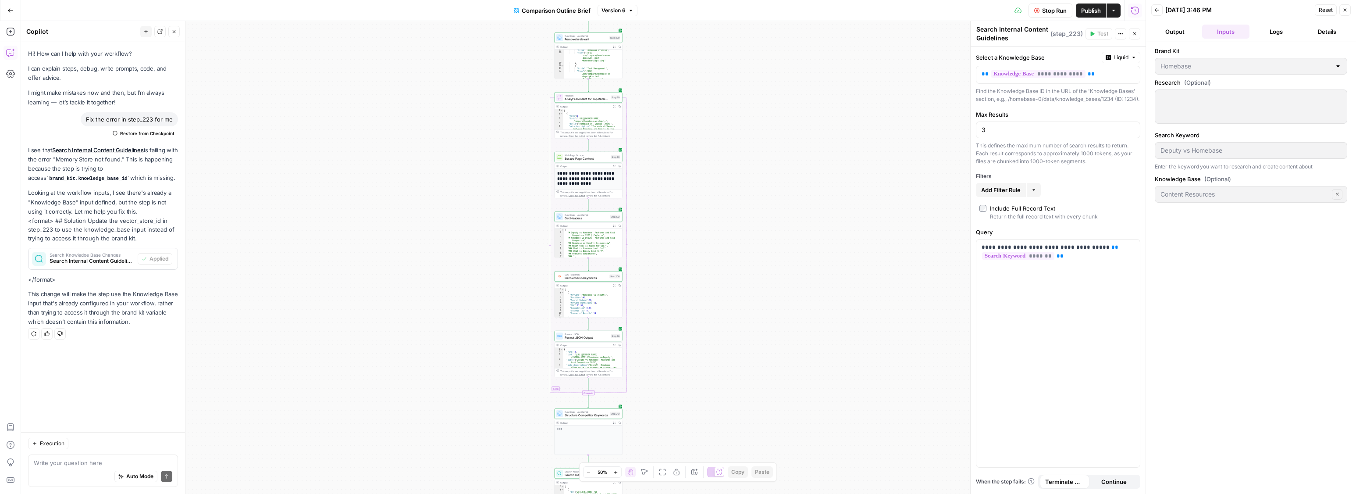
click at [1291, 21] on header "Back 08/21/25 at 3:46 PM Reset Close Output Inputs Logs Details" at bounding box center [1251, 21] width 210 height 42
click at [1274, 30] on button "Logs" at bounding box center [1276, 32] width 47 height 14
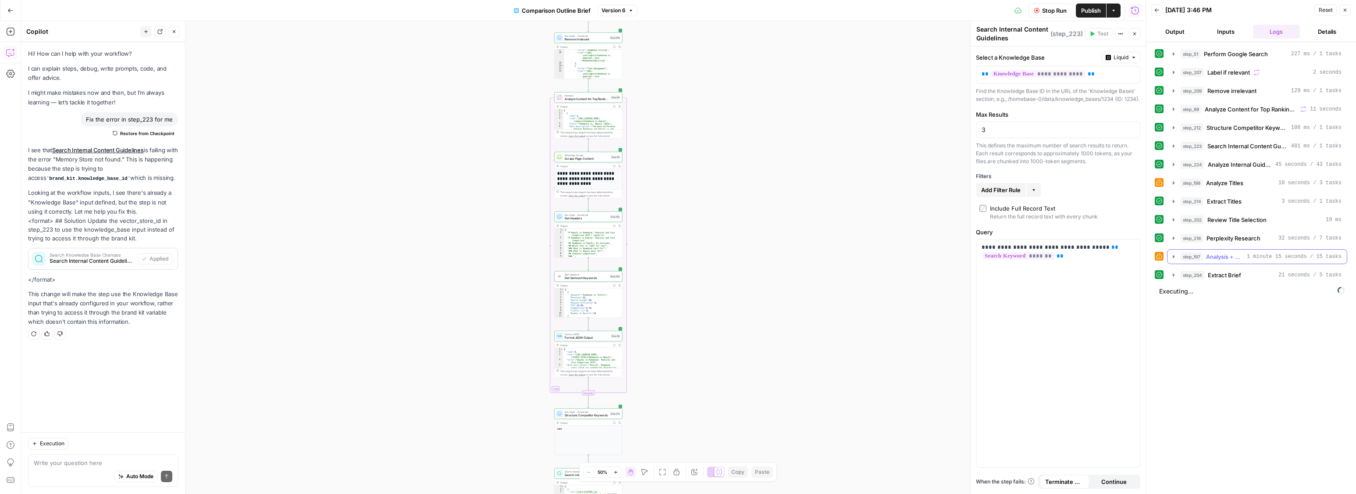
click at [1226, 259] on span "Analysis + Outline" at bounding box center [1224, 256] width 37 height 9
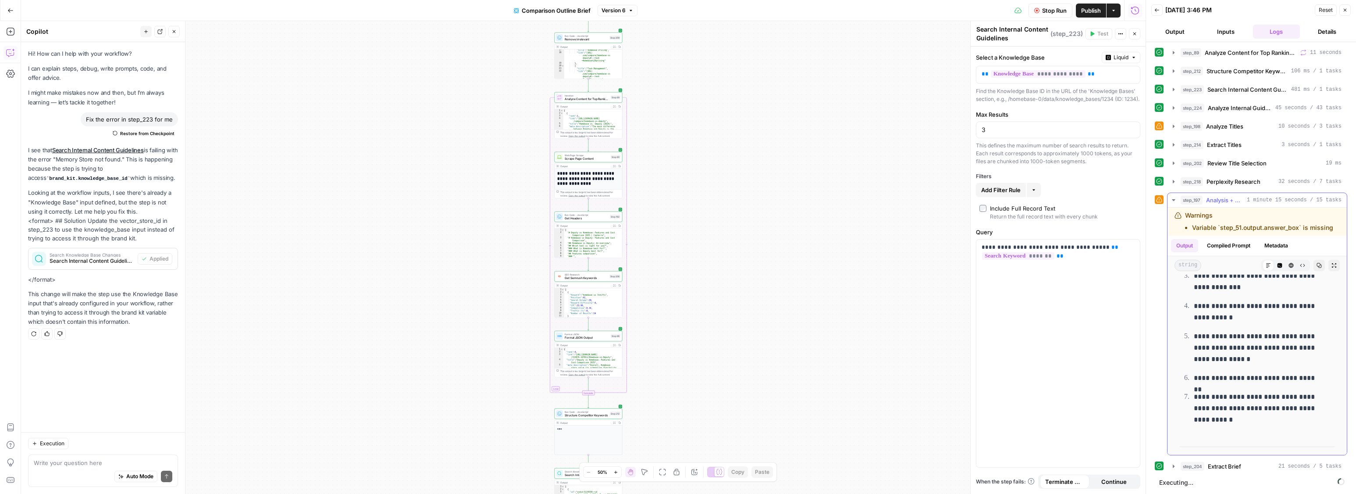
scroll to position [4633, 0]
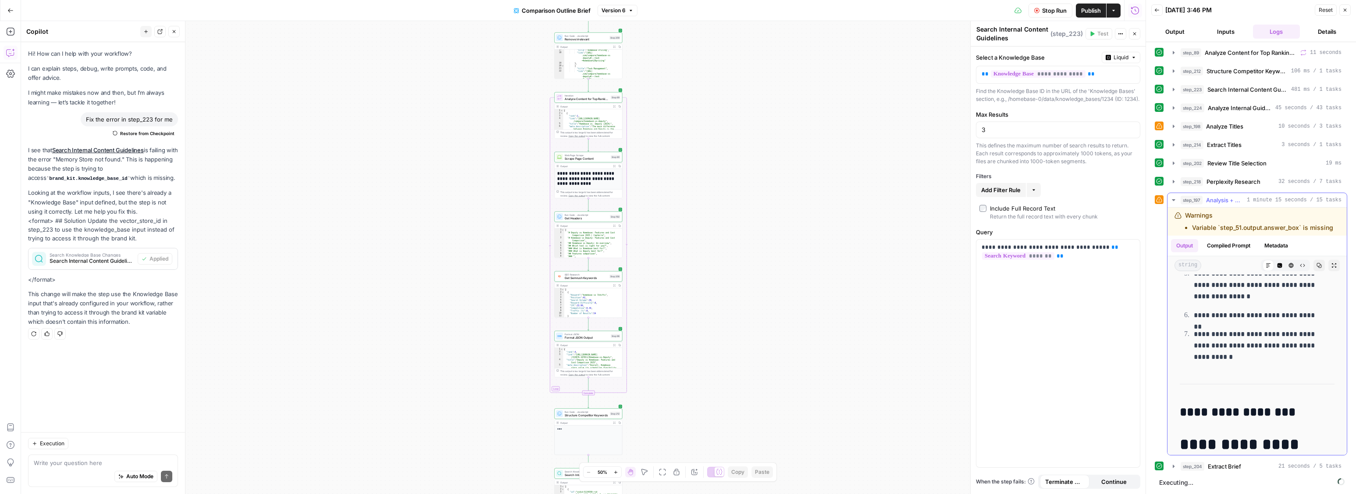
click at [1215, 199] on span "Analysis + Outline" at bounding box center [1224, 200] width 37 height 9
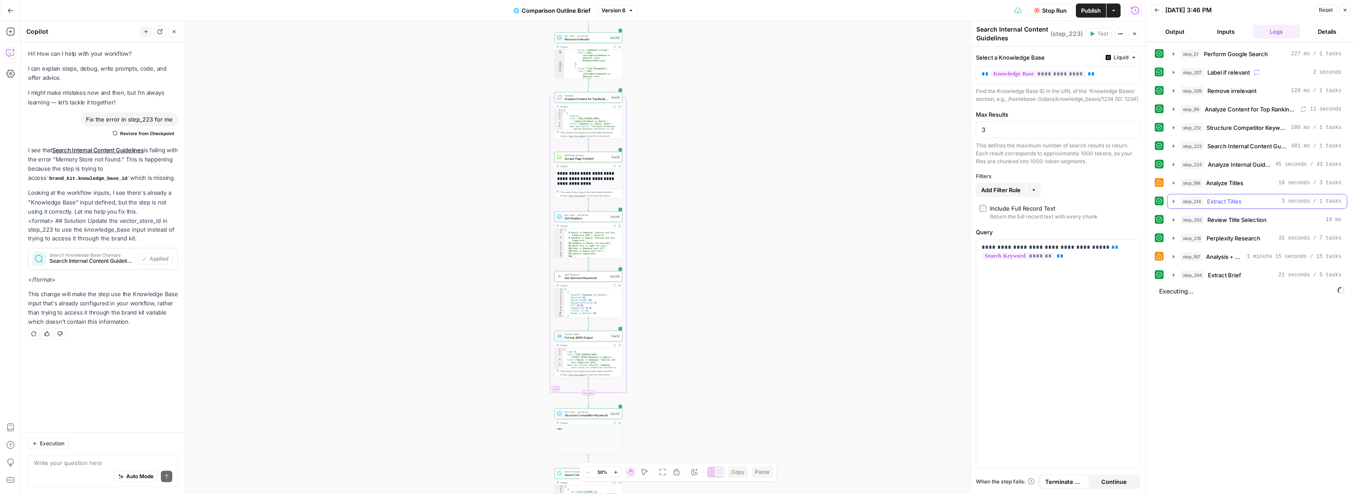
scroll to position [0, 0]
click at [1172, 295] on icon "button" at bounding box center [1173, 293] width 7 height 7
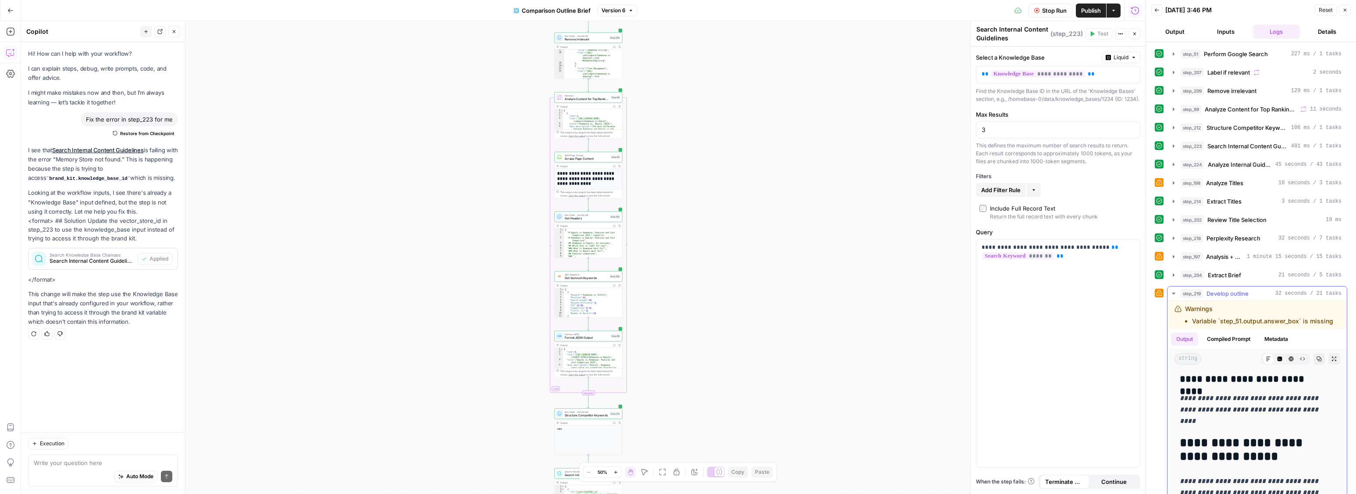
scroll to position [980, 0]
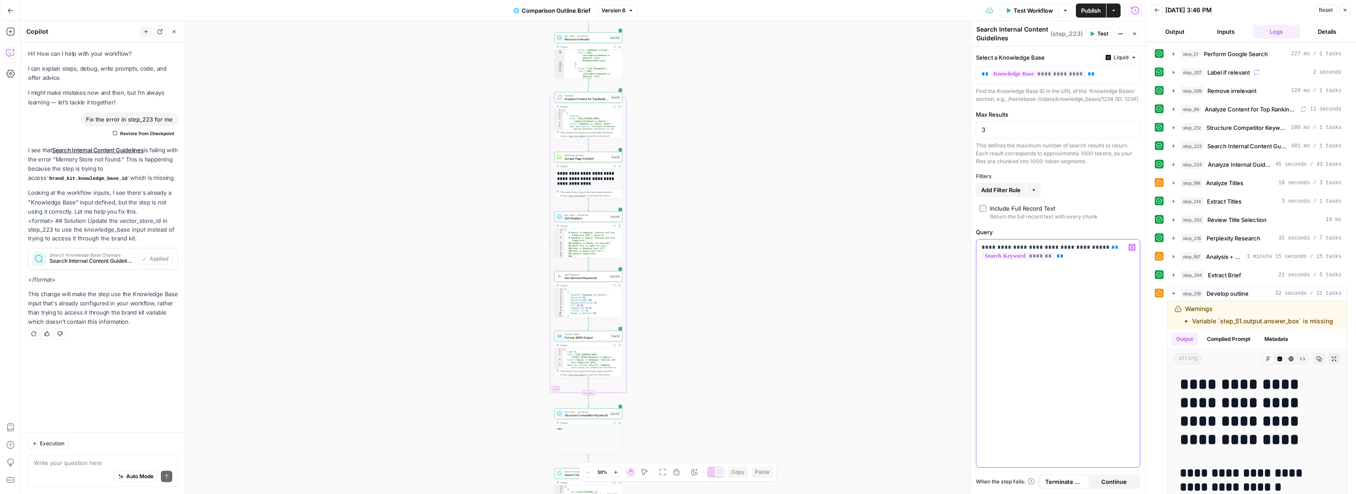
click at [1111, 383] on div "**********" at bounding box center [1058, 353] width 164 height 228
click at [1171, 293] on icon "button" at bounding box center [1173, 293] width 7 height 7
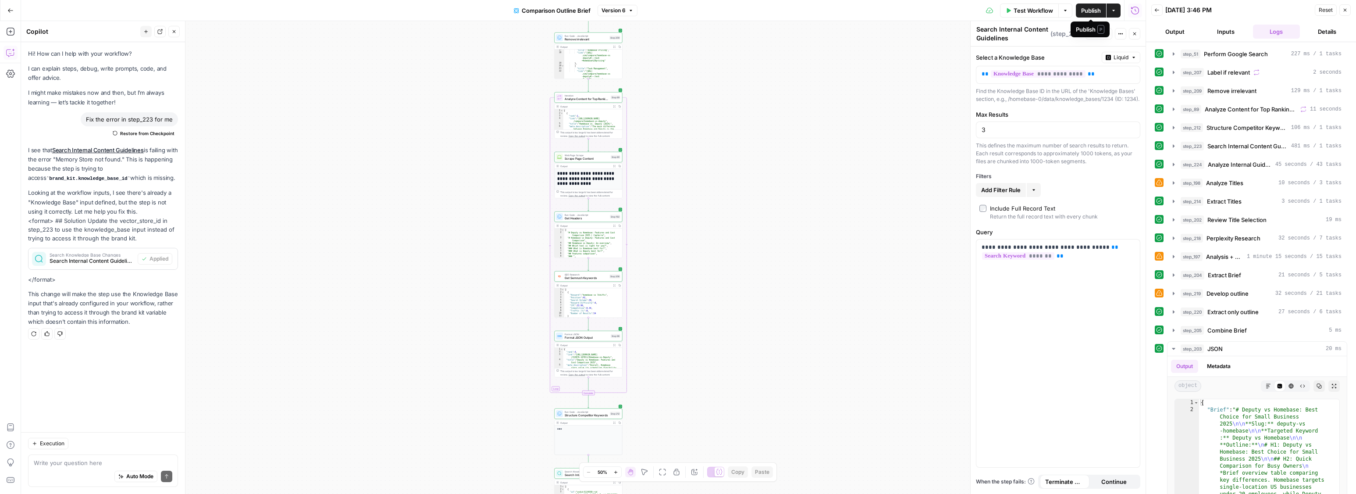
click at [1087, 11] on span "Publish" at bounding box center [1091, 10] width 20 height 9
